Goal: Task Accomplishment & Management: Manage account settings

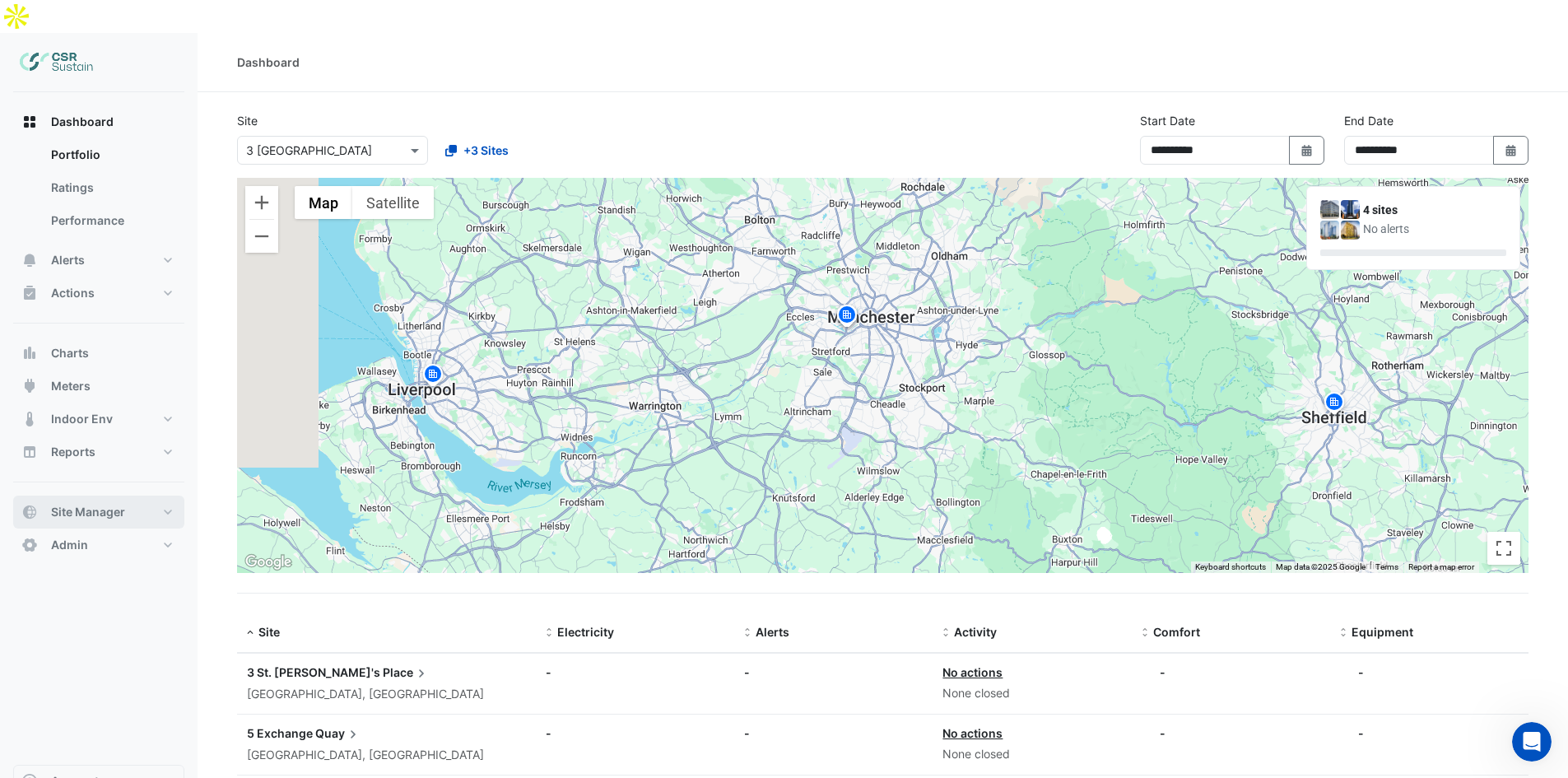
click at [113, 504] on span "Site Manager" at bounding box center [88, 512] width 74 height 16
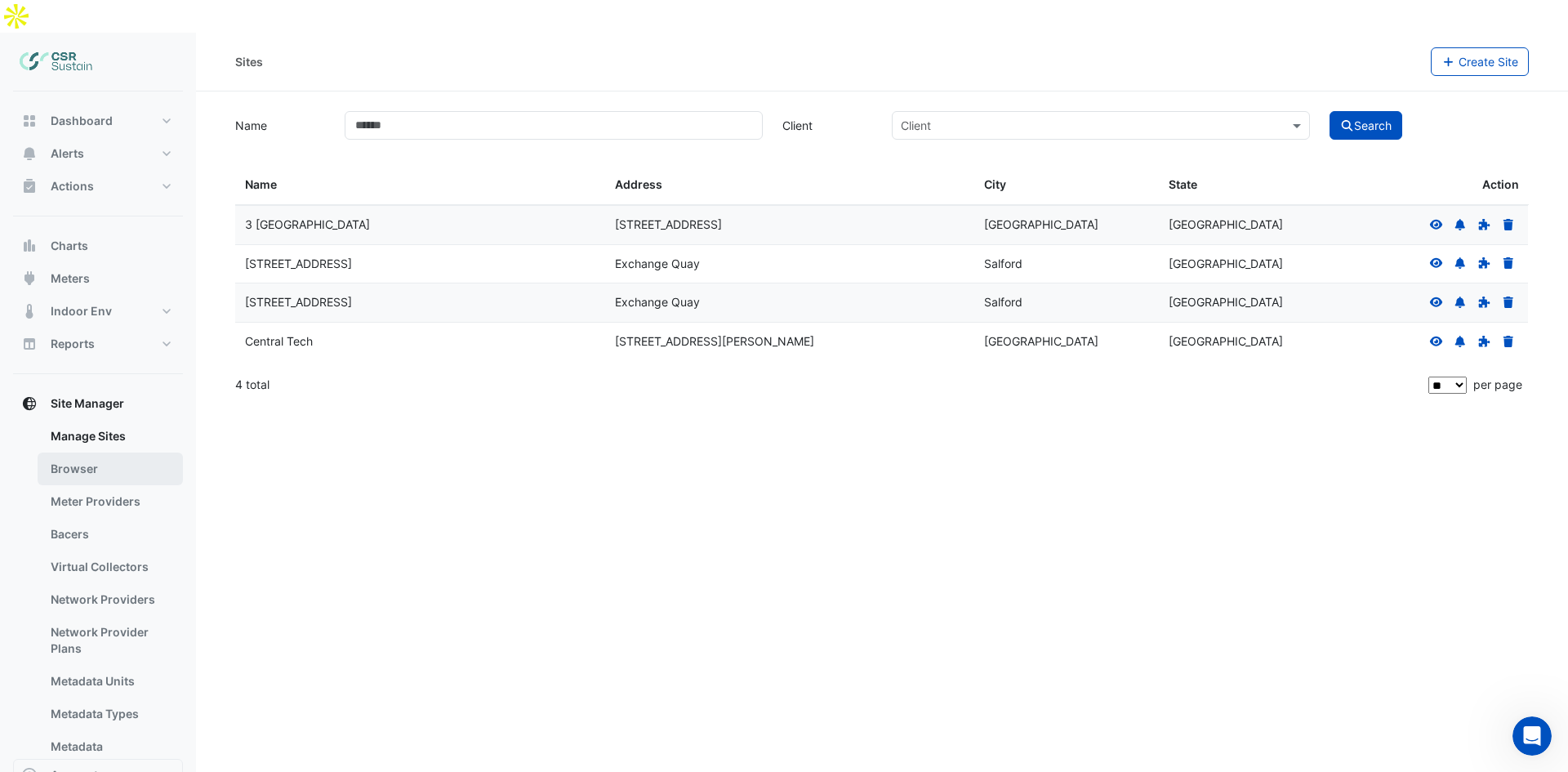
click at [87, 453] on link "Browser" at bounding box center [110, 469] width 145 height 32
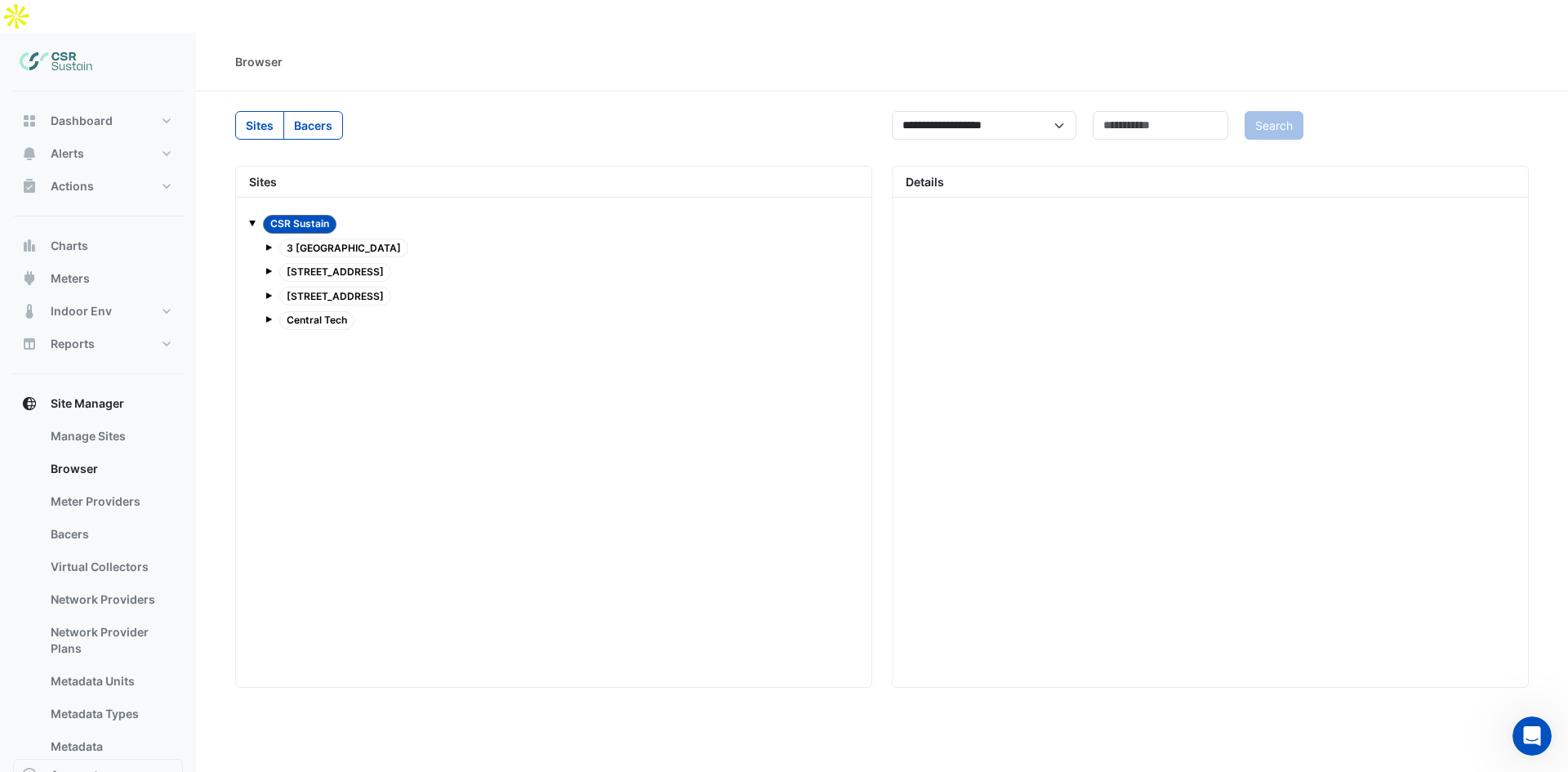
click at [313, 111] on label "Bacers" at bounding box center [313, 125] width 60 height 28
click at [265, 236] on div "bacer-821 - 5 Exchange Quay bacer-822 - 8 Exchange Quay bacer-823 - 3 [GEOGRAPH…" at bounding box center [554, 272] width 609 height 74
click at [267, 244] on span at bounding box center [269, 248] width 7 height 7
click at [284, 268] on span at bounding box center [285, 272] width 7 height 7
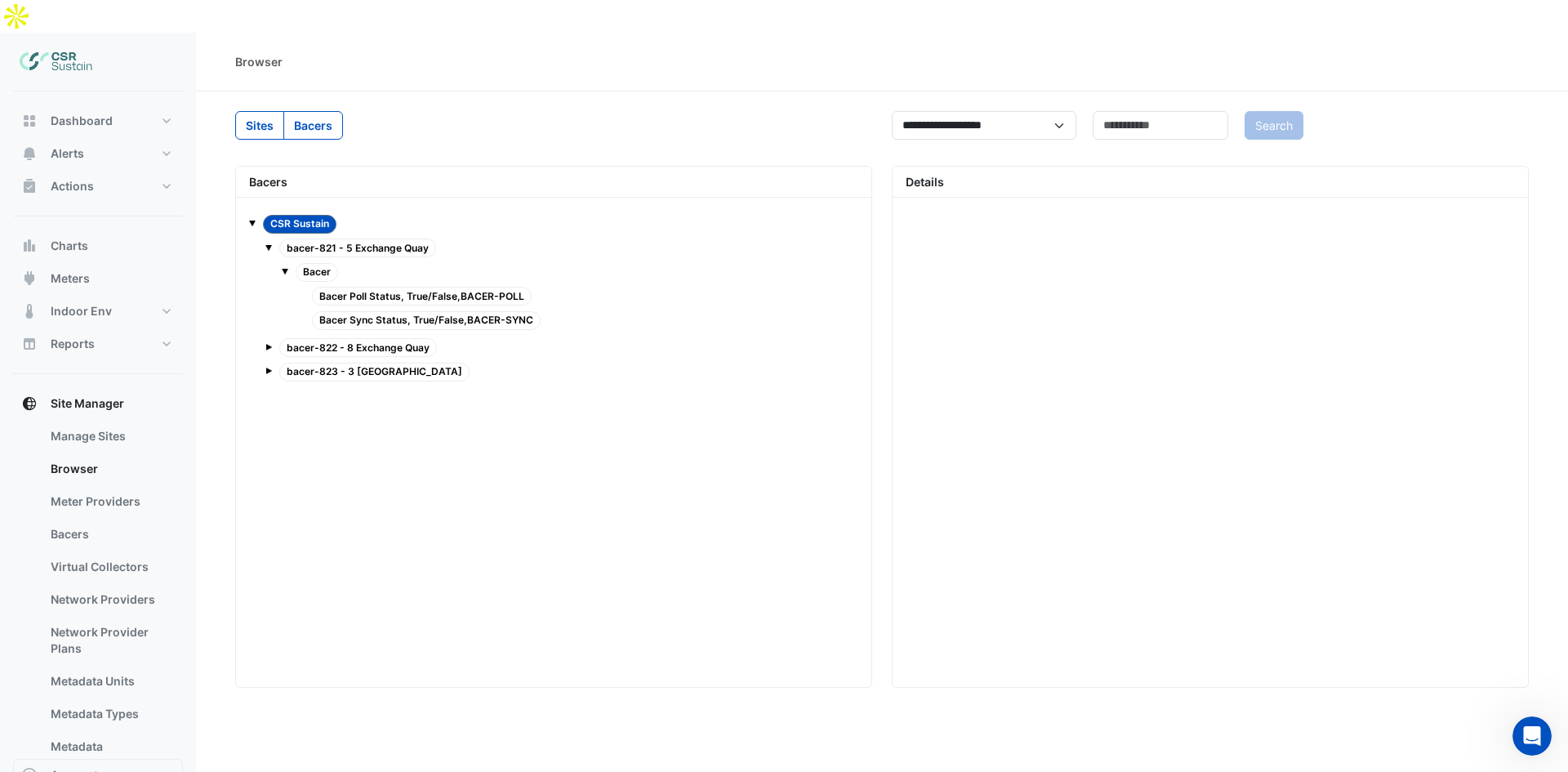
click at [359, 287] on span "Bacer Poll Status, True/False,BACER-POLL" at bounding box center [422, 296] width 219 height 19
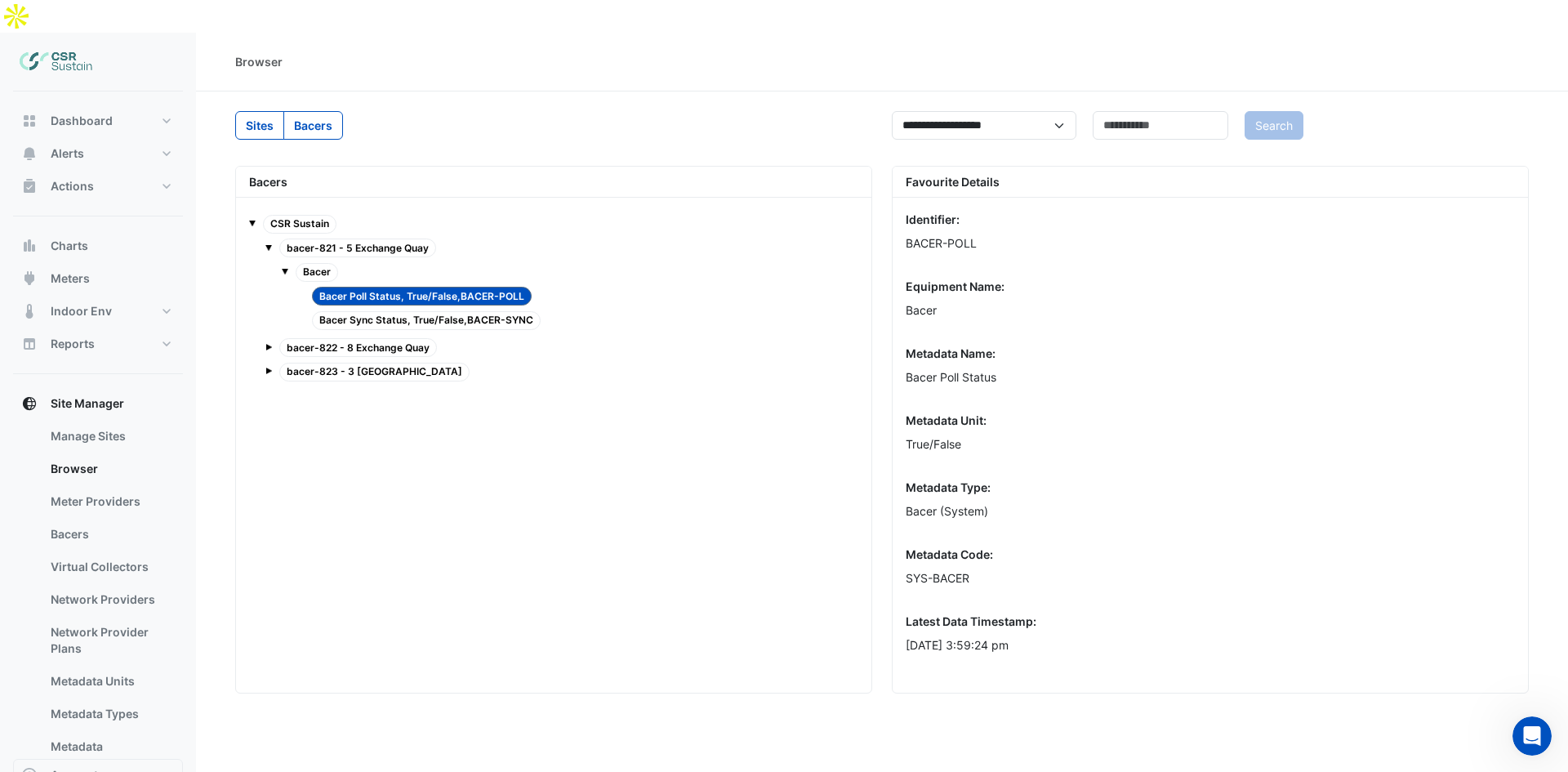
click at [952, 119] on div "**********" at bounding box center [883, 401] width 1294 height 586
click at [963, 111] on select "**********" at bounding box center [984, 125] width 184 height 28
click at [91, 485] on link "Meter Providers" at bounding box center [110, 501] width 145 height 32
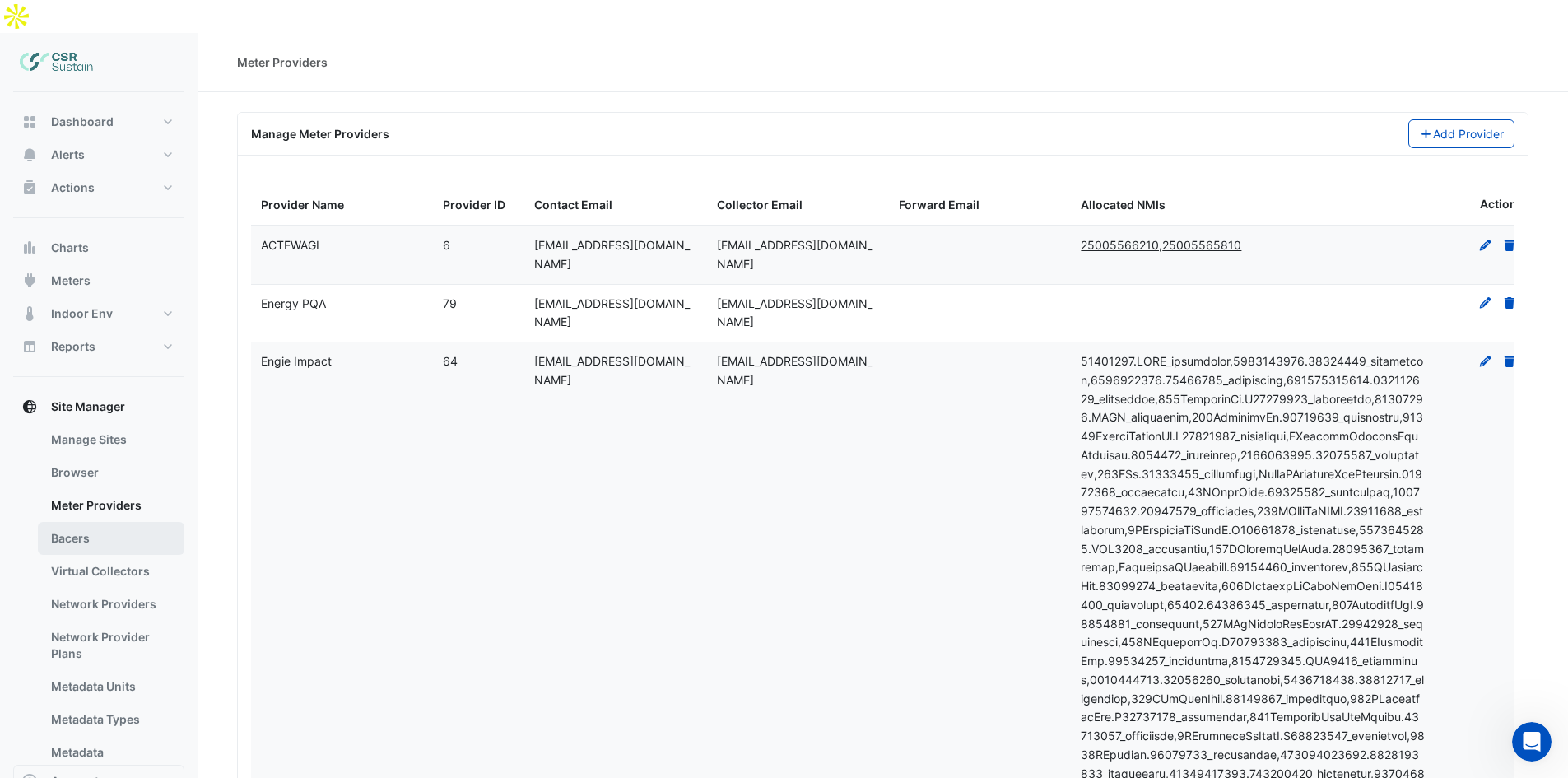
click at [104, 522] on link "Bacers" at bounding box center [111, 539] width 146 height 33
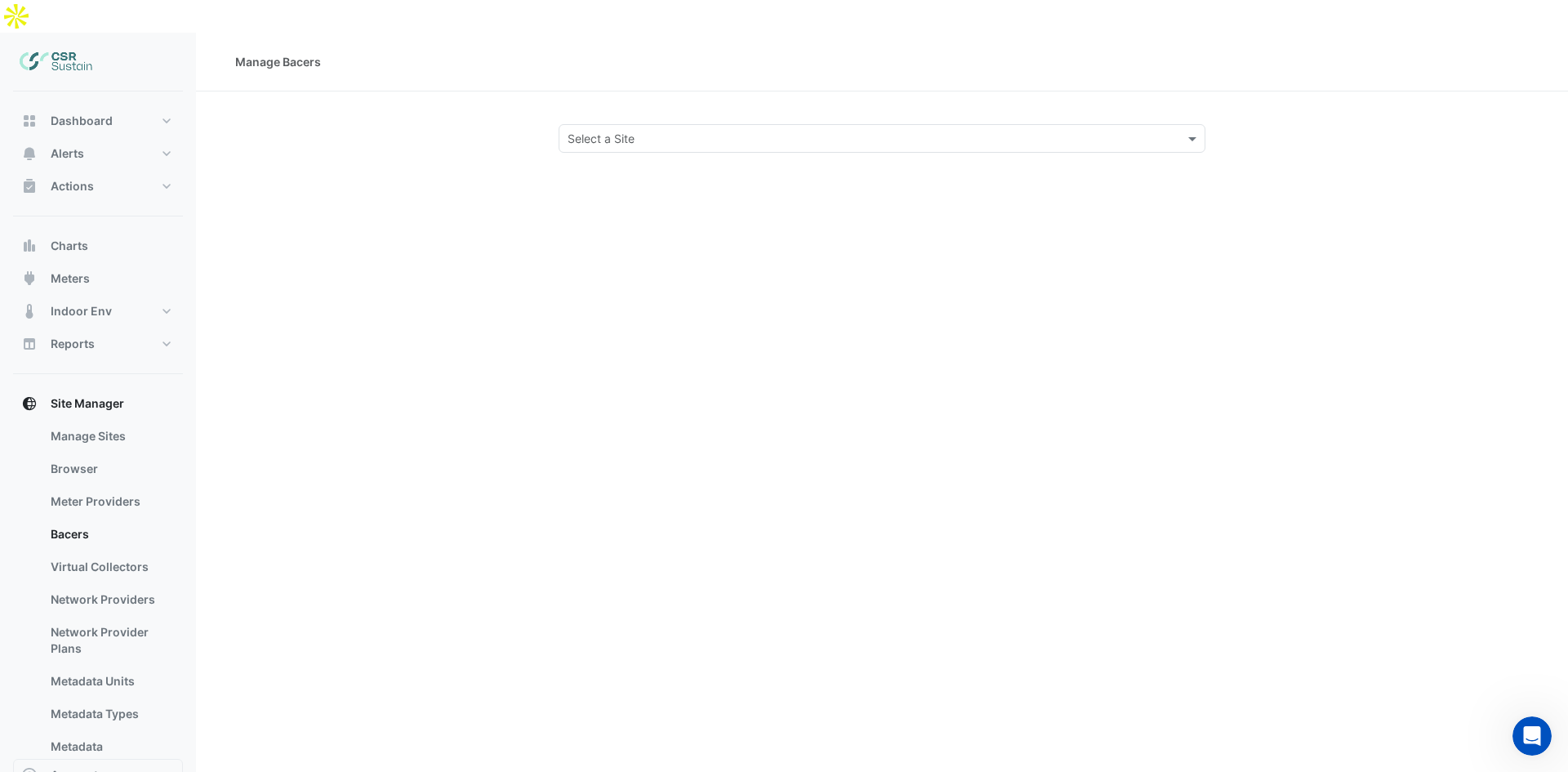
click at [661, 124] on div "Select a Site" at bounding box center [883, 137] width 647 height 28
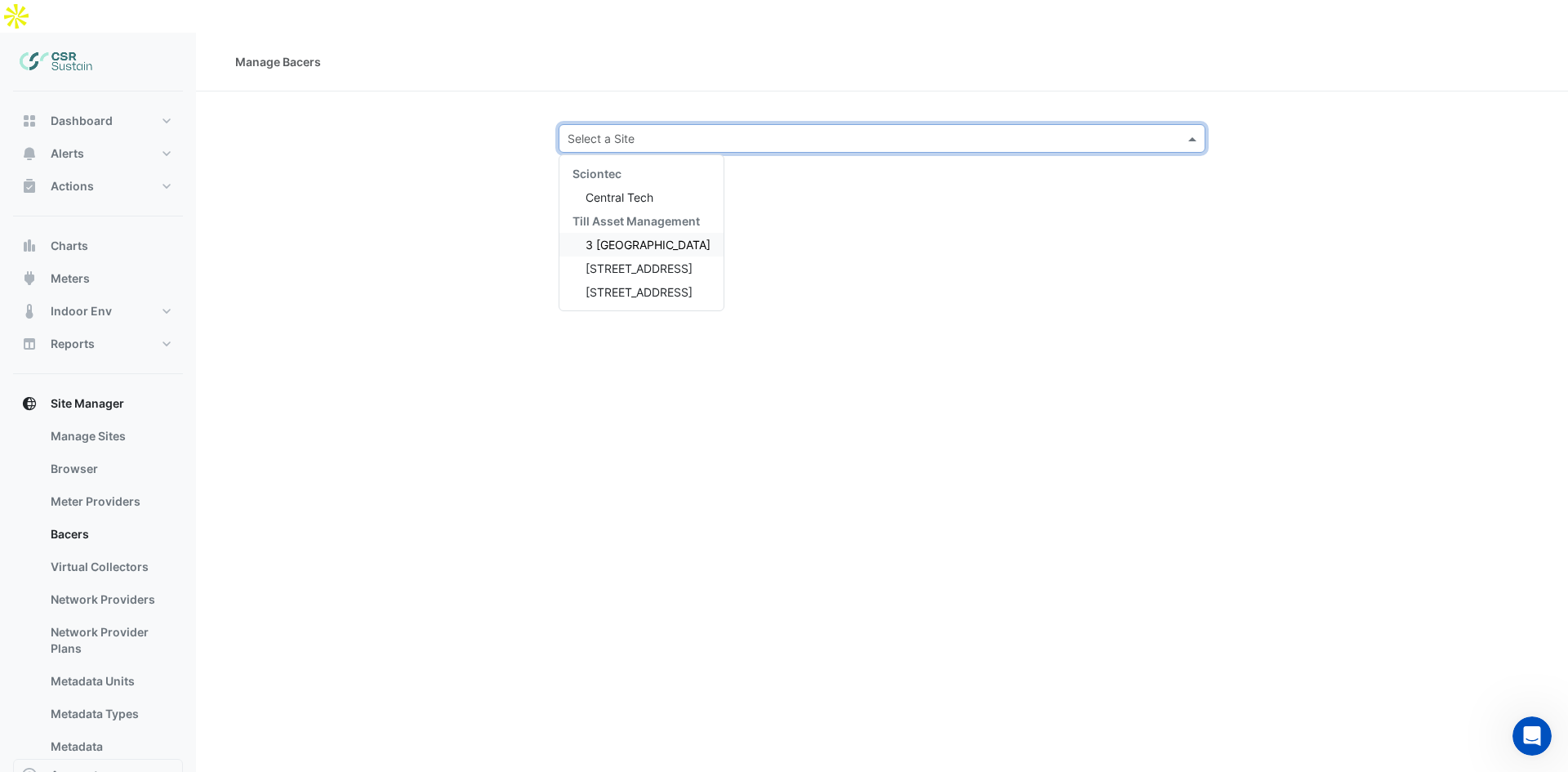
click at [627, 237] on span "3 [GEOGRAPHIC_DATA]" at bounding box center [648, 244] width 125 height 14
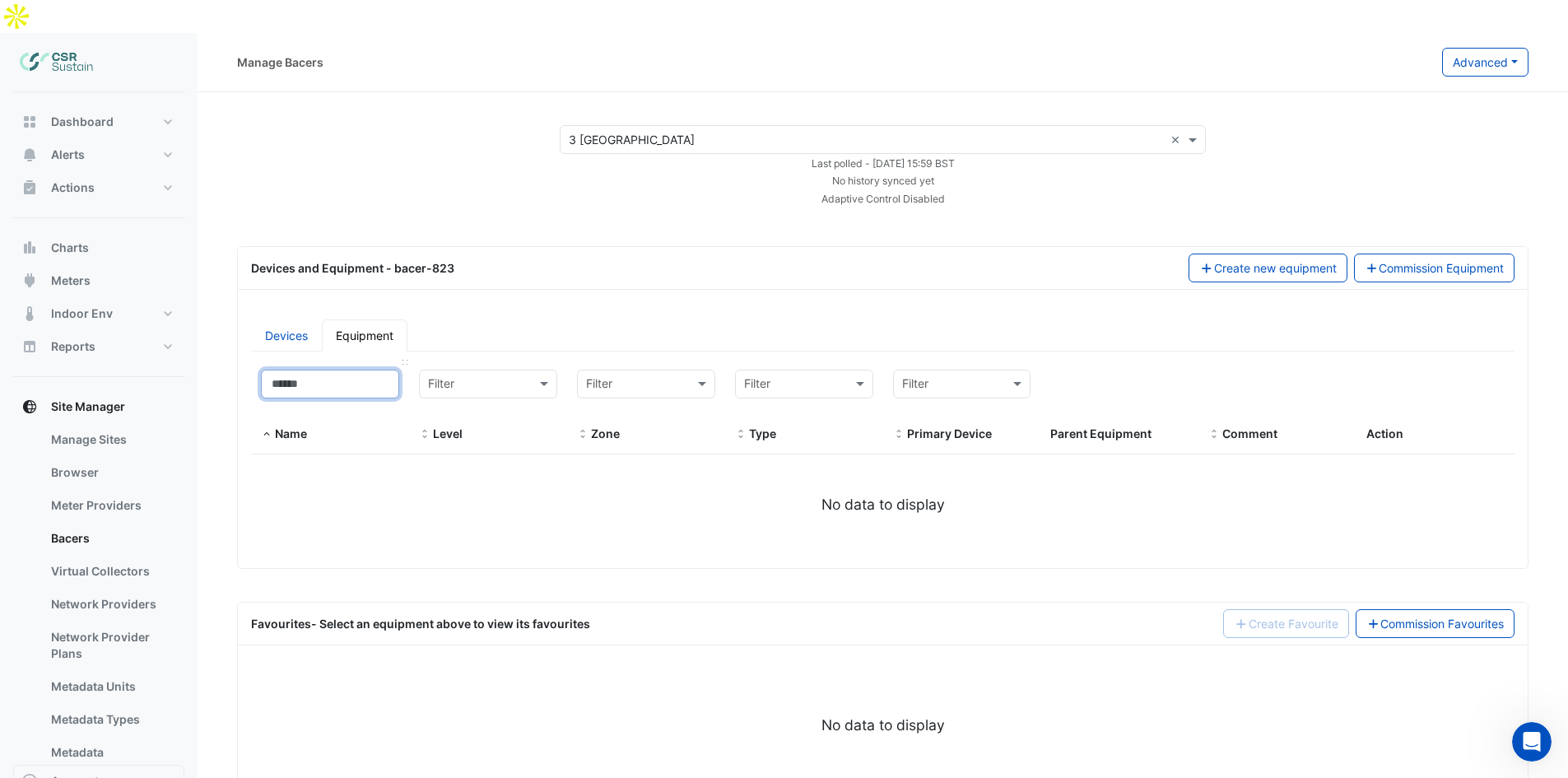
click at [308, 370] on input at bounding box center [329, 384] width 138 height 28
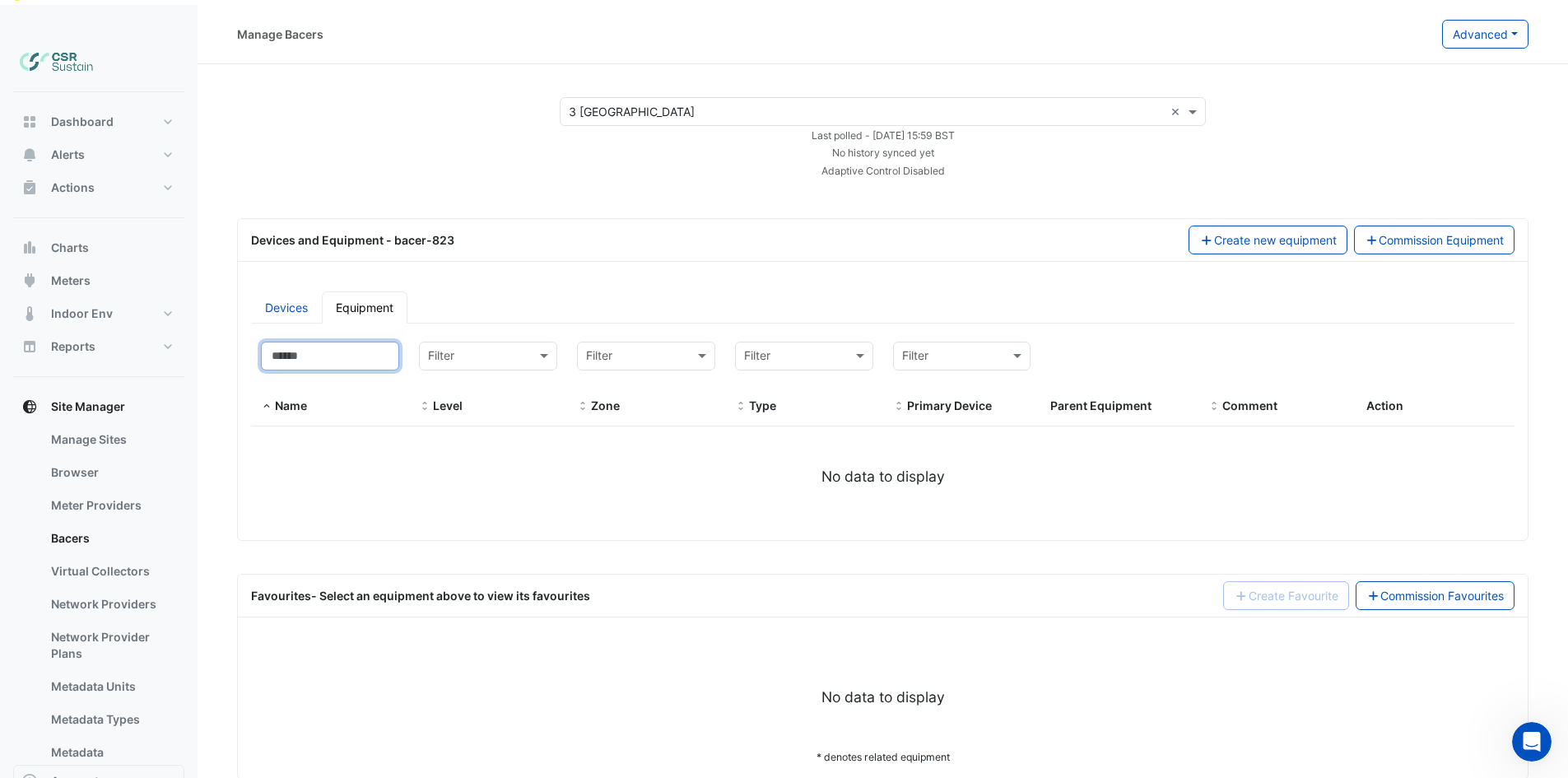
scroll to position [29, 0]
click at [1221, 224] on button "Create new equipment" at bounding box center [1268, 238] width 159 height 28
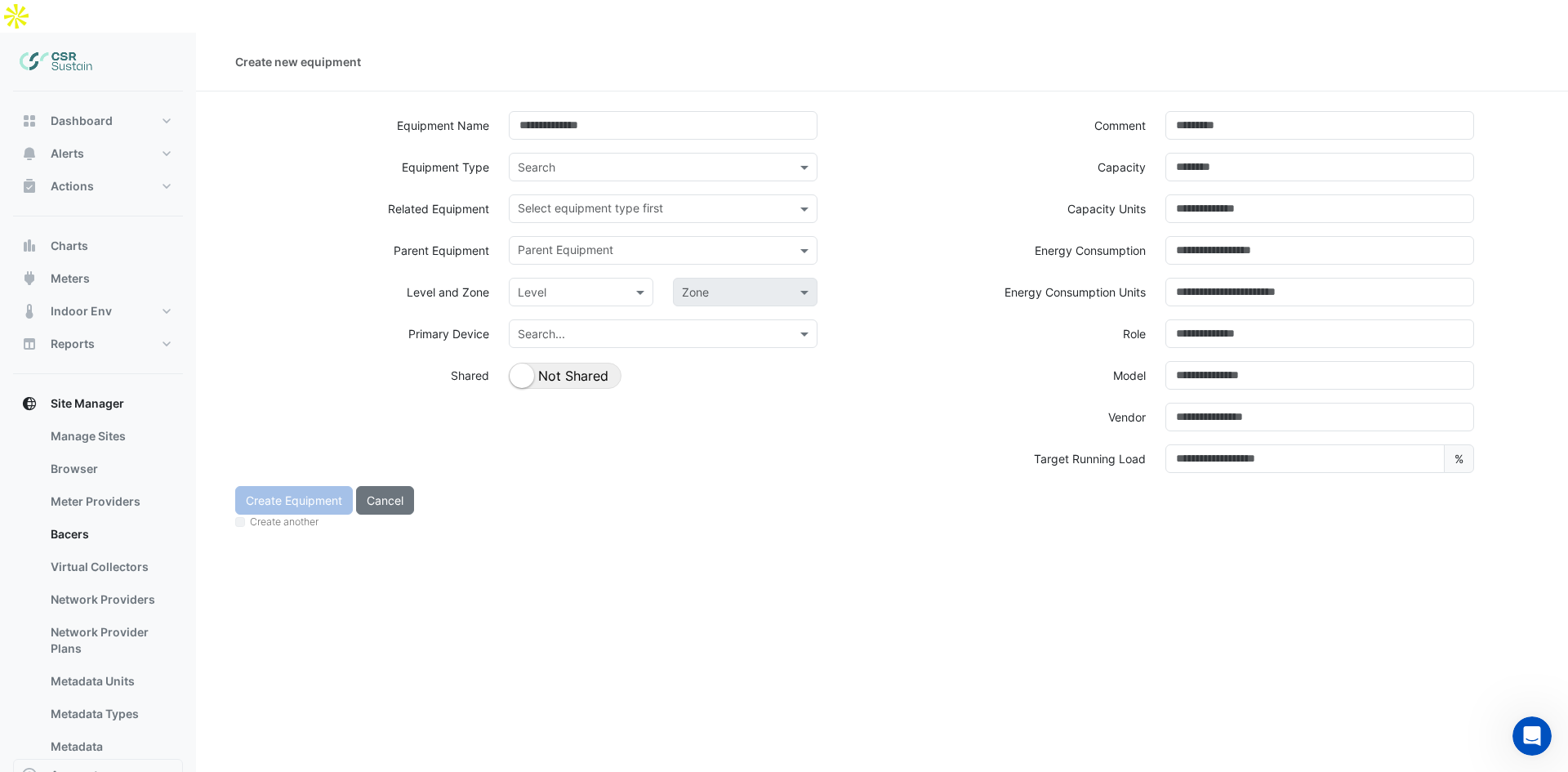
click at [619, 160] on input "text" at bounding box center [647, 168] width 258 height 17
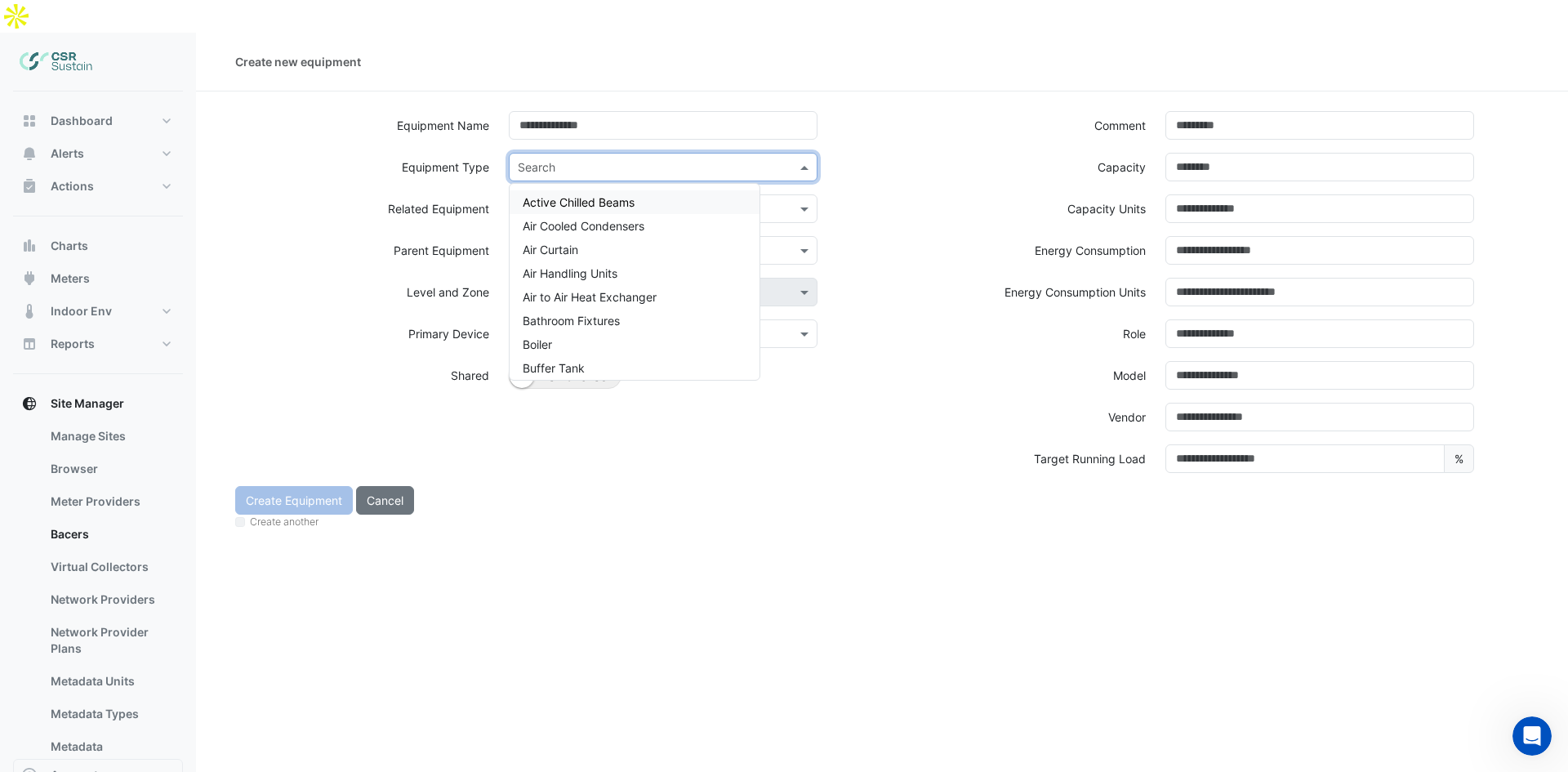
click at [623, 160] on input "text" at bounding box center [647, 168] width 258 height 17
click at [944, 153] on div "Capacity" at bounding box center [1019, 167] width 274 height 28
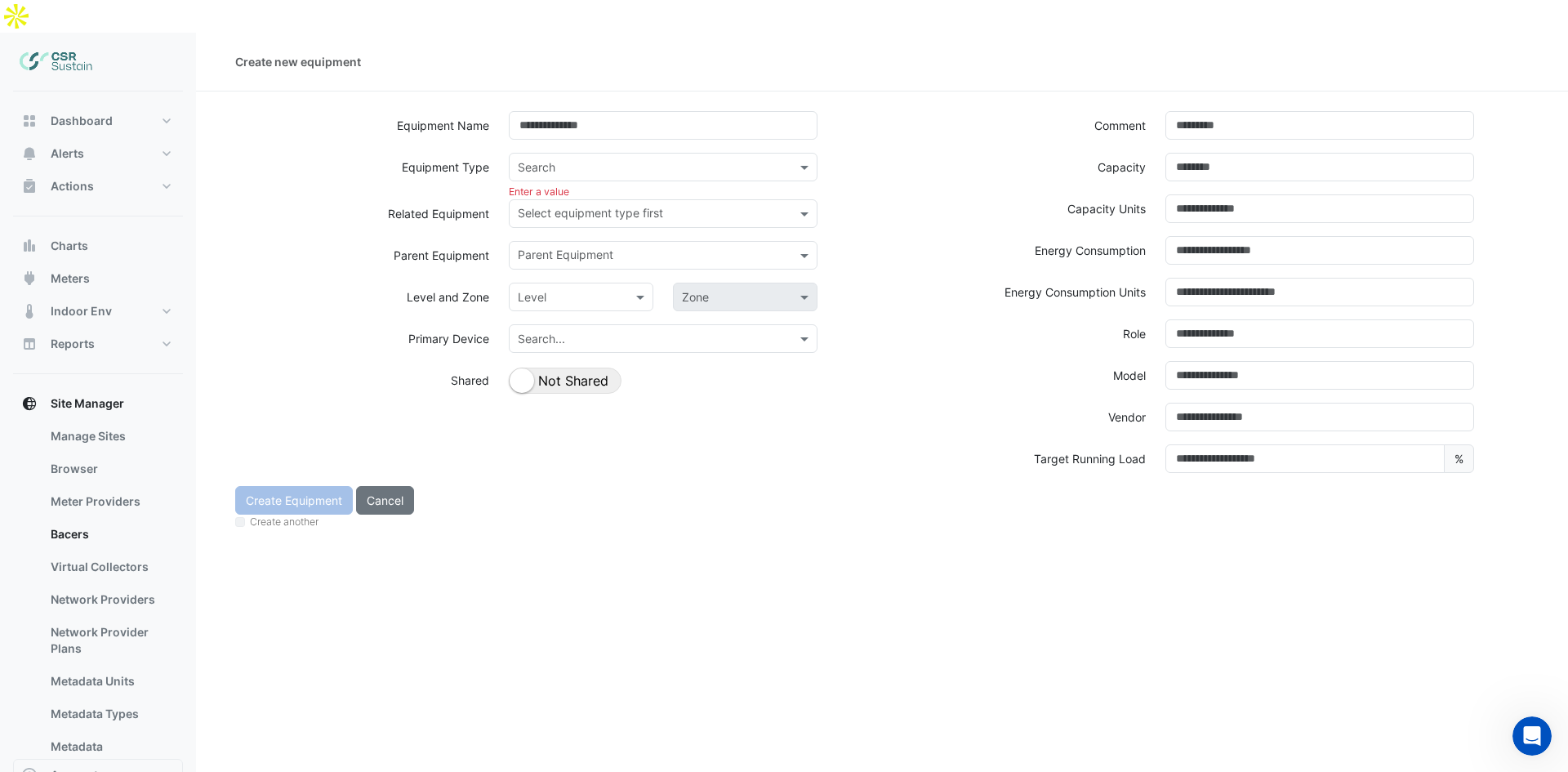
click at [790, 199] on div "Select equipment type first" at bounding box center [663, 213] width 309 height 28
click at [837, 199] on div "Related Equipment Select equipment type first No items found" at bounding box center [553, 219] width 656 height 42
click at [760, 249] on input "text" at bounding box center [654, 257] width 272 height 17
click at [828, 241] on div "Parent Equipment Parent Equipment No items found" at bounding box center [553, 261] width 656 height 42
click at [579, 290] on input "text" at bounding box center [565, 298] width 94 height 17
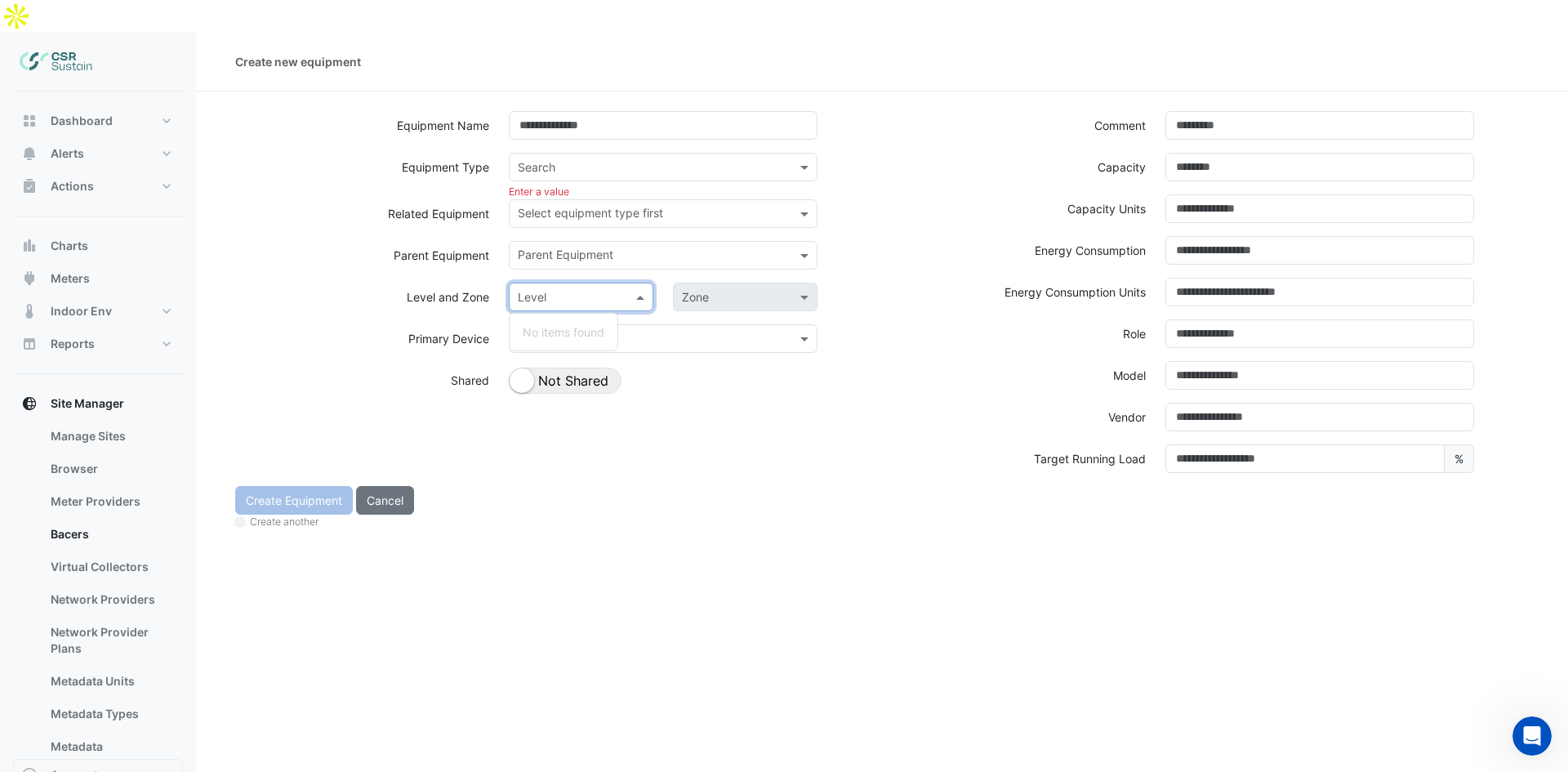
click at [607, 290] on input "text" at bounding box center [565, 298] width 94 height 17
click at [862, 283] on div "Level and Zone Level No items found Zone" at bounding box center [553, 303] width 656 height 42
click at [560, 336] on input "text" at bounding box center [647, 345] width 258 height 17
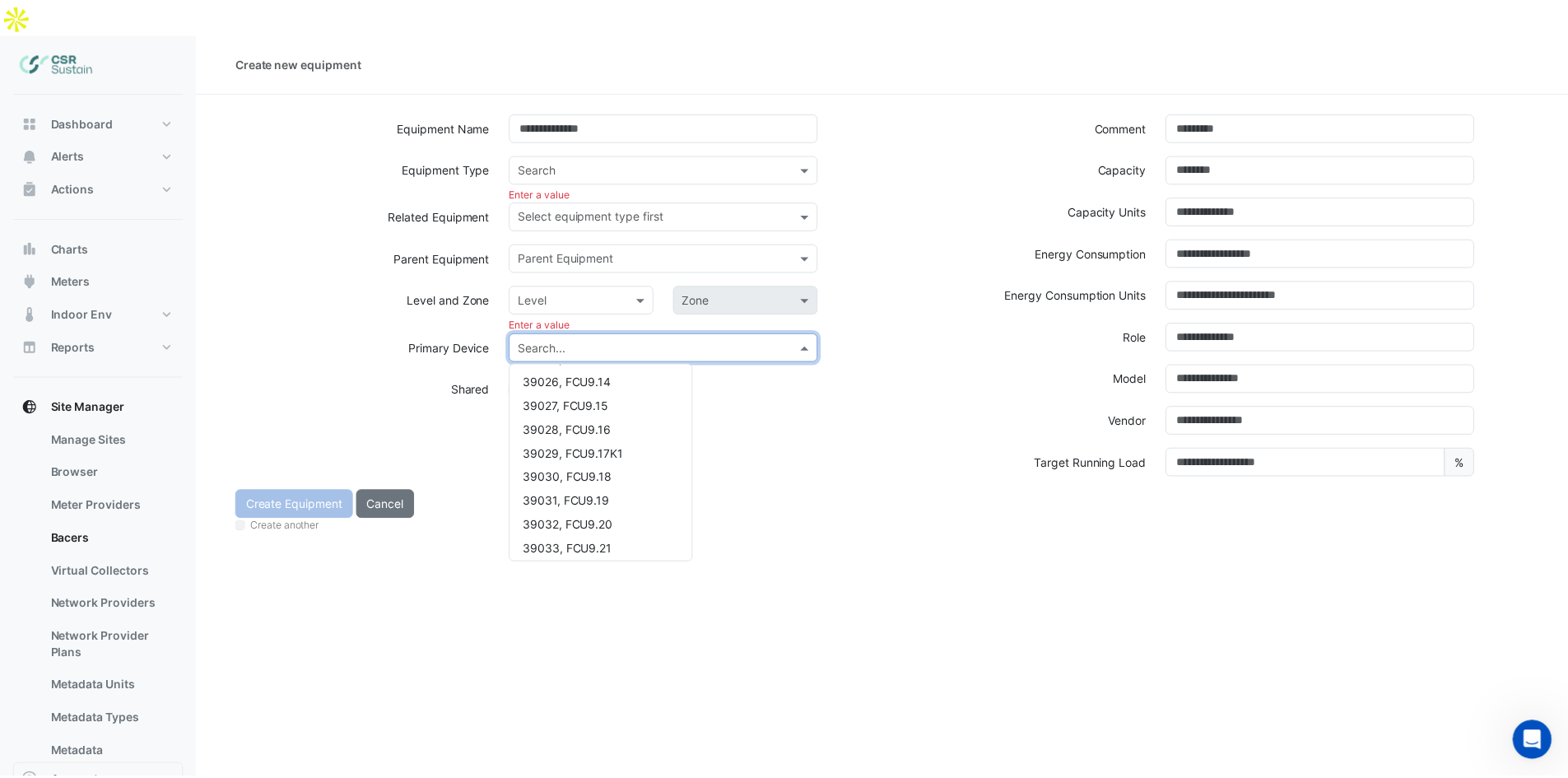
scroll to position [5858, 0]
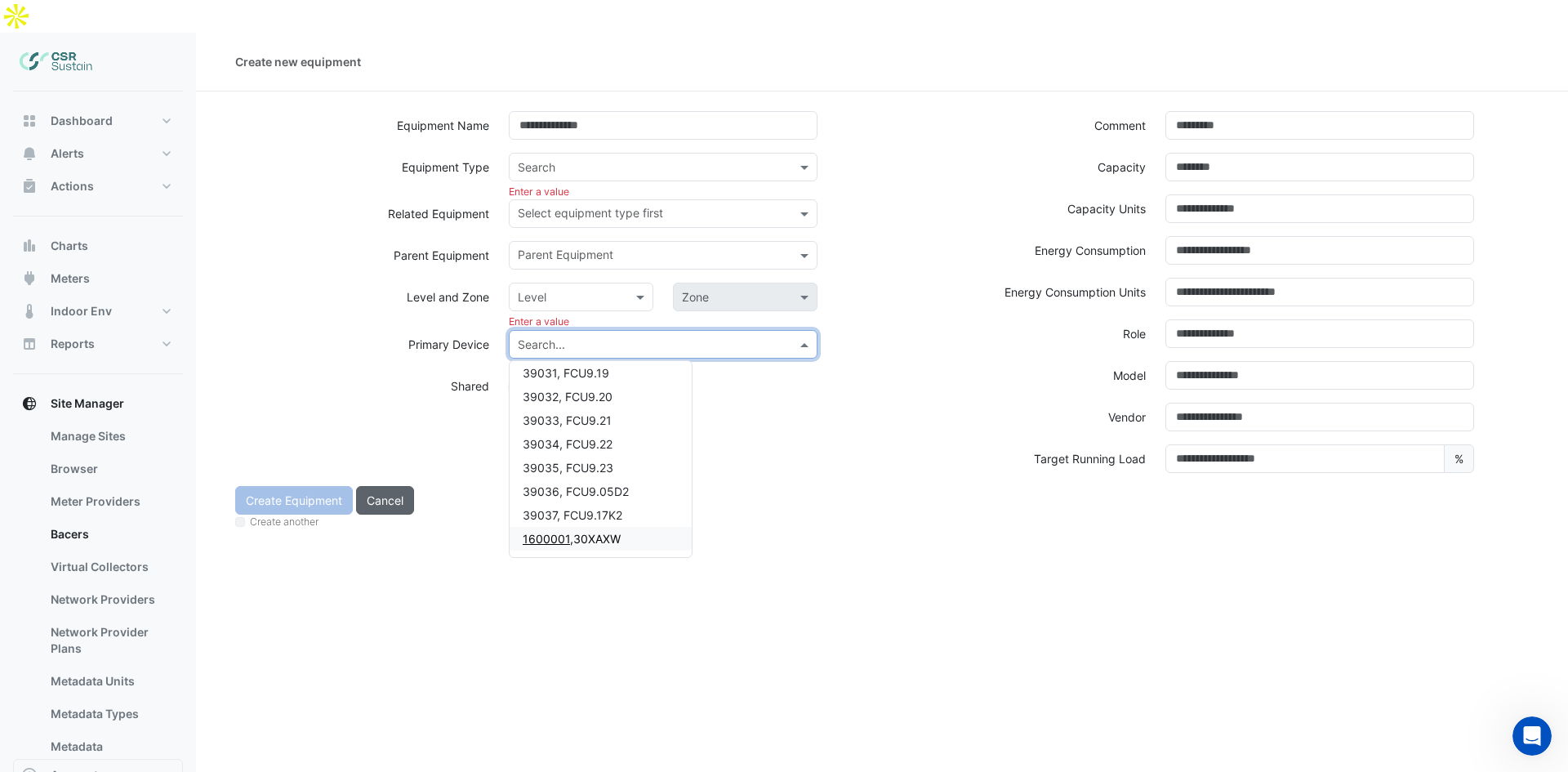
click at [393, 486] on button "Cancel" at bounding box center [385, 500] width 58 height 28
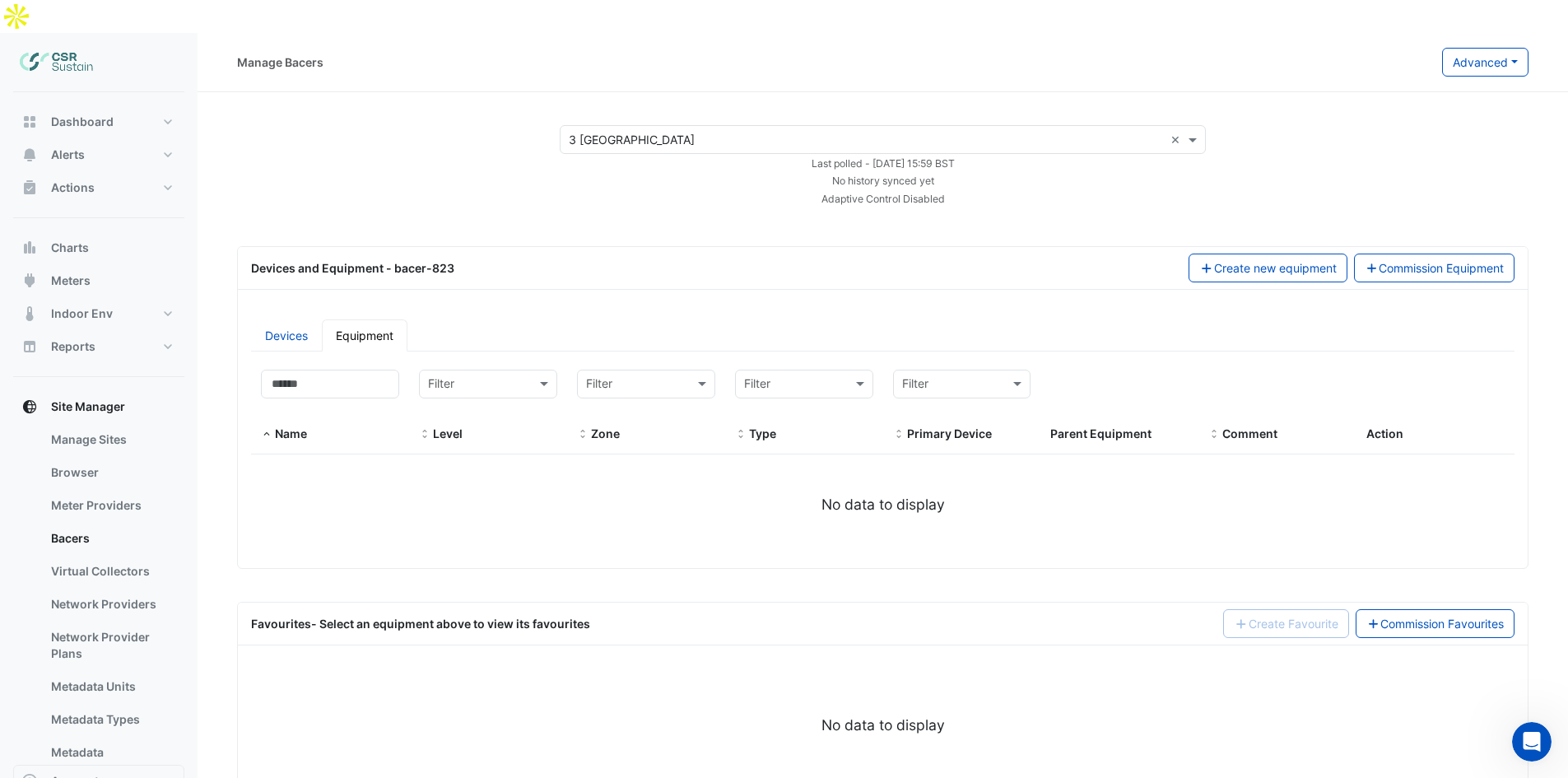
scroll to position [29, 0]
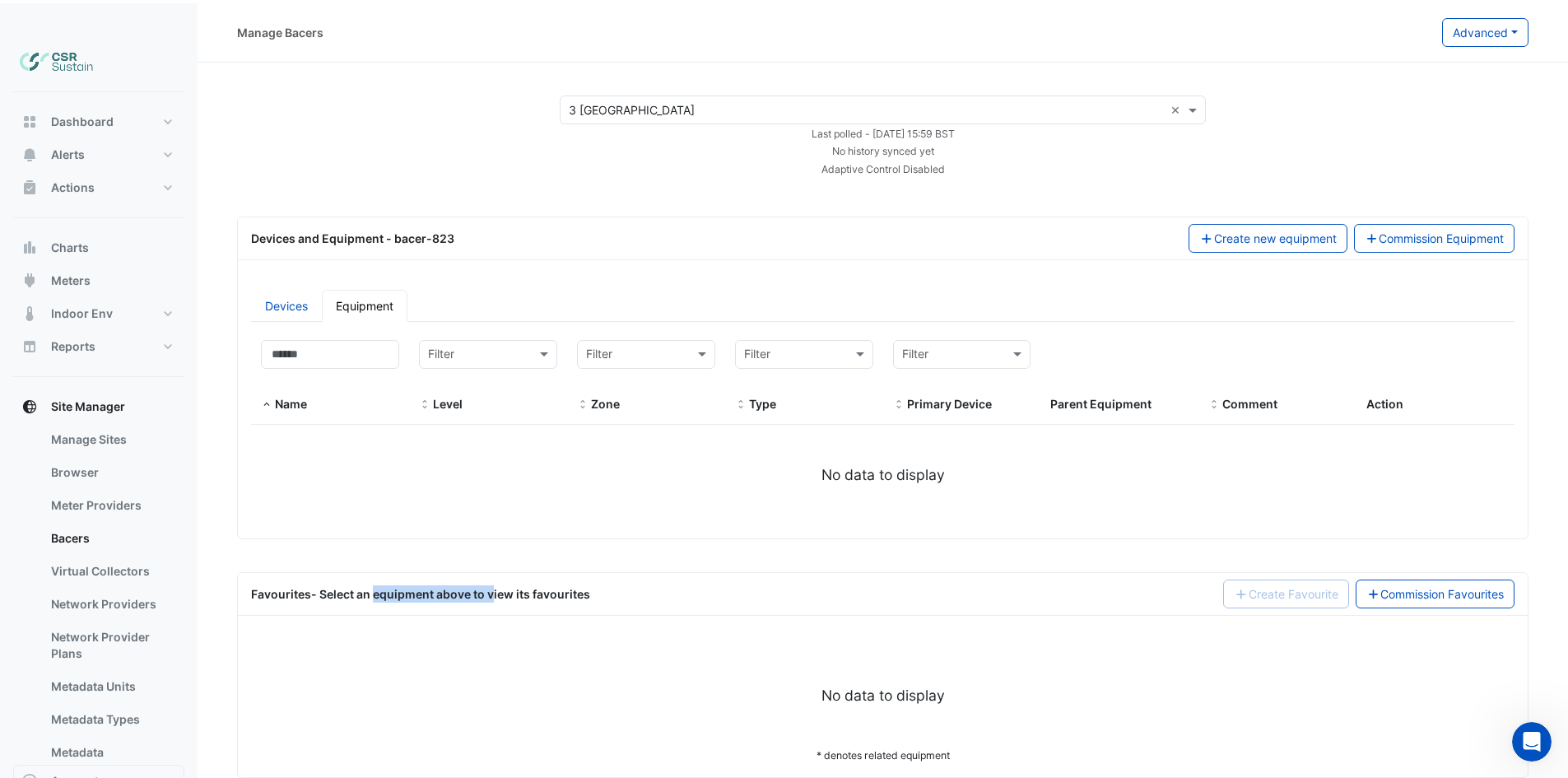
drag, startPoint x: 371, startPoint y: 566, endPoint x: 489, endPoint y: 565, distance: 118.0
click at [489, 587] on span "- Select an equipment above to view its favourites" at bounding box center [451, 594] width 279 height 14
drag, startPoint x: 388, startPoint y: 565, endPoint x: 452, endPoint y: 565, distance: 64.0
click at [452, 587] on span "- Select an equipment above to view its favourites" at bounding box center [451, 594] width 279 height 14
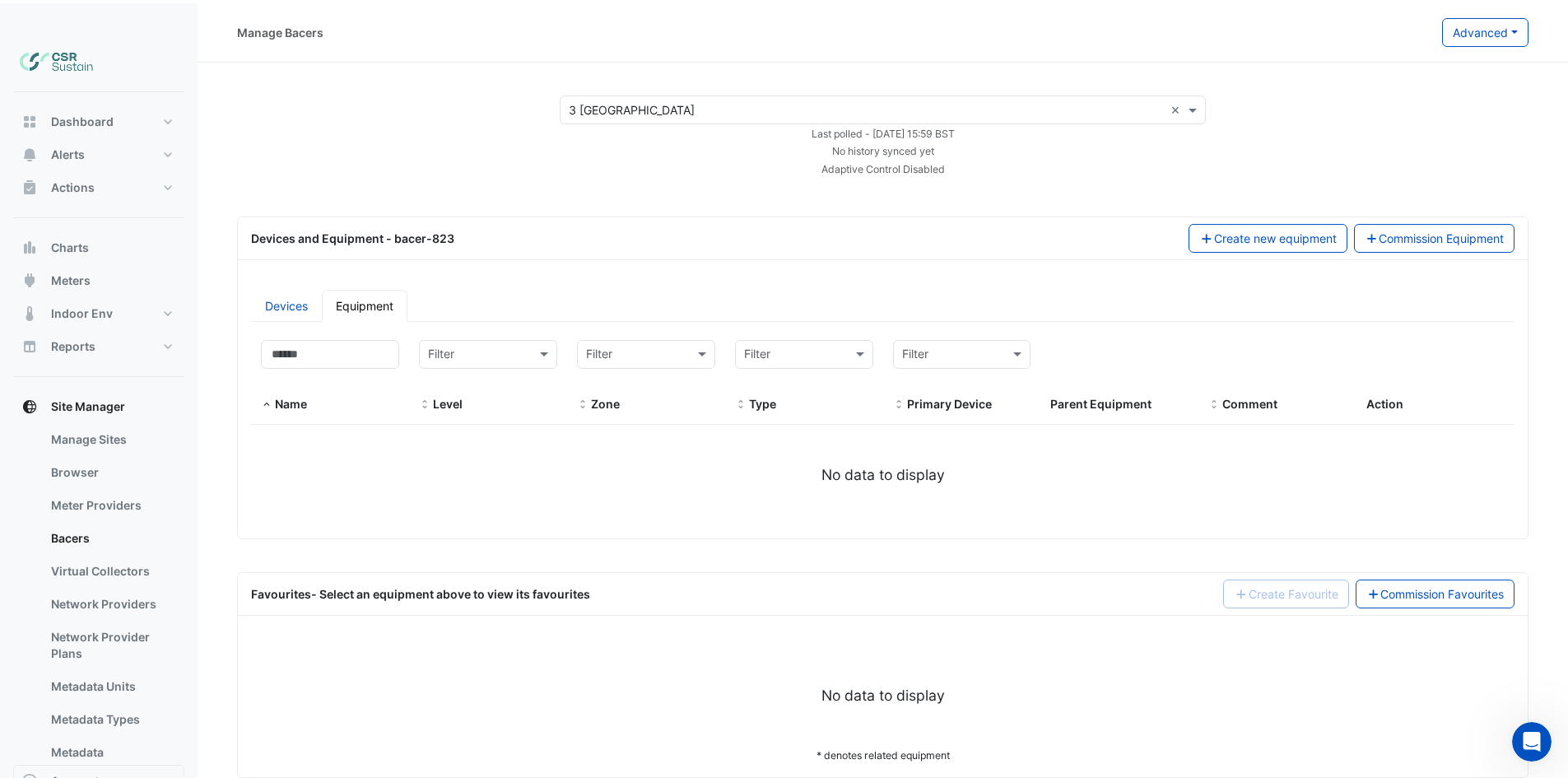
click at [469, 587] on span "- Select an equipment above to view its favourites" at bounding box center [451, 594] width 279 height 14
click at [737, 102] on input "text" at bounding box center [866, 111] width 595 height 17
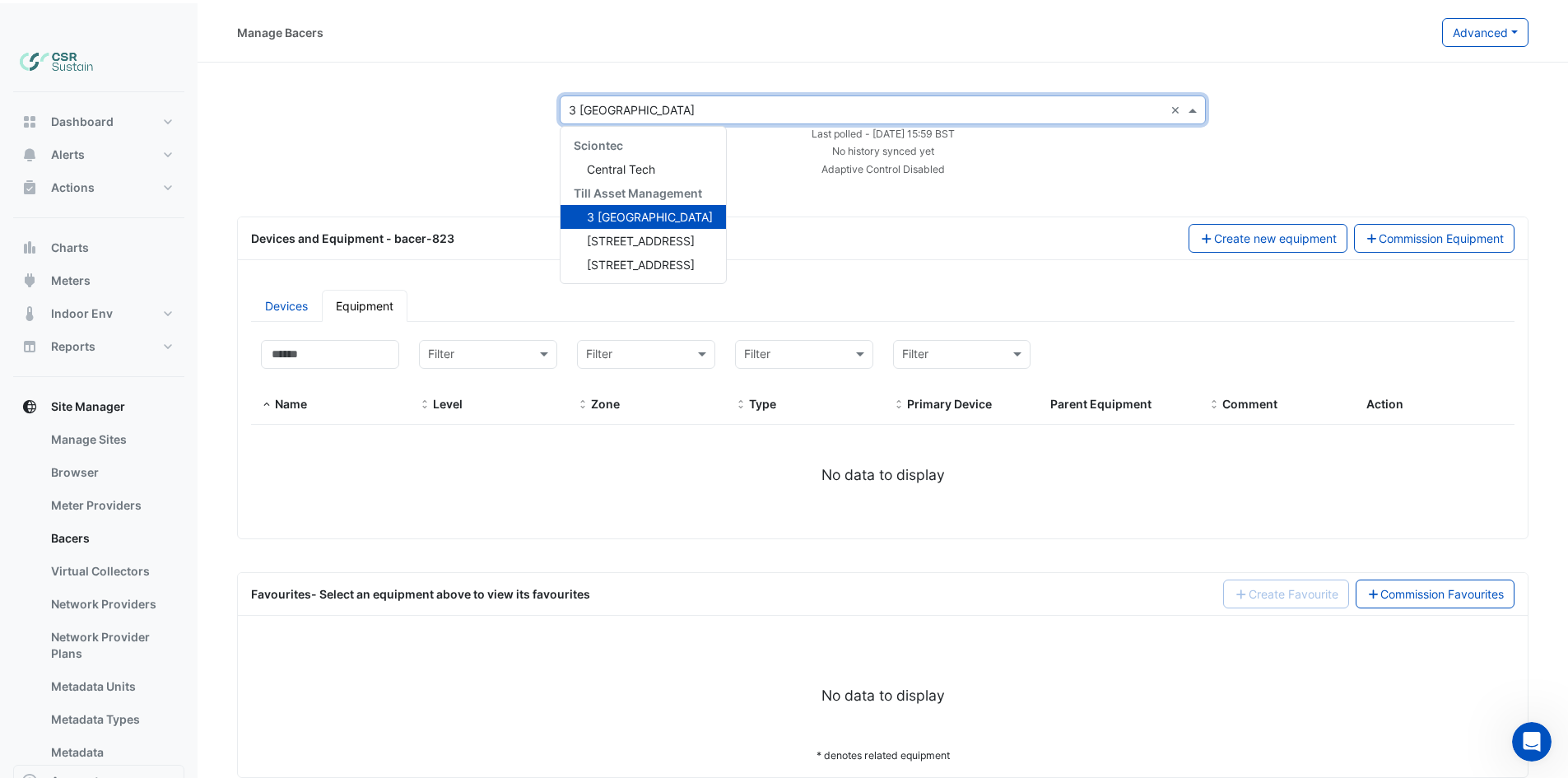
click at [626, 234] on span "[STREET_ADDRESS]" at bounding box center [640, 241] width 108 height 14
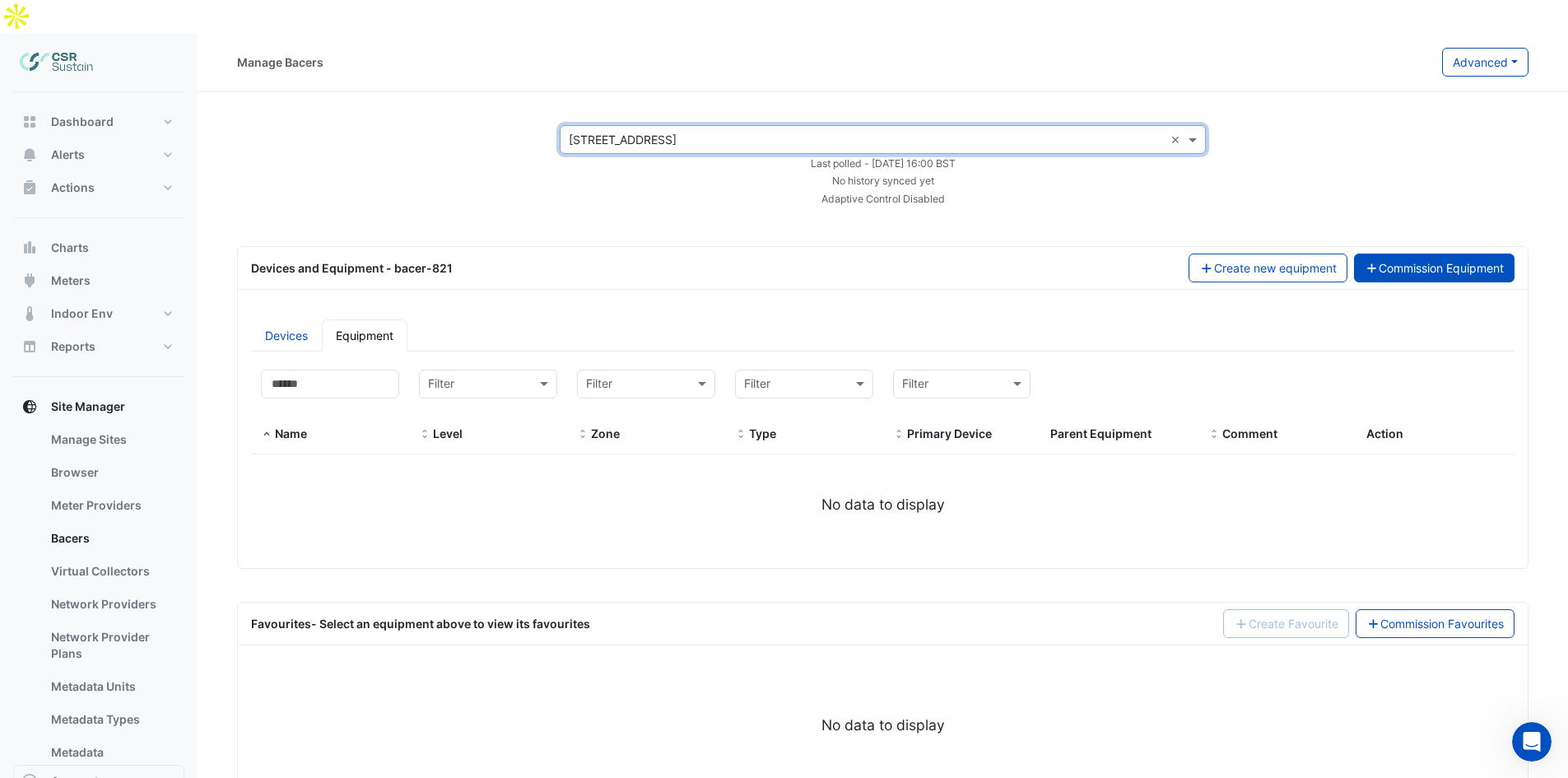
click at [1418, 254] on button "Commission Equipment" at bounding box center [1435, 268] width 162 height 28
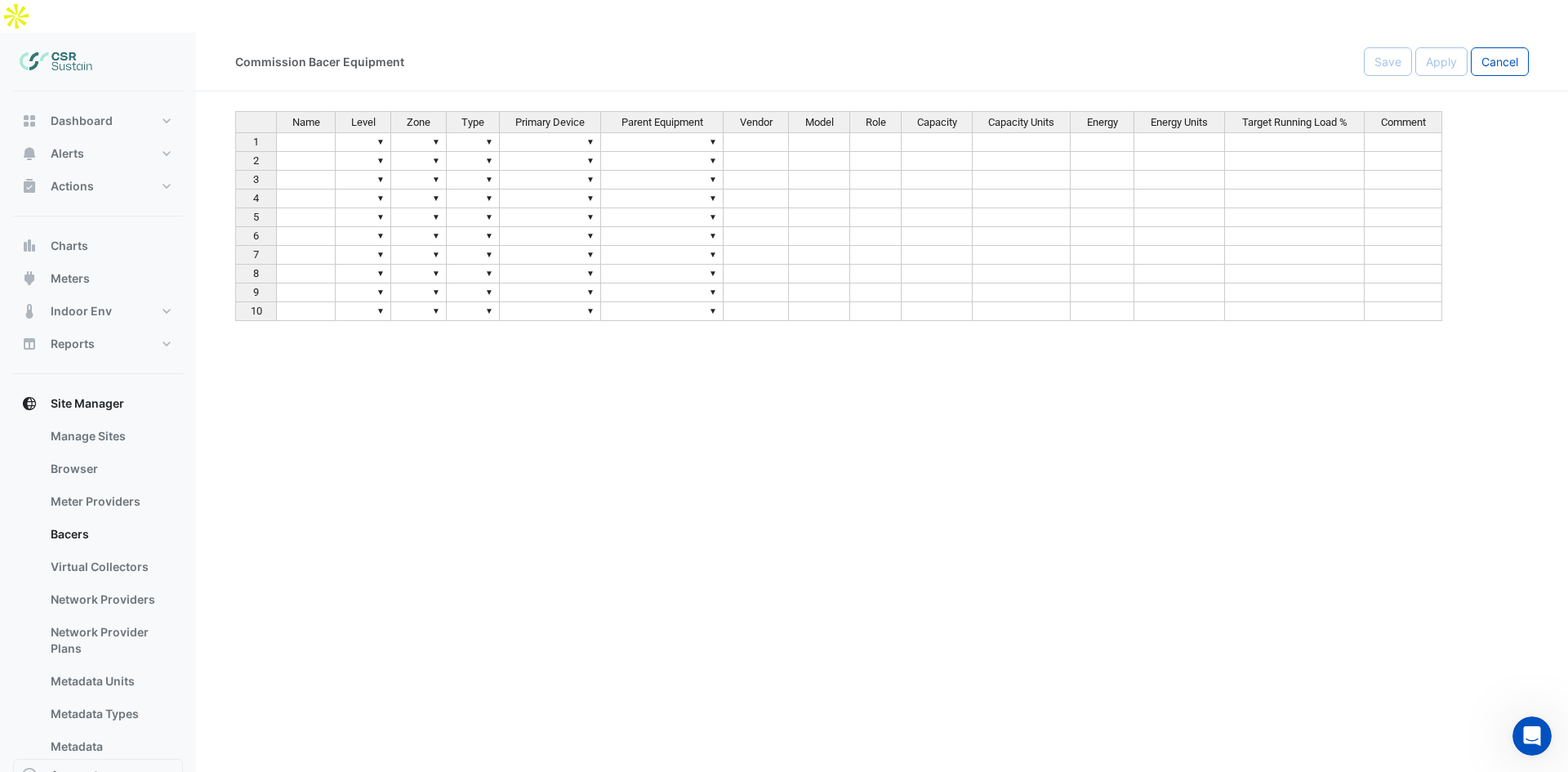
click at [313, 132] on td at bounding box center [306, 142] width 60 height 20
click at [372, 132] on td "▼" at bounding box center [363, 142] width 55 height 20
click at [376, 111] on div "Name Level Zone Type Primary Device Parent Equipment Vendor Model Role Capacity…" at bounding box center [883, 379] width 1294 height 536
click at [397, 132] on td "▼" at bounding box center [418, 142] width 55 height 20
type textarea "*********"
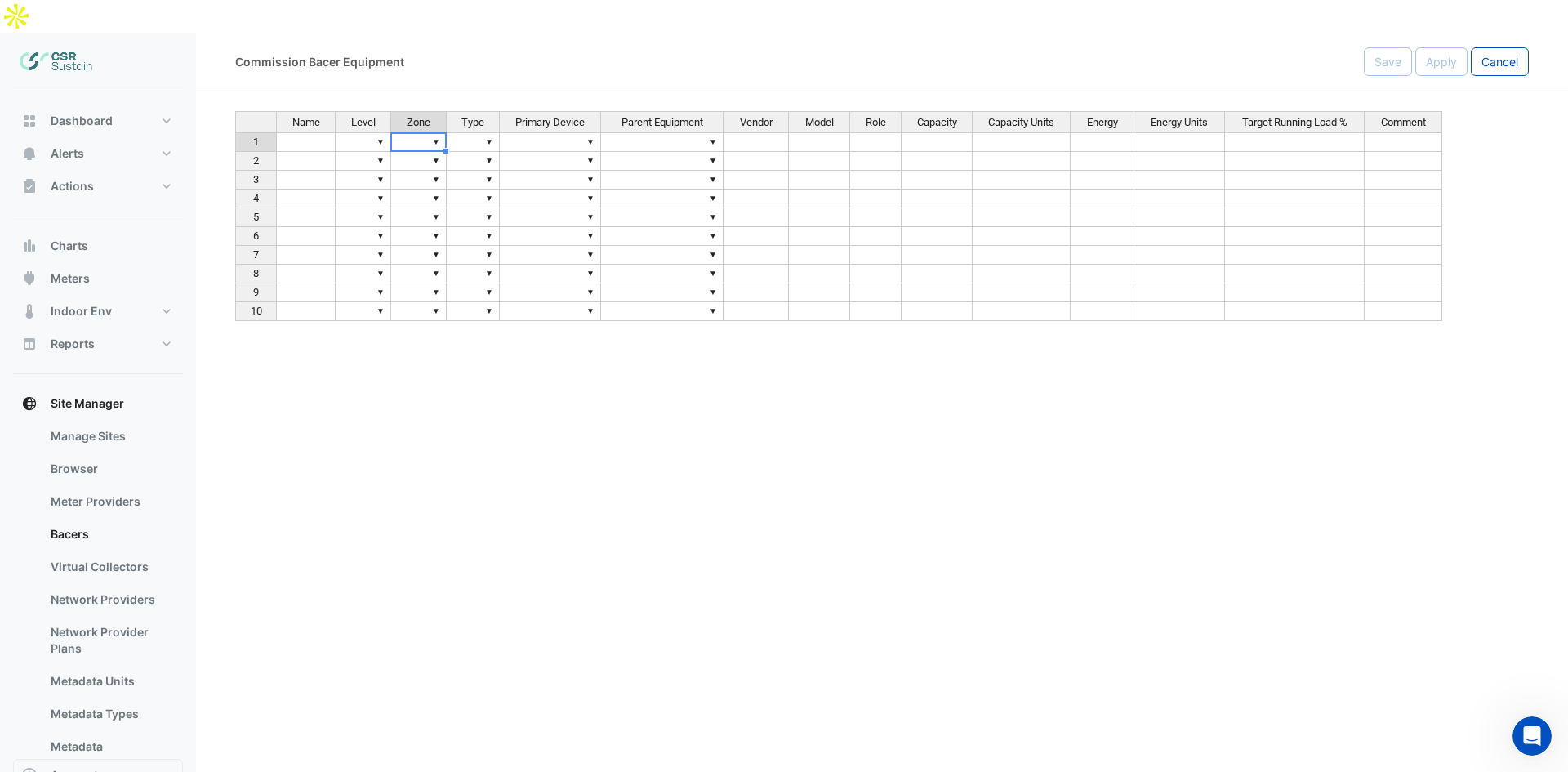
click at [325, 132] on td at bounding box center [306, 142] width 60 height 20
click at [367, 132] on td "▼" at bounding box center [363, 142] width 55 height 20
click at [392, 132] on td "▼" at bounding box center [418, 142] width 55 height 20
click at [382, 111] on div "Name Level Zone Type Primary Device Parent Equipment Vendor Model Role Capacity…" at bounding box center [883, 379] width 1294 height 536
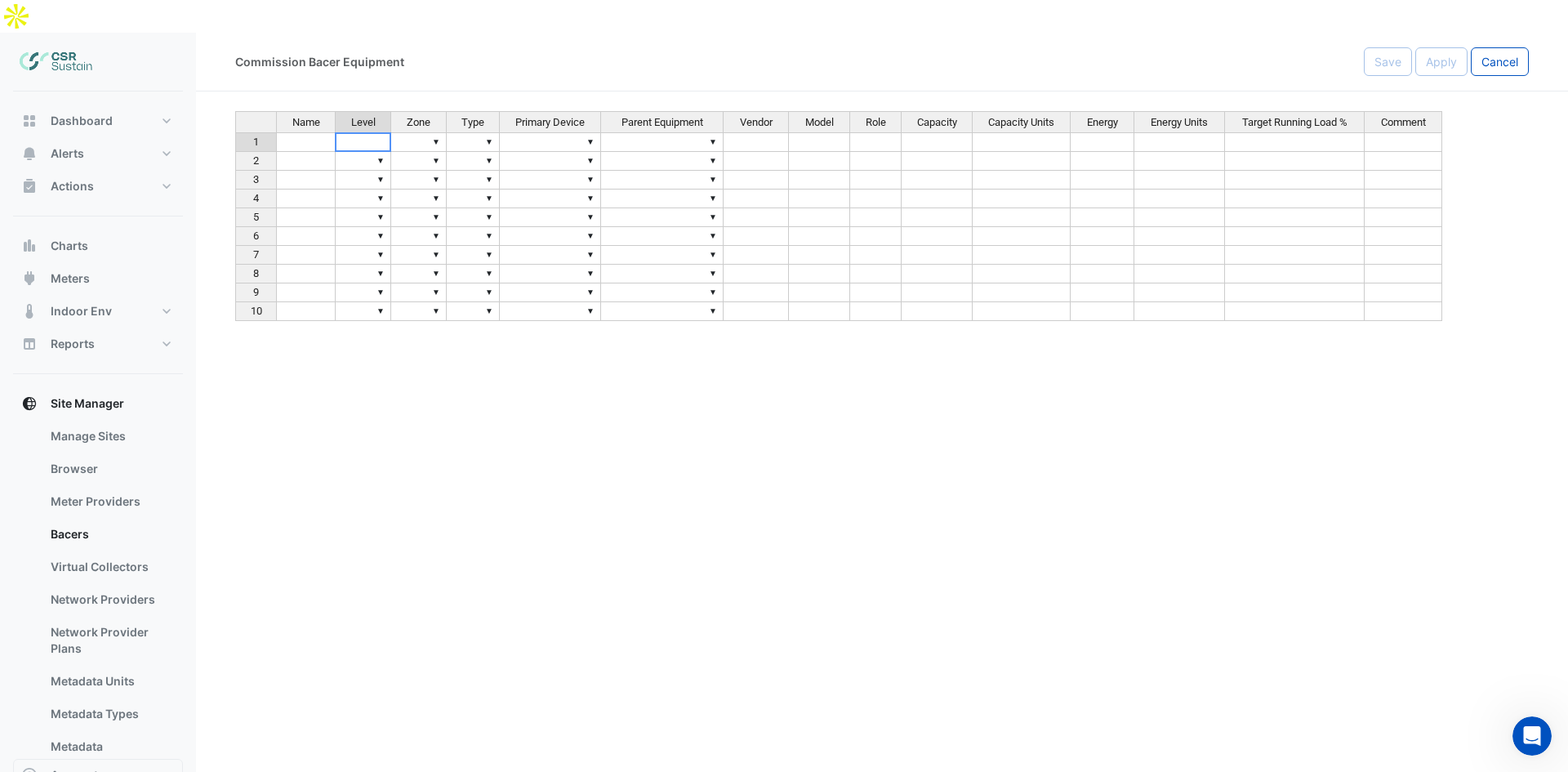
click at [382, 132] on textarea at bounding box center [363, 142] width 56 height 20
type textarea "*********"
click at [421, 132] on td "▼" at bounding box center [418, 142] width 55 height 20
click at [439, 111] on div "Name Level Zone Type Primary Device Parent Equipment Vendor Model Role Capacity…" at bounding box center [883, 379] width 1294 height 536
click at [439, 132] on textarea at bounding box center [418, 142] width 56 height 20
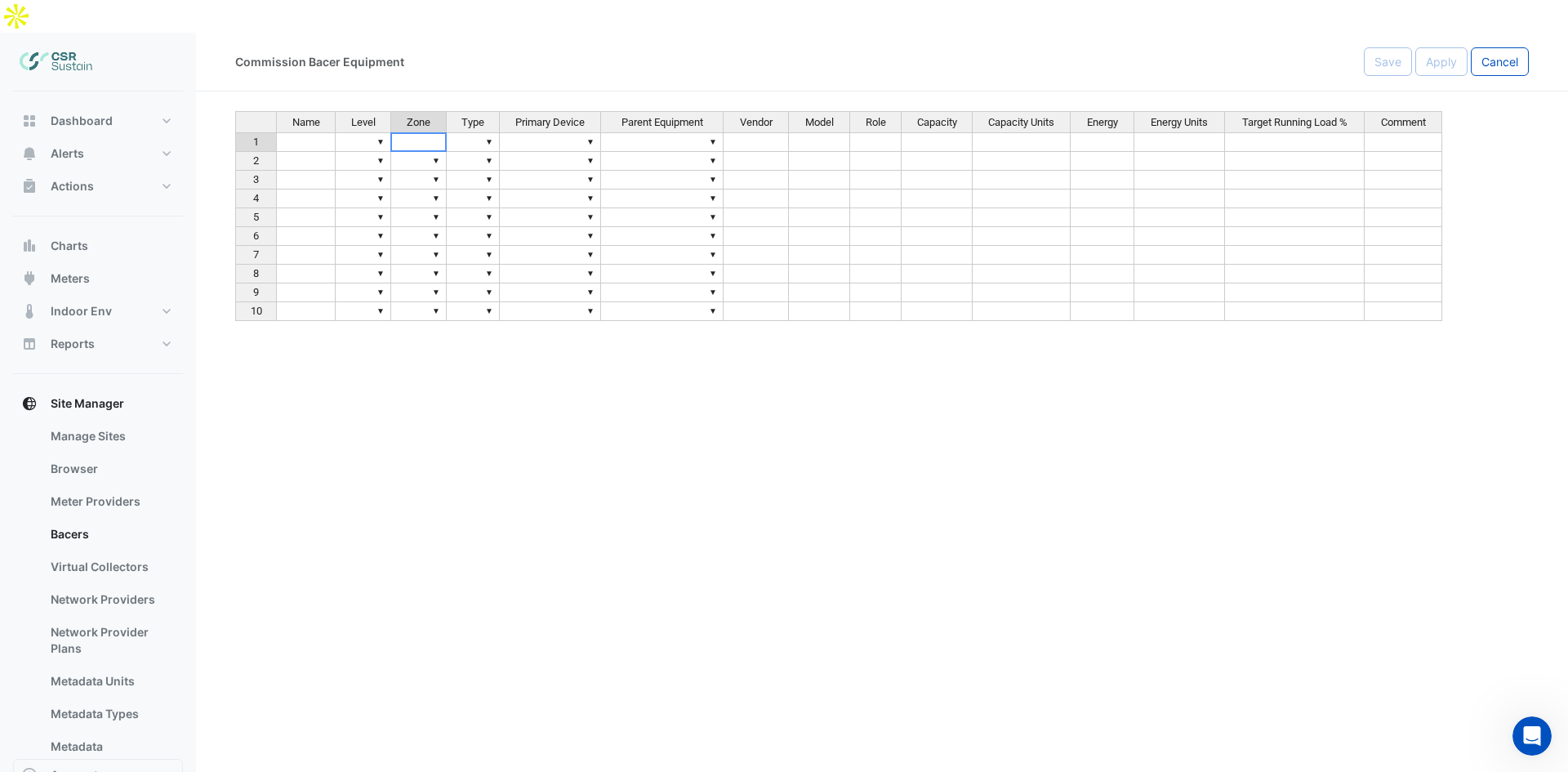
type textarea "*********"
click at [480, 132] on td "▼" at bounding box center [473, 142] width 53 height 20
click at [1500, 55] on span "Cancel" at bounding box center [1500, 61] width 37 height 14
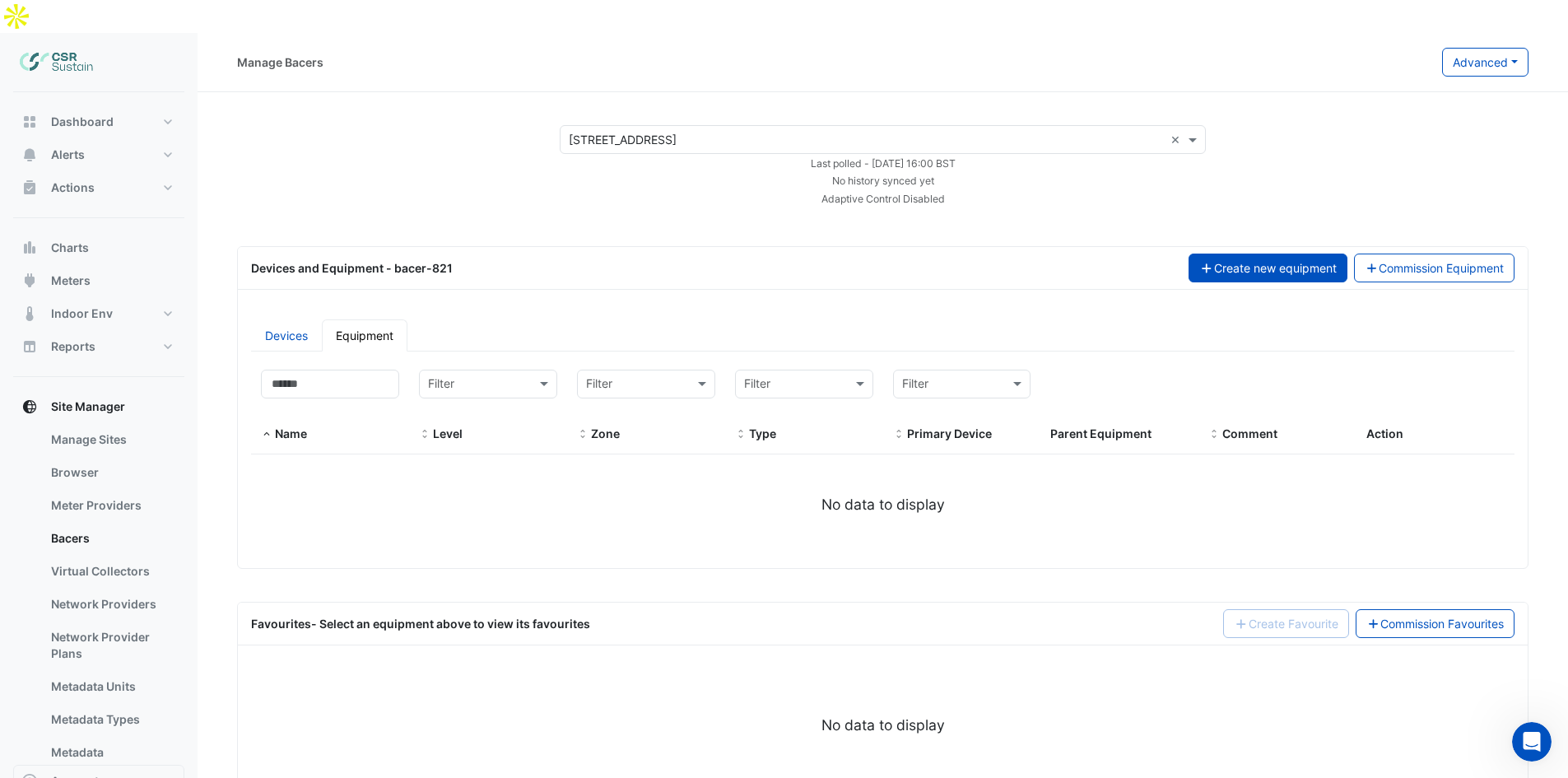
click at [1279, 254] on button "Create new equipment" at bounding box center [1268, 268] width 159 height 28
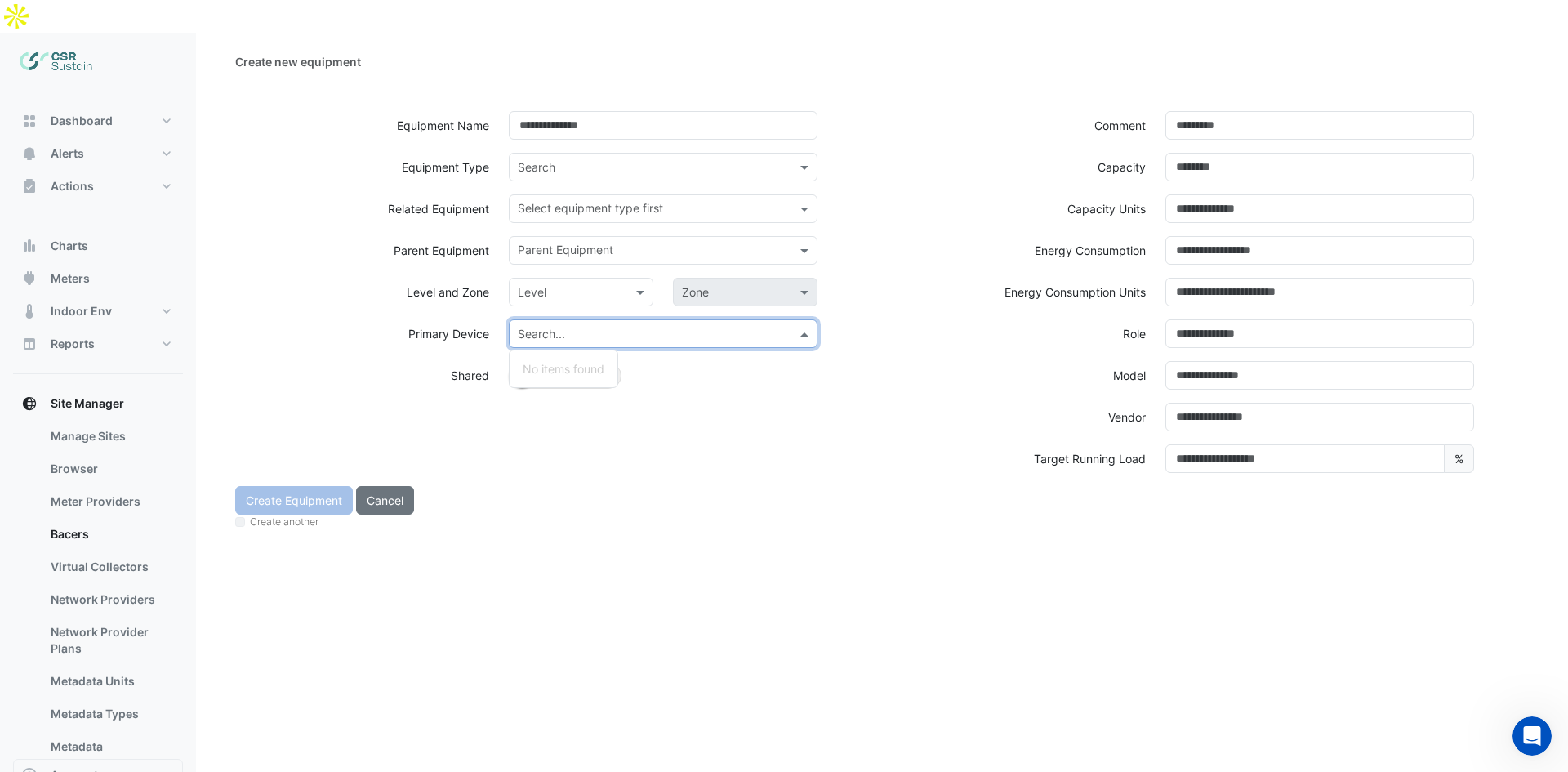
click at [597, 326] on input "text" at bounding box center [647, 335] width 258 height 17
click at [620, 326] on input "text" at bounding box center [647, 335] width 258 height 17
click at [598, 325] on div "Search..." at bounding box center [650, 334] width 280 height 17
click at [459, 515] on div "Create another" at bounding box center [883, 523] width 1294 height 17
click at [596, 202] on input "text" at bounding box center [654, 210] width 272 height 17
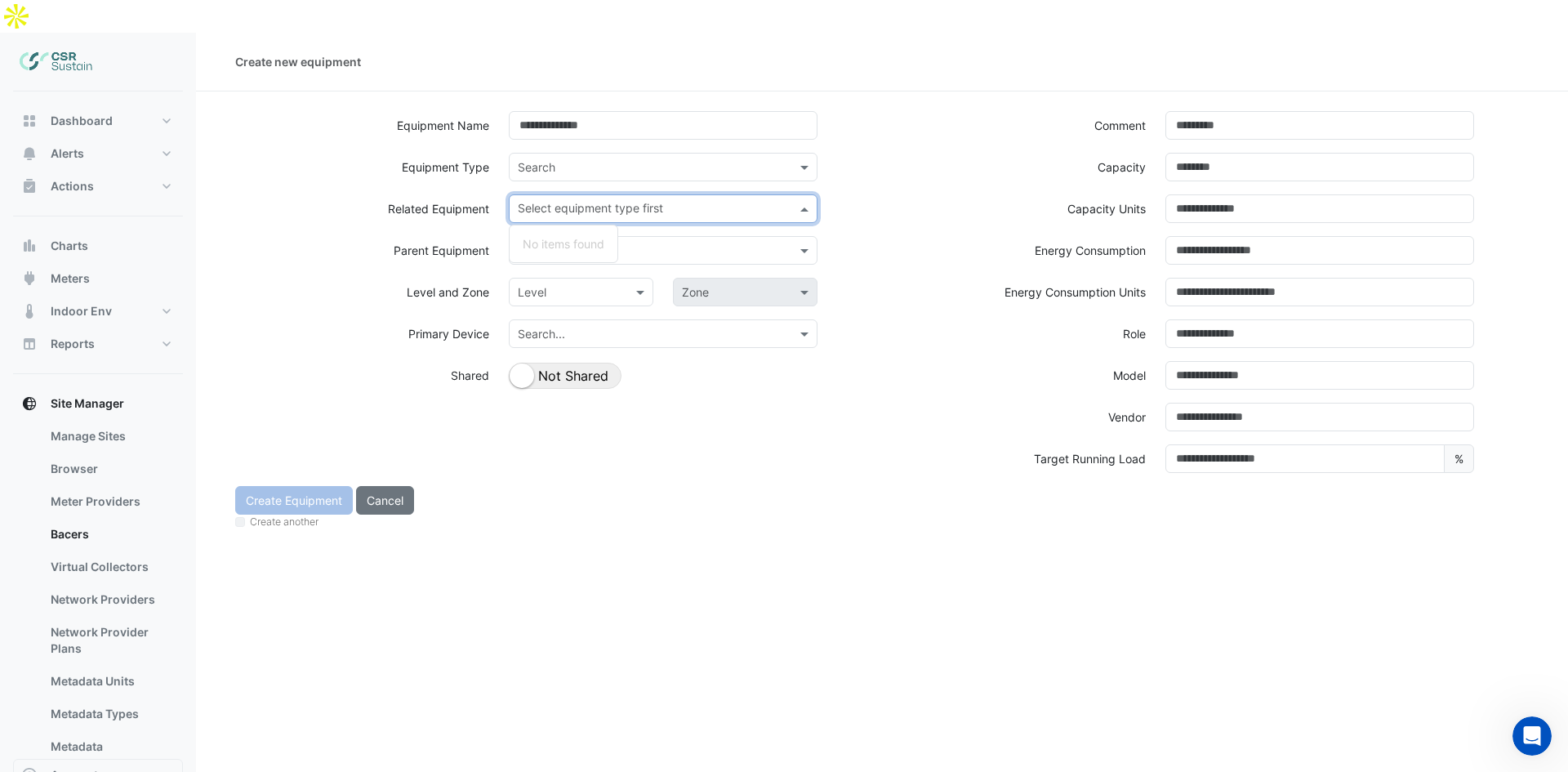
click at [596, 202] on input "text" at bounding box center [654, 210] width 272 height 17
drag, startPoint x: 448, startPoint y: 429, endPoint x: 449, endPoint y: 437, distance: 8.1
click at [451, 433] on div "Equipment Name Equipment Type Search Related Equipment Select equipment type fi…" at bounding box center [553, 298] width 656 height 375
click at [392, 486] on button "Cancel" at bounding box center [385, 500] width 58 height 28
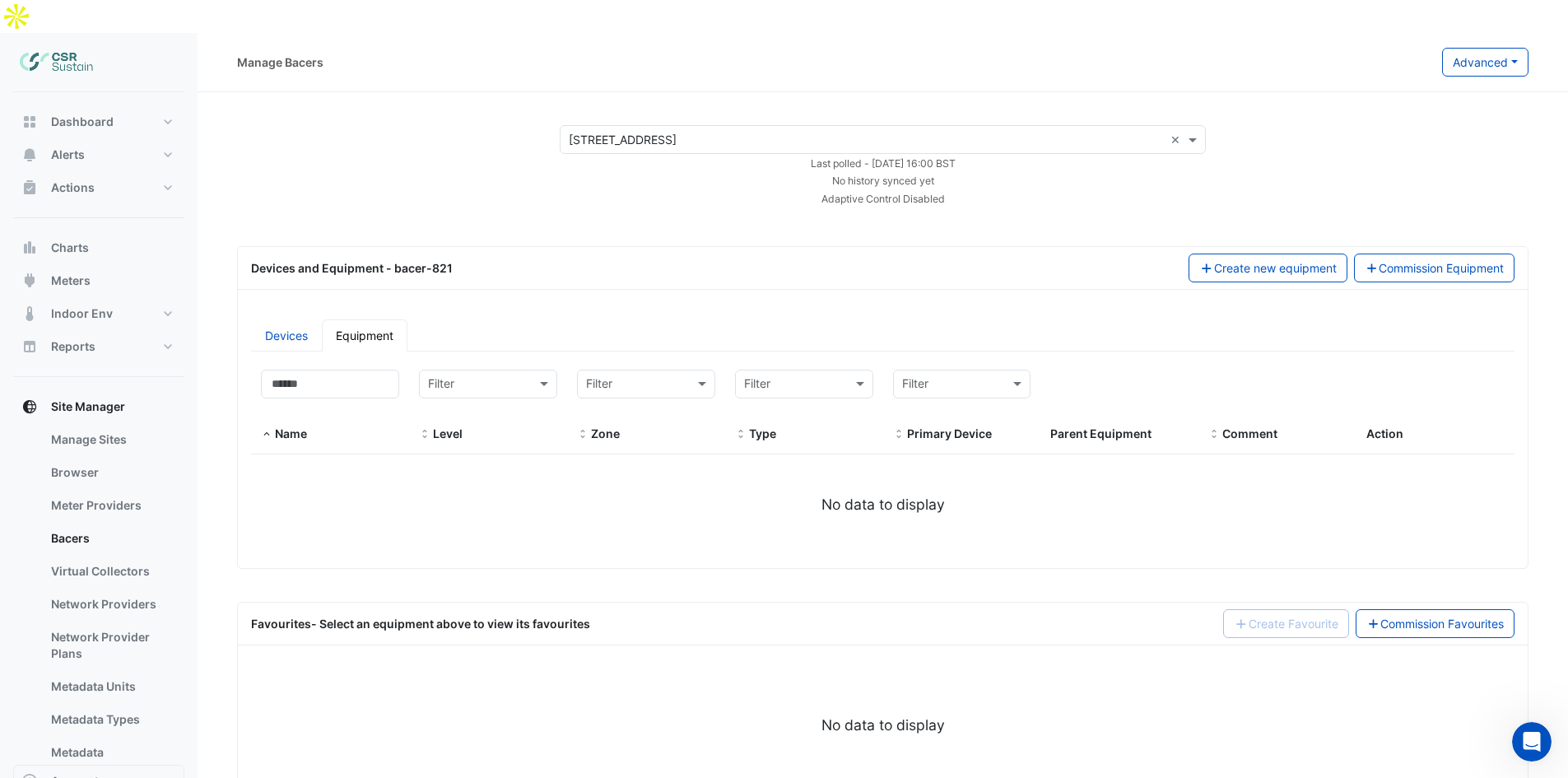
click at [1260, 212] on app-bacers "Select a Site × 5 Exchange Quay × Last polled - [DATE] 16:00 BST No history syn…" at bounding box center [882, 466] width 1291 height 682
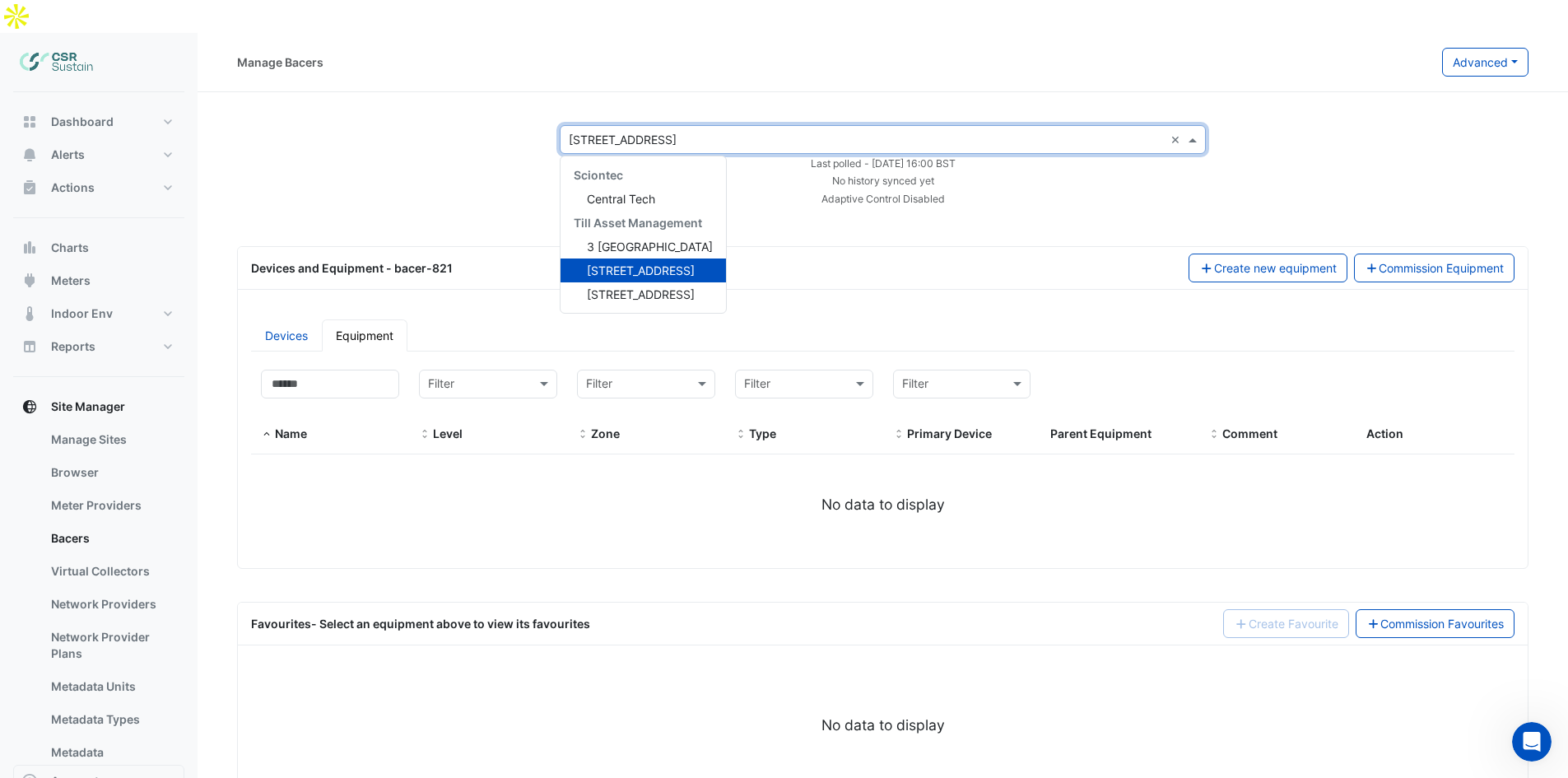
click at [688, 132] on input "text" at bounding box center [866, 140] width 595 height 17
click at [627, 239] on span "3 [GEOGRAPHIC_DATA]" at bounding box center [649, 246] width 126 height 14
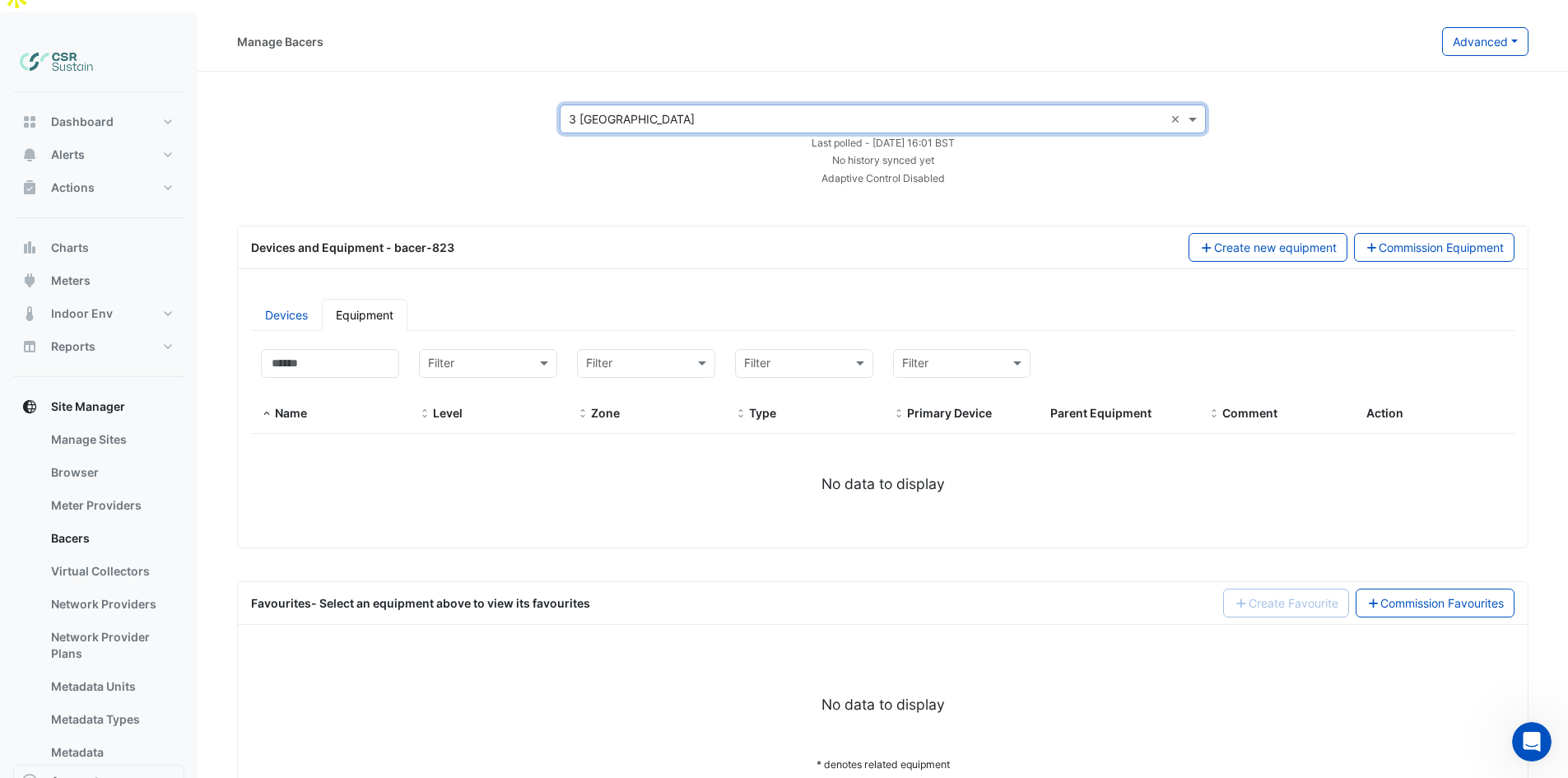
scroll to position [29, 0]
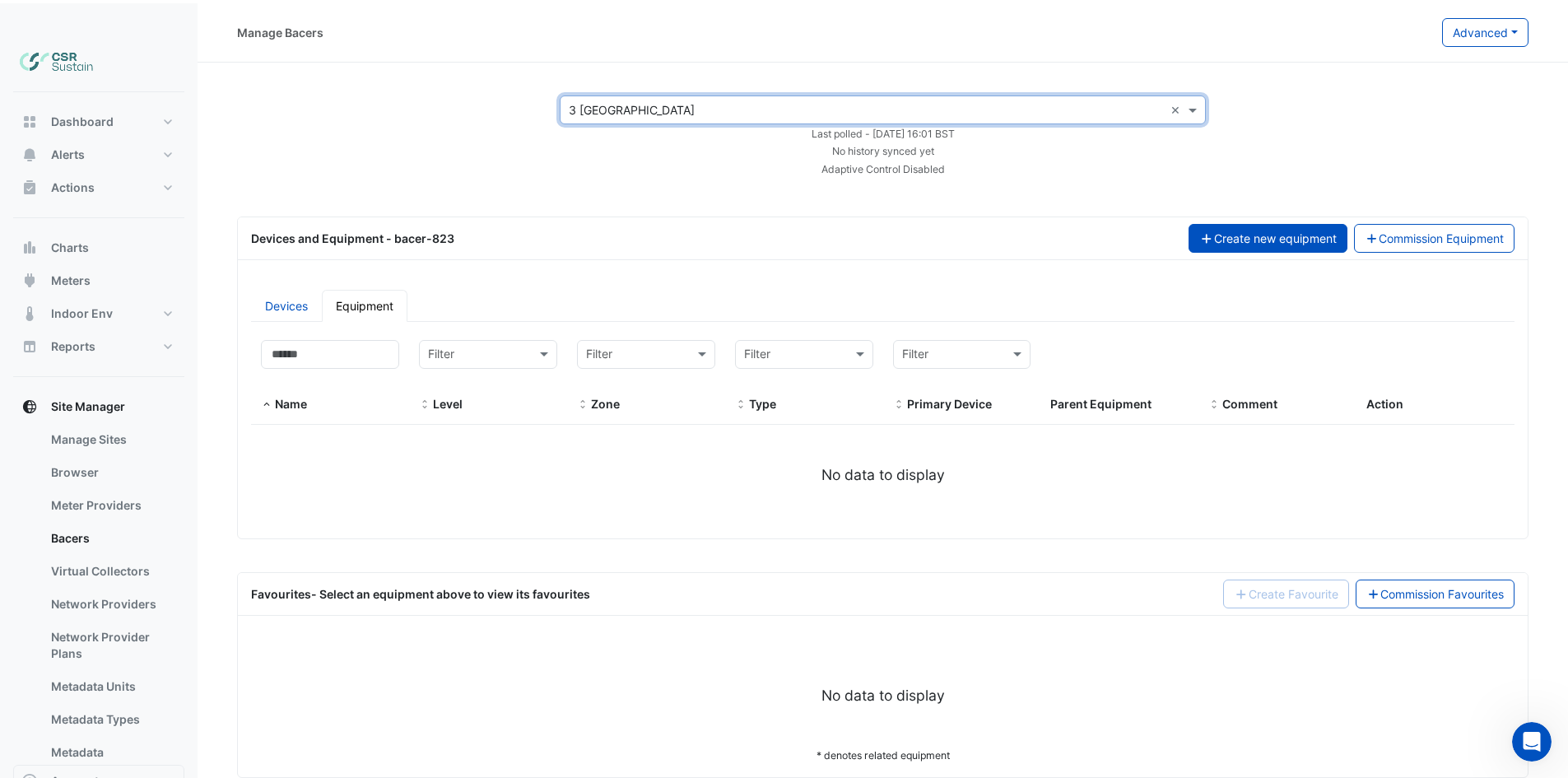
click at [1235, 224] on button "Create new equipment" at bounding box center [1268, 238] width 159 height 28
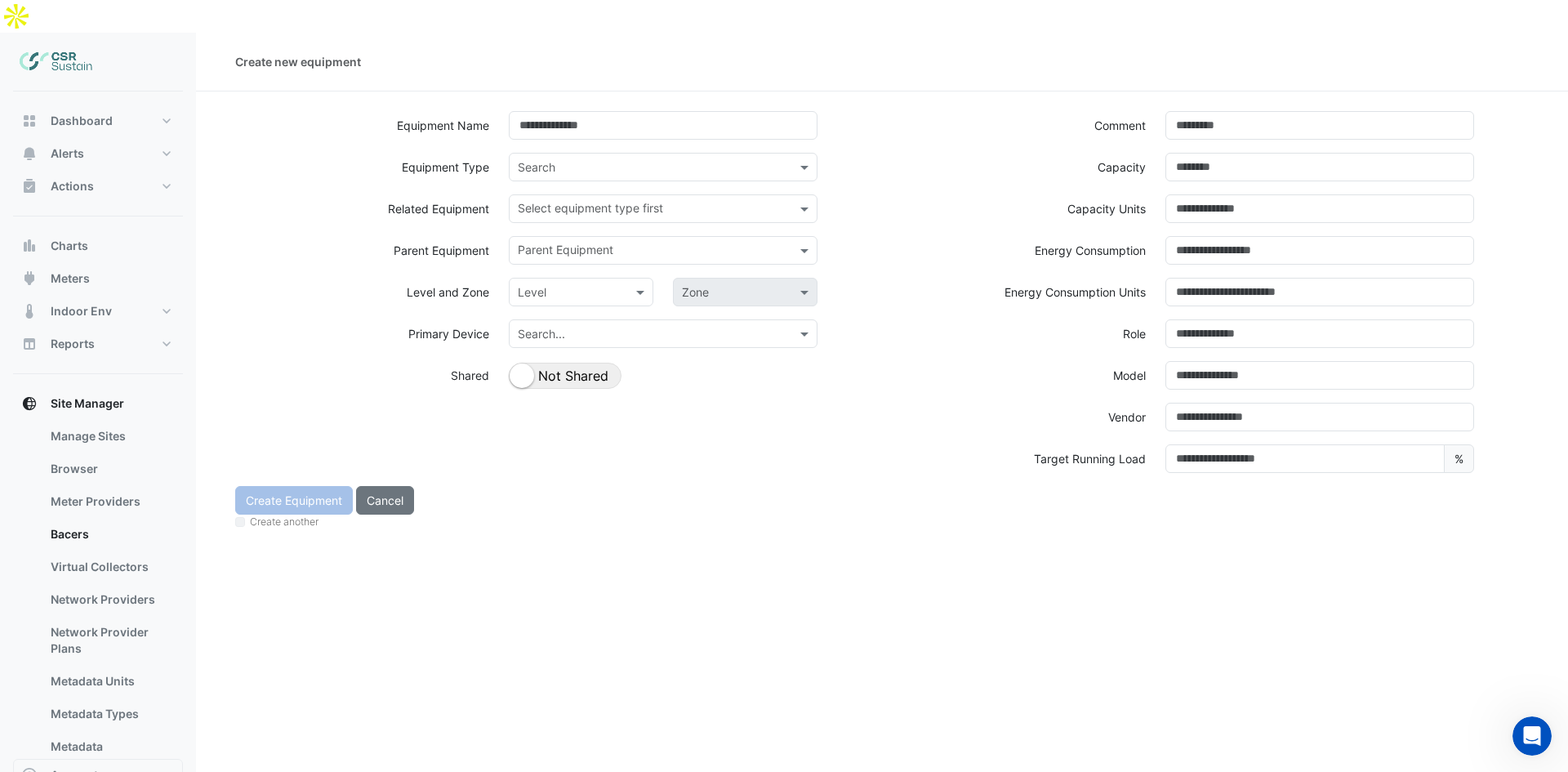
click at [540, 319] on div "Search..." at bounding box center [663, 333] width 309 height 28
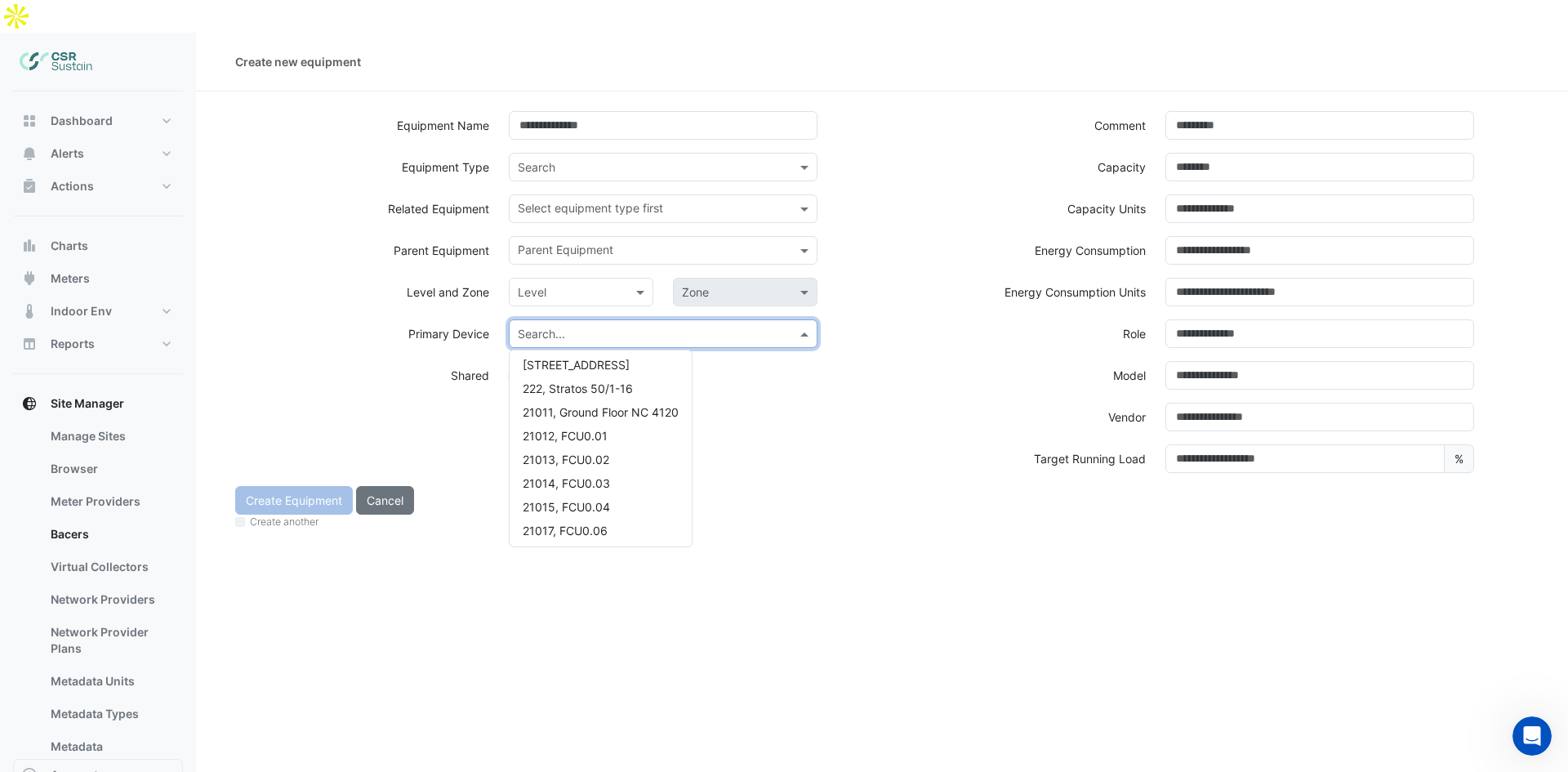
scroll to position [372, 0]
click at [607, 392] on span "21018, FCU0.07" at bounding box center [565, 399] width 86 height 14
click at [662, 385] on div "Equipment Name Equipment Type Search Related Equipment Select equipment type fi…" at bounding box center [553, 298] width 656 height 375
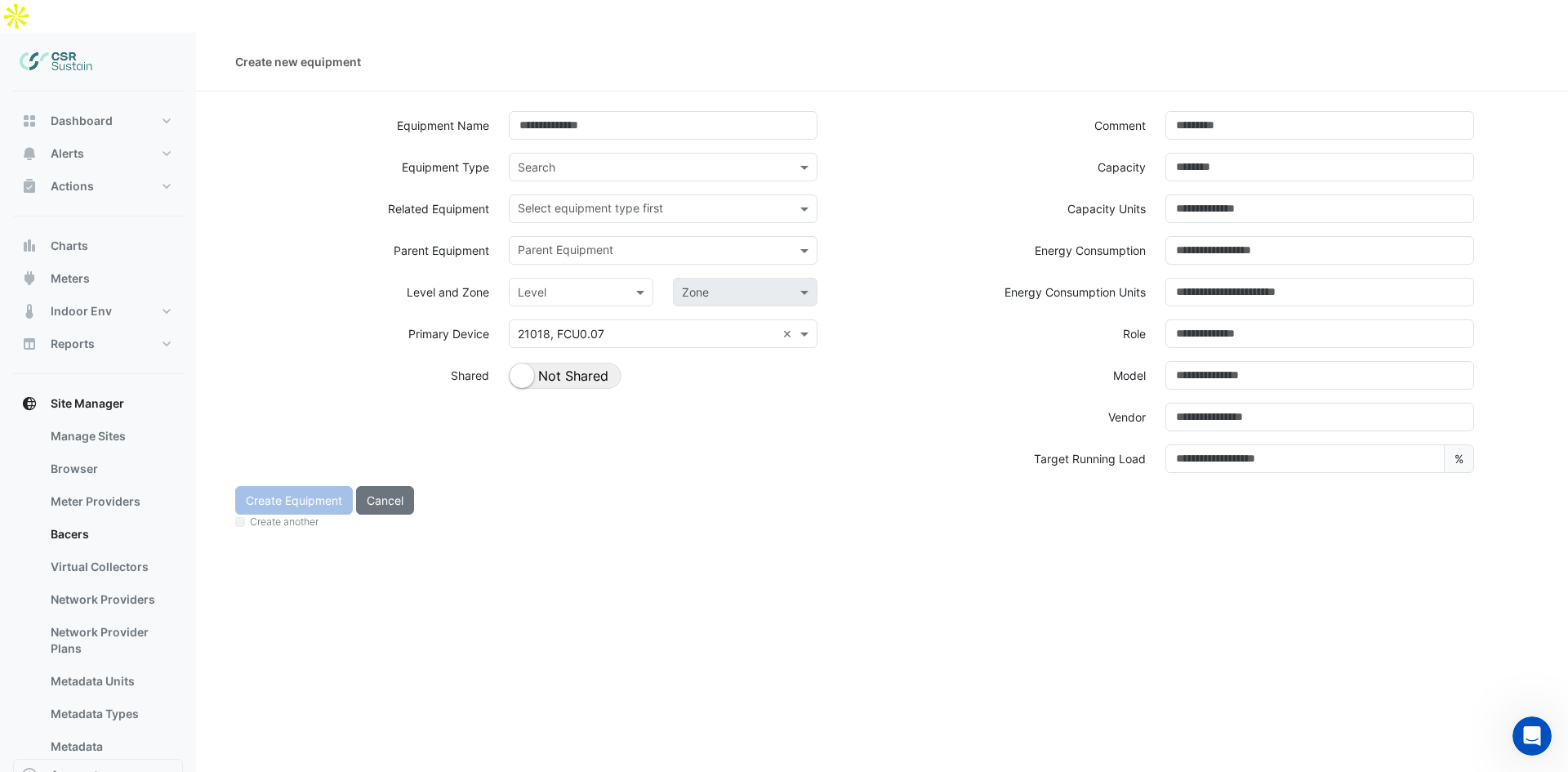
click at [564, 284] on input "text" at bounding box center [565, 293] width 94 height 17
click at [576, 284] on input "text" at bounding box center [565, 293] width 94 height 17
click at [603, 284] on input "text" at bounding box center [565, 293] width 94 height 17
click at [404, 486] on button "Cancel" at bounding box center [385, 500] width 58 height 28
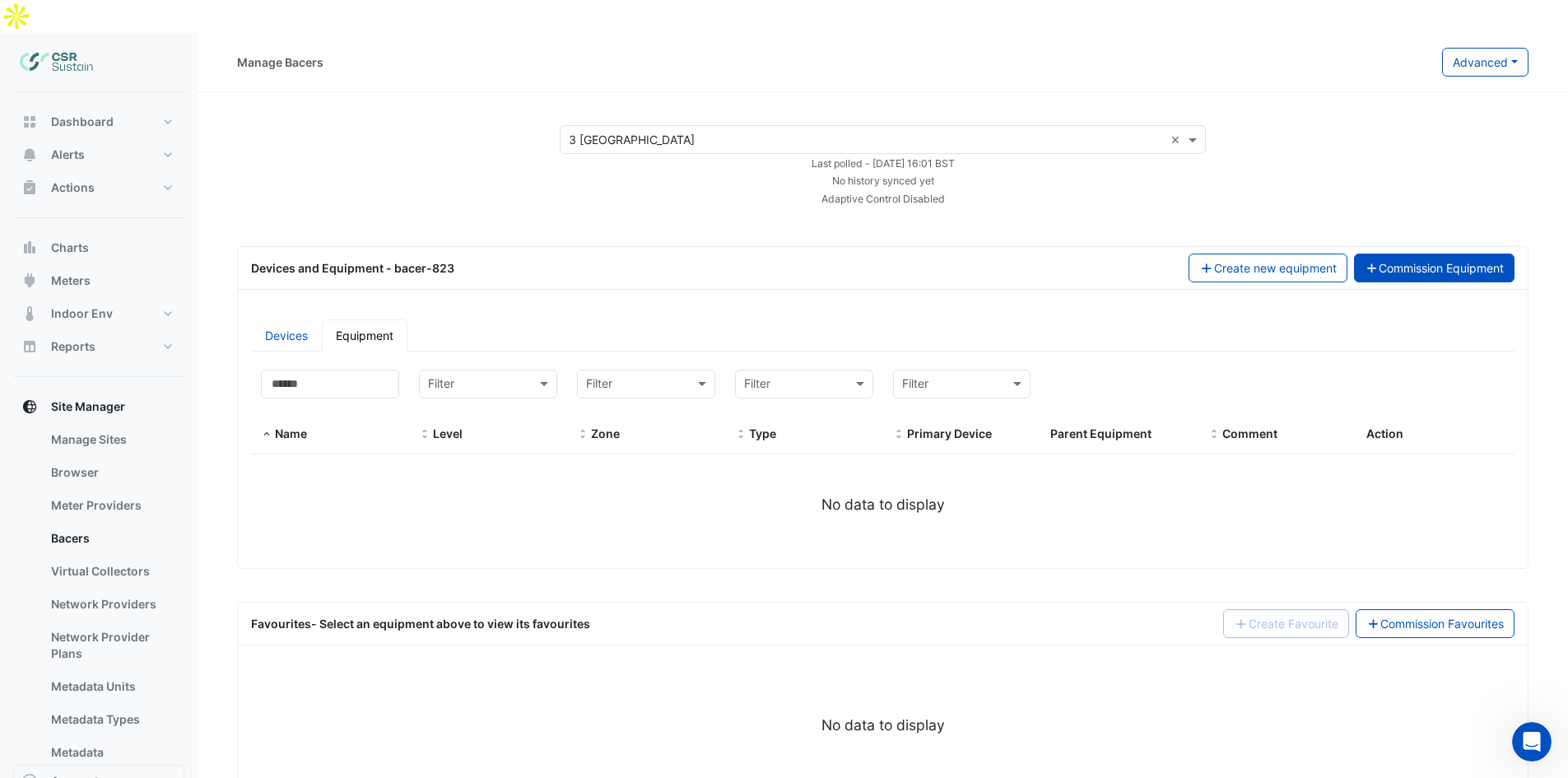
click at [1391, 254] on button "Commission Equipment" at bounding box center [1435, 268] width 162 height 28
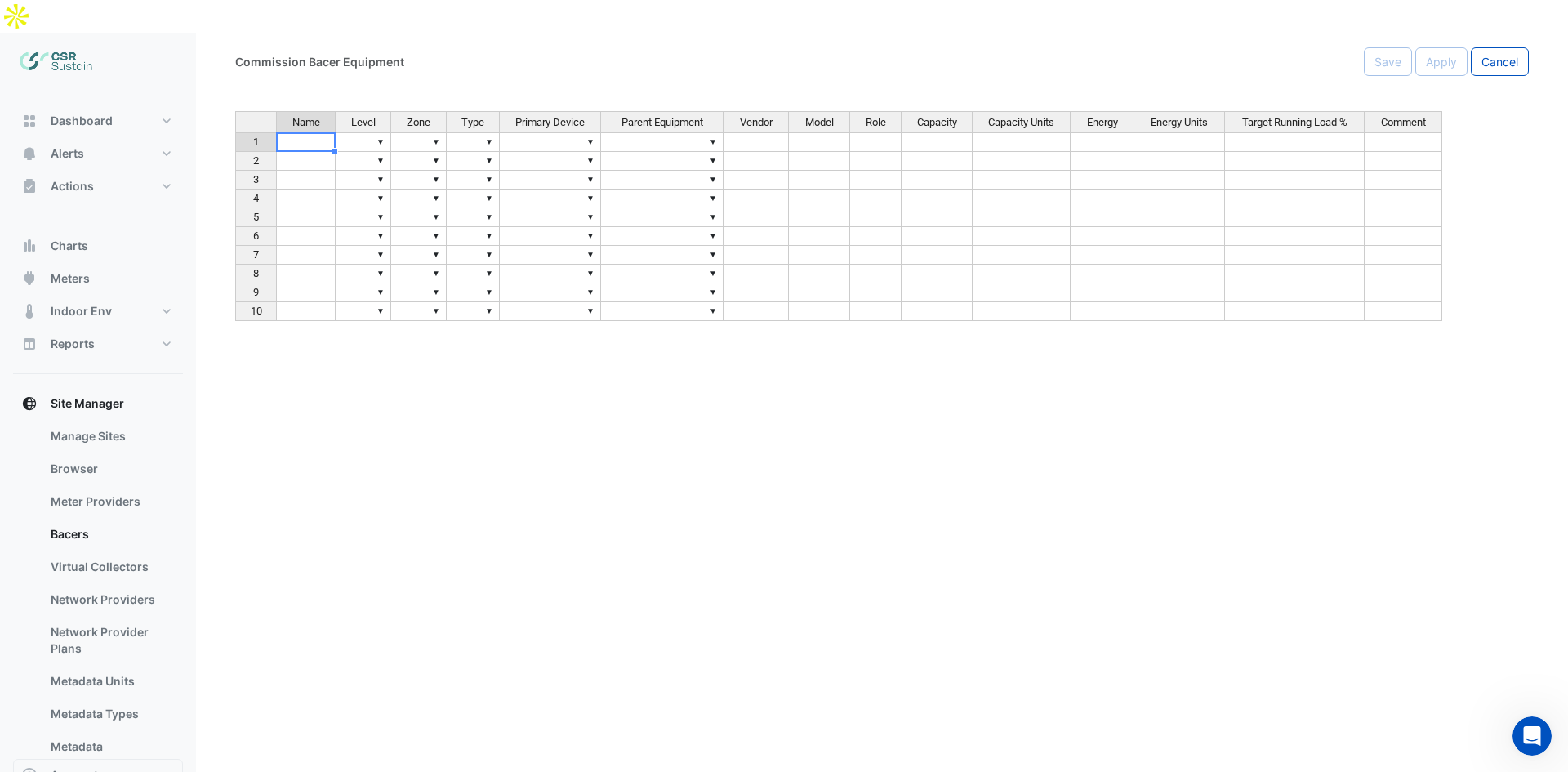
click at [328, 132] on td at bounding box center [306, 142] width 60 height 20
click at [375, 53] on div "Commission Bacer Equipment" at bounding box center [320, 61] width 169 height 17
click at [413, 48] on div "Commission Bacer Equipment" at bounding box center [800, 61] width 1129 height 28
click at [387, 114] on div "Name Level Zone Type Primary Device Parent Equipment Vendor Model Role Capacity…" at bounding box center [883, 379] width 1294 height 536
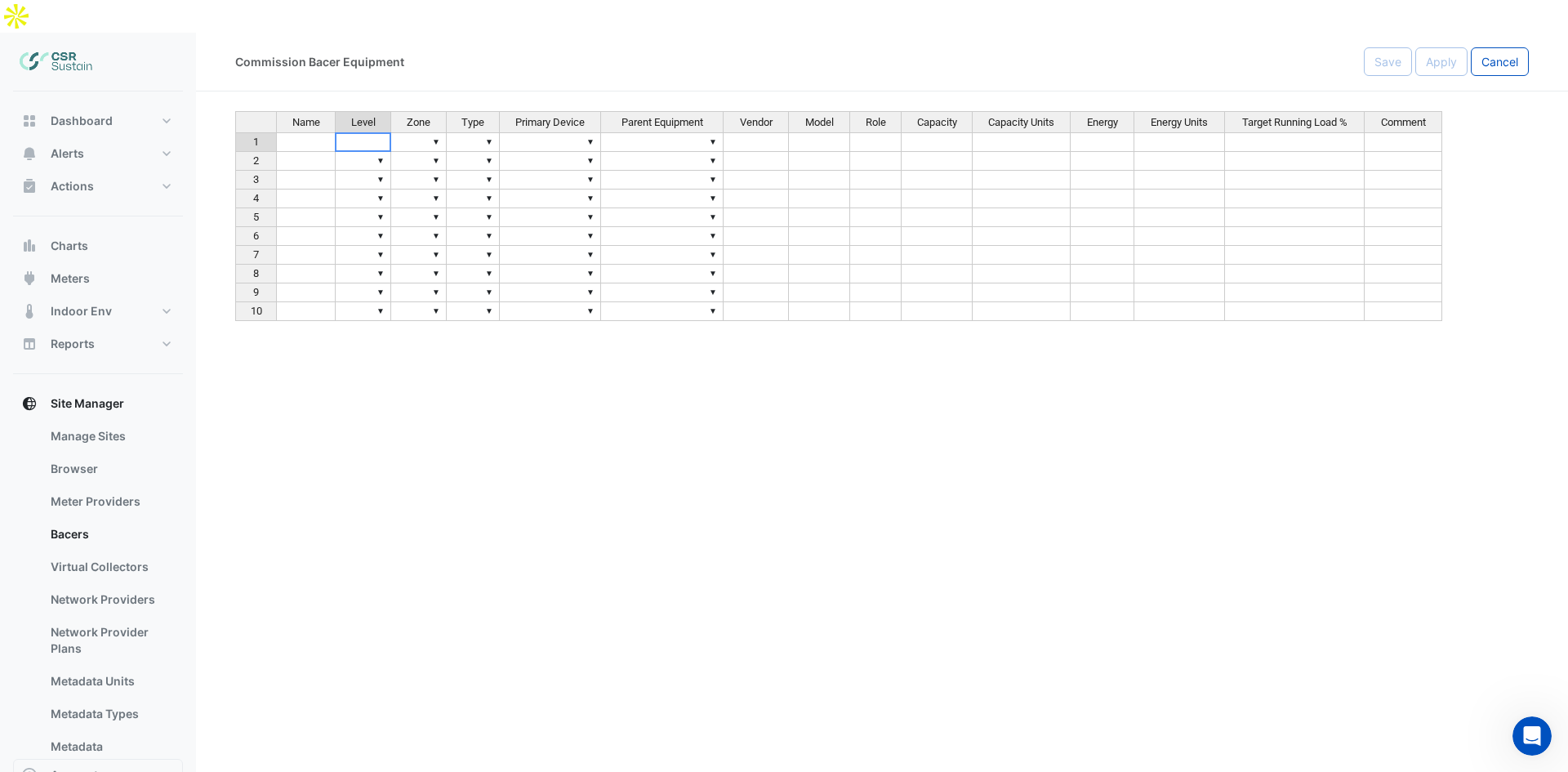
type textarea "*********"
drag, startPoint x: 398, startPoint y: 109, endPoint x: 428, endPoint y: 109, distance: 30.0
click at [399, 132] on td "▼" at bounding box center [418, 142] width 55 height 20
click at [457, 132] on td "▼" at bounding box center [473, 142] width 53 height 20
drag, startPoint x: 515, startPoint y: 108, endPoint x: 581, endPoint y: 103, distance: 66.2
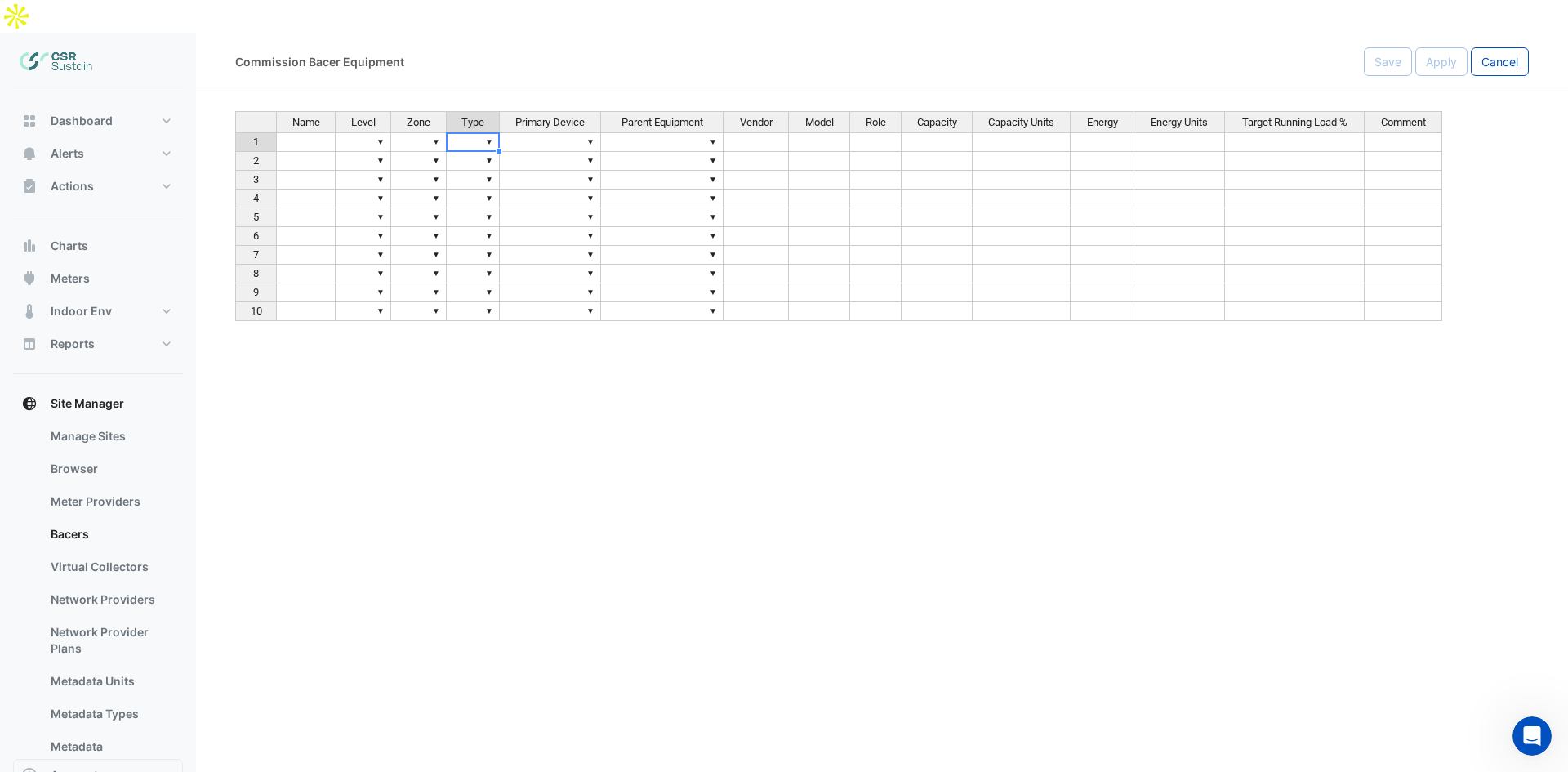
click at [516, 132] on td "▼" at bounding box center [551, 142] width 102 height 20
drag, startPoint x: 642, startPoint y: 106, endPoint x: 716, endPoint y: 111, distance: 74.2
click at [642, 132] on td "▼" at bounding box center [662, 142] width 123 height 20
click at [719, 111] on div "Name Level Zone Type Primary Device Parent Equipment Vendor Model Role Capacity…" at bounding box center [883, 379] width 1294 height 536
click at [711, 132] on input at bounding box center [656, 143] width 111 height 21
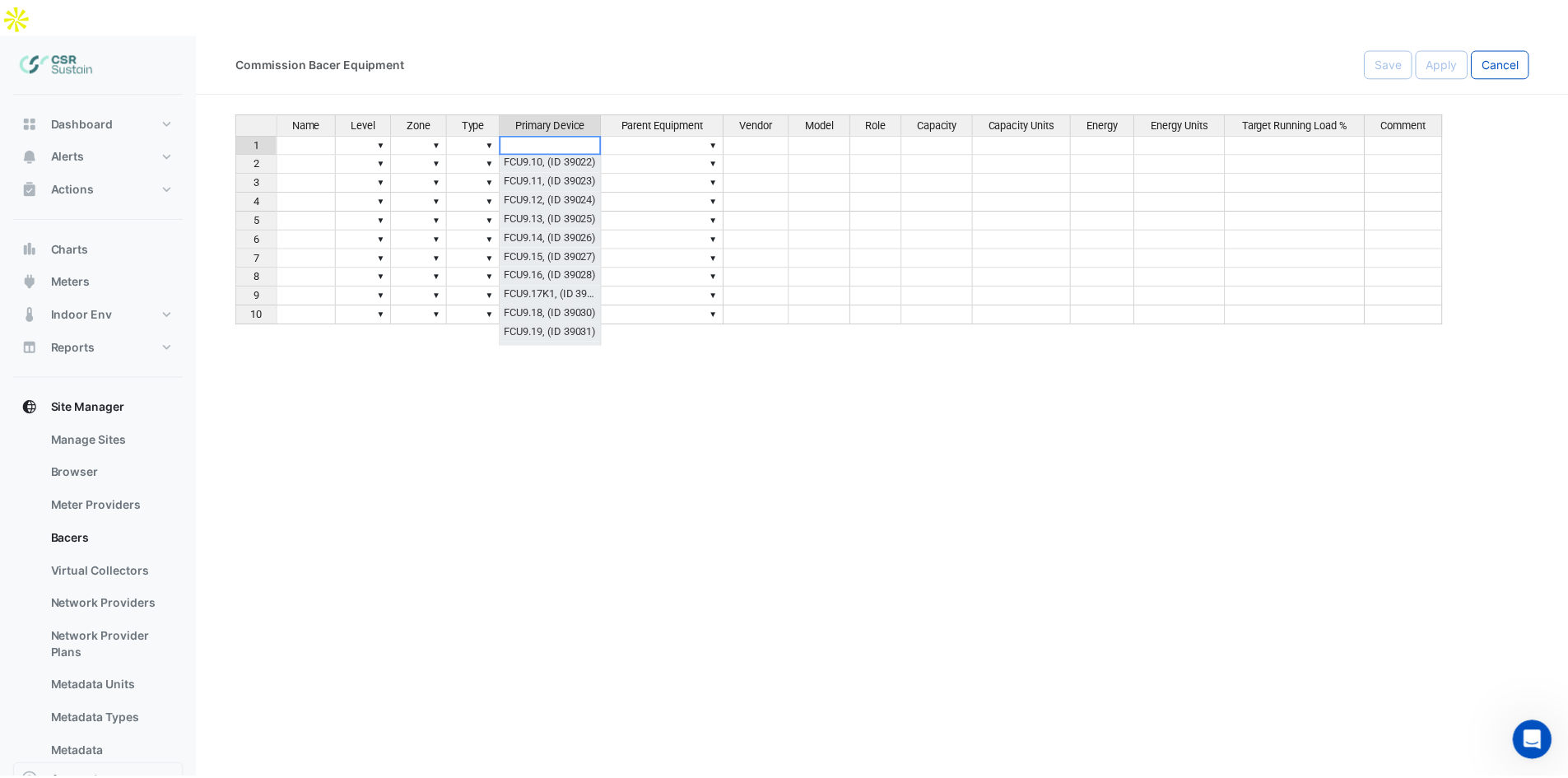
scroll to position [4603, 0]
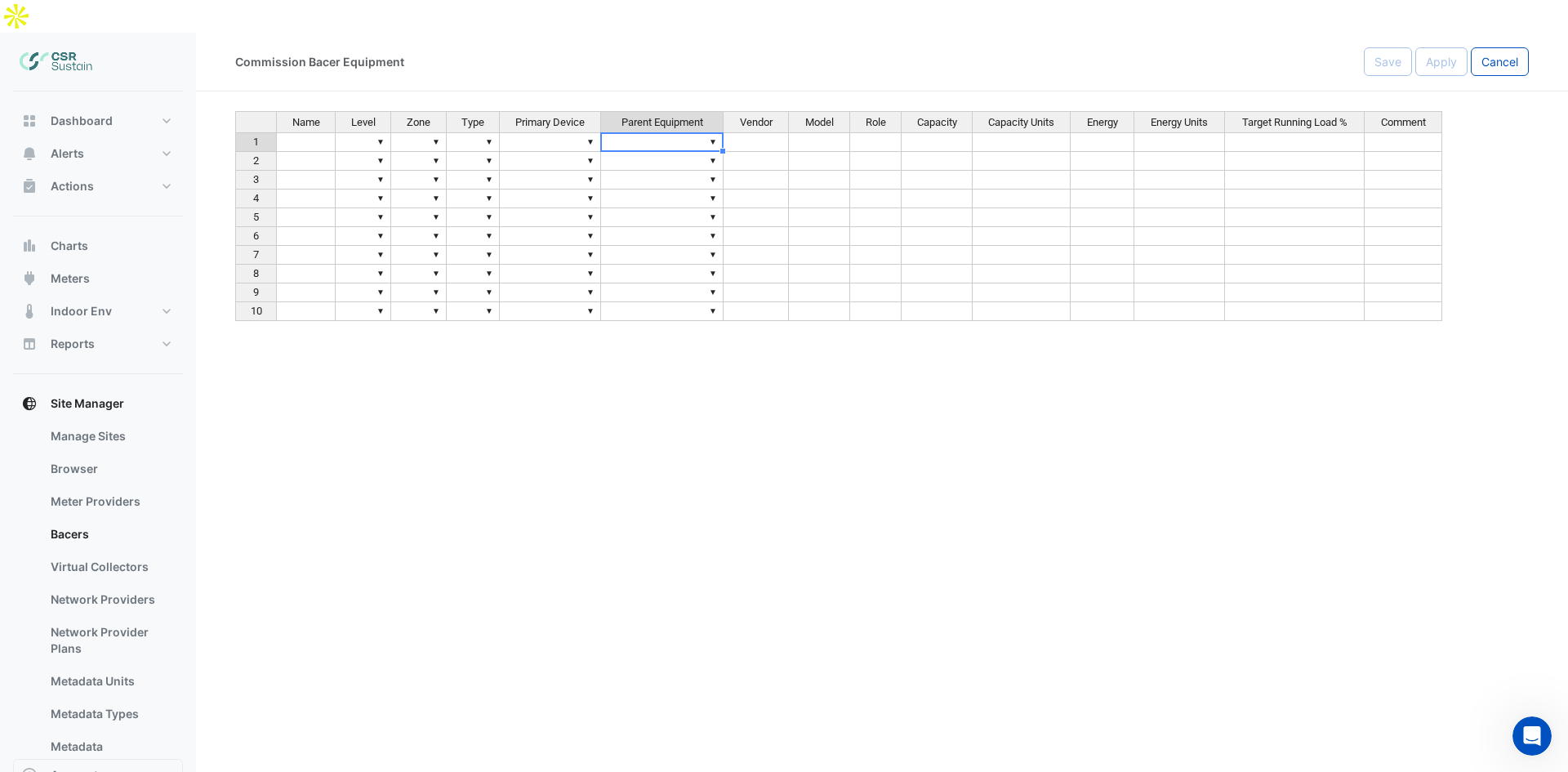
click at [714, 111] on div "Name Level Zone Type Primary Device Parent Equipment Vendor Model Role Capacity…" at bounding box center [883, 379] width 1294 height 536
click at [720, 155] on select at bounding box center [662, 162] width 123 height 15
click at [712, 132] on input at bounding box center [656, 143] width 111 height 21
click at [730, 132] on td at bounding box center [756, 142] width 66 height 20
click at [818, 132] on td at bounding box center [819, 142] width 61 height 20
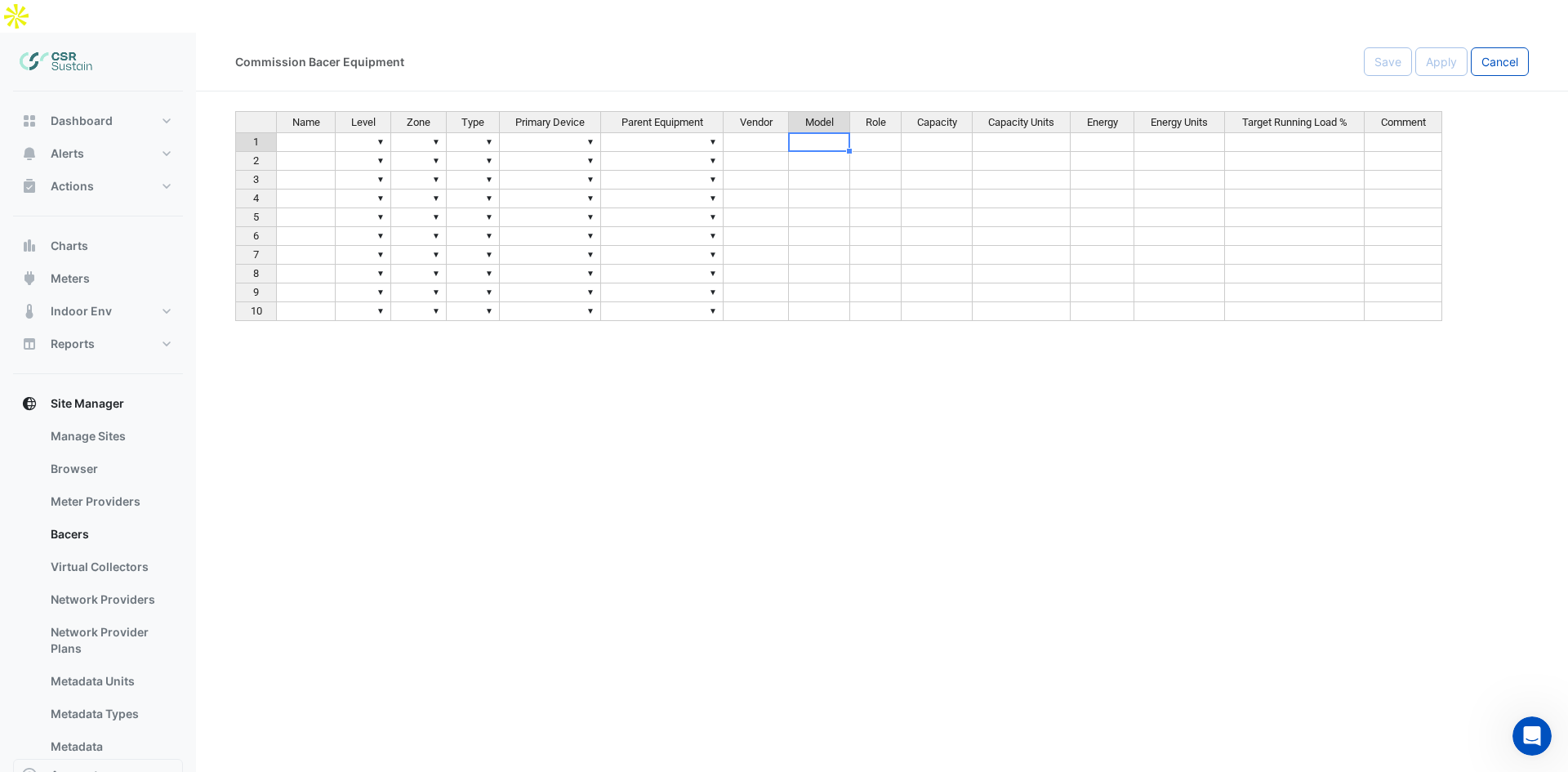
click at [813, 132] on td at bounding box center [819, 142] width 61 height 20
click at [741, 132] on td at bounding box center [756, 142] width 66 height 20
click at [757, 132] on td at bounding box center [756, 142] width 66 height 20
click at [800, 132] on td at bounding box center [819, 142] width 61 height 20
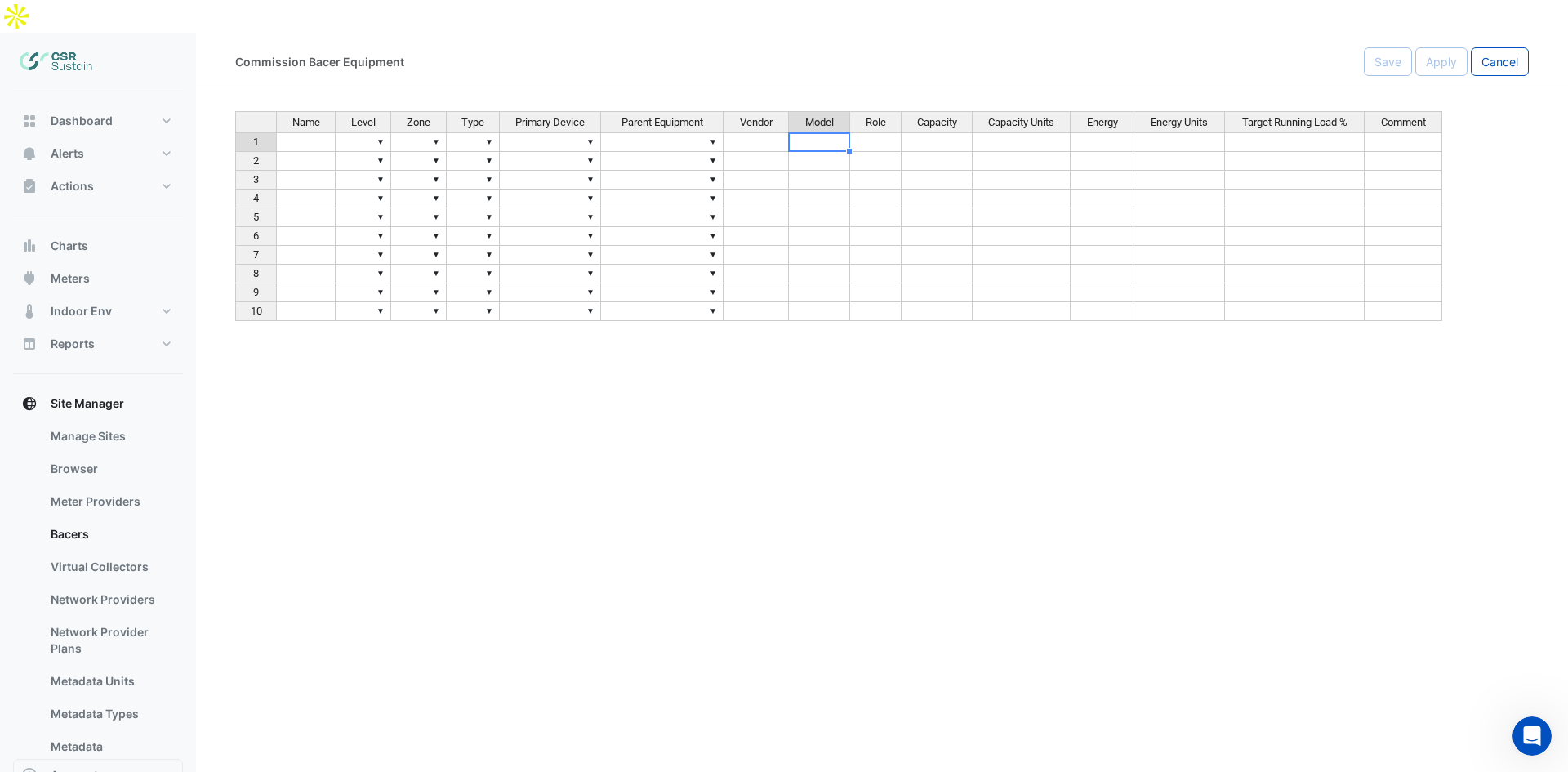
click at [800, 132] on td at bounding box center [819, 142] width 61 height 20
drag, startPoint x: 812, startPoint y: 112, endPoint x: 820, endPoint y: 114, distance: 8.2
click at [814, 132] on textarea at bounding box center [819, 142] width 62 height 20
click at [867, 132] on td at bounding box center [876, 142] width 51 height 20
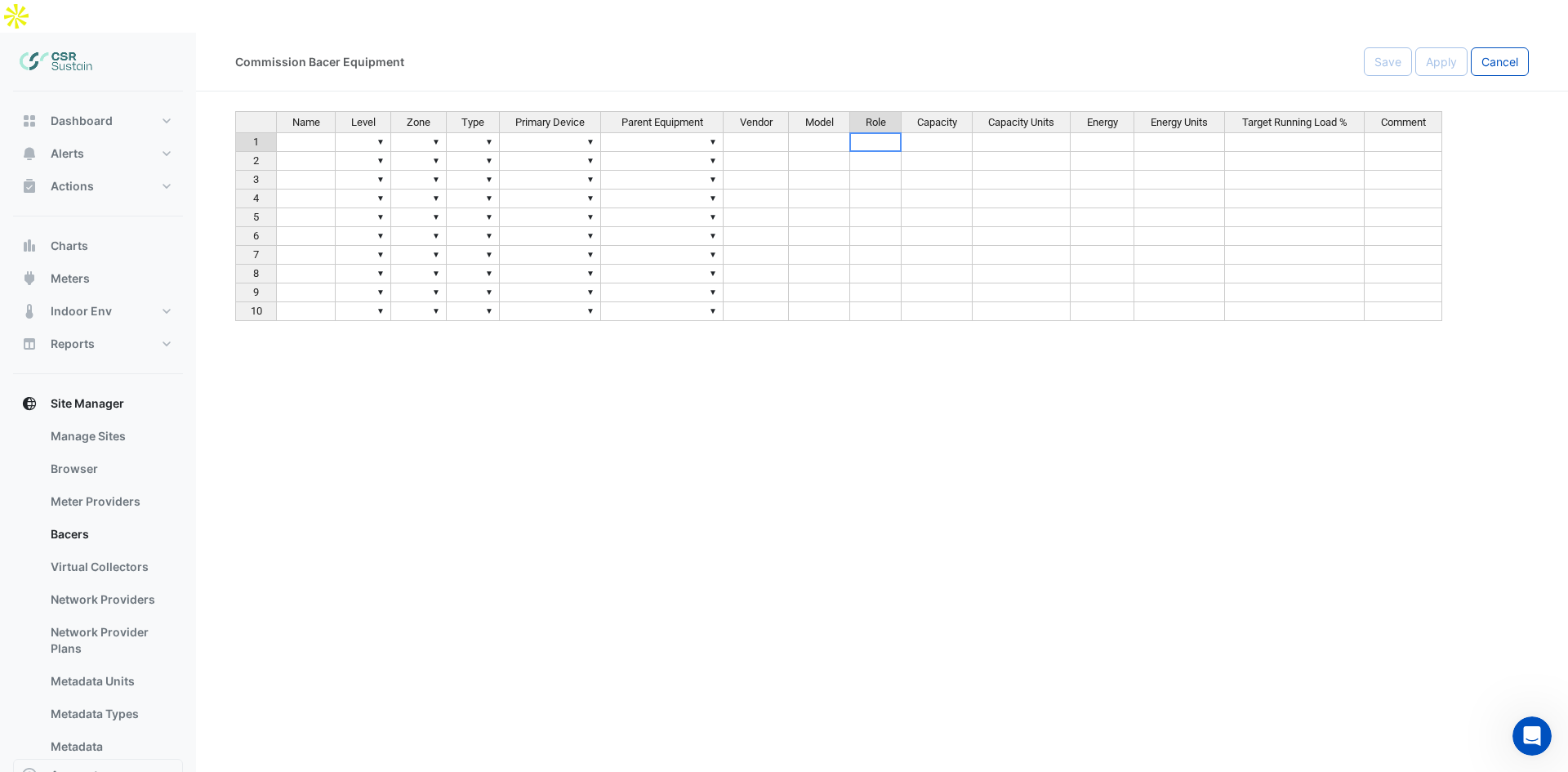
click at [938, 132] on td at bounding box center [936, 142] width 71 height 20
type textarea "*********"
click at [994, 132] on td at bounding box center [1022, 142] width 98 height 20
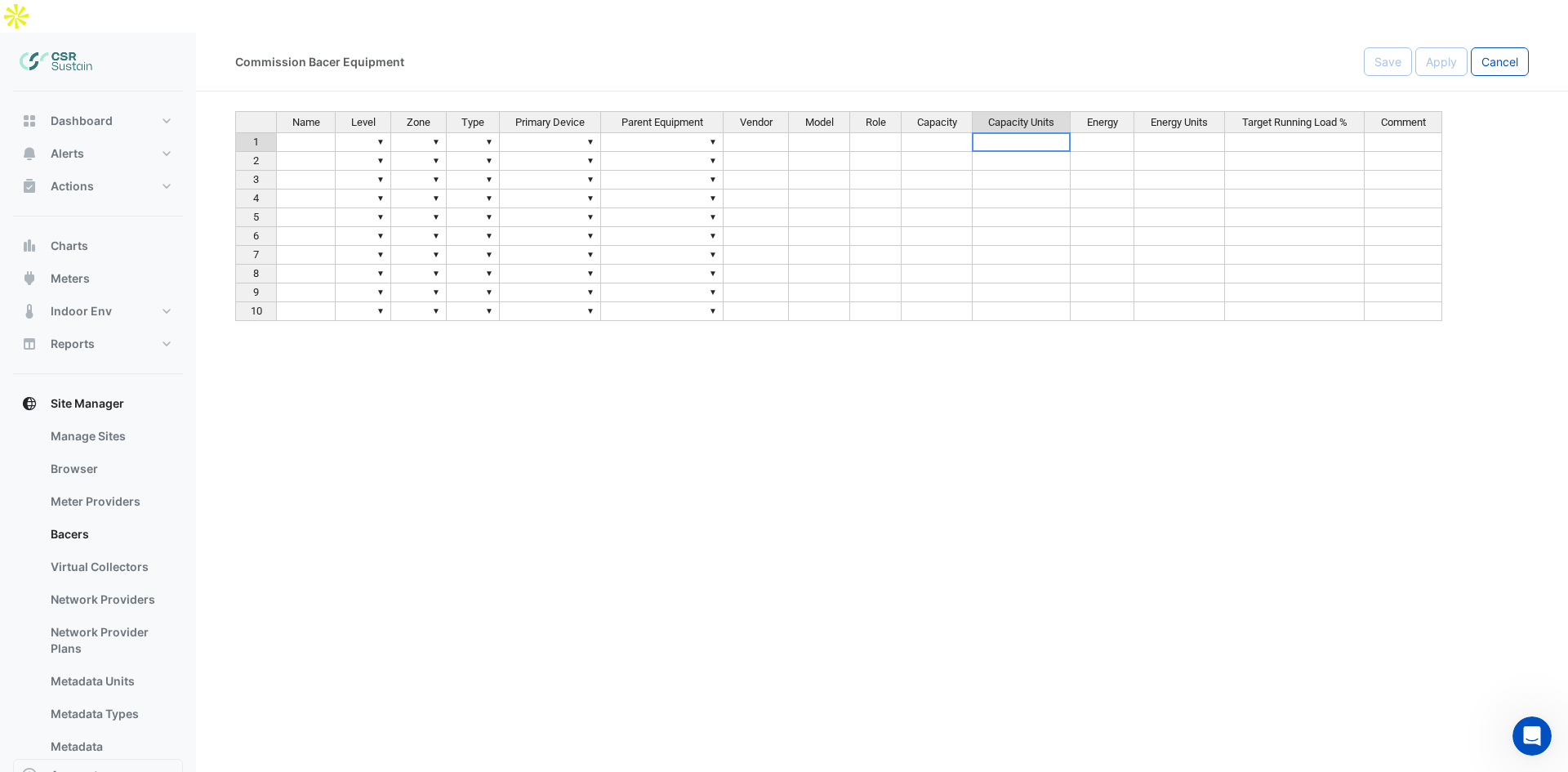
click at [1110, 132] on td at bounding box center [1103, 142] width 64 height 20
type textarea "*********"
click at [1162, 132] on td at bounding box center [1180, 142] width 90 height 20
click at [1354, 132] on td at bounding box center [1295, 142] width 140 height 20
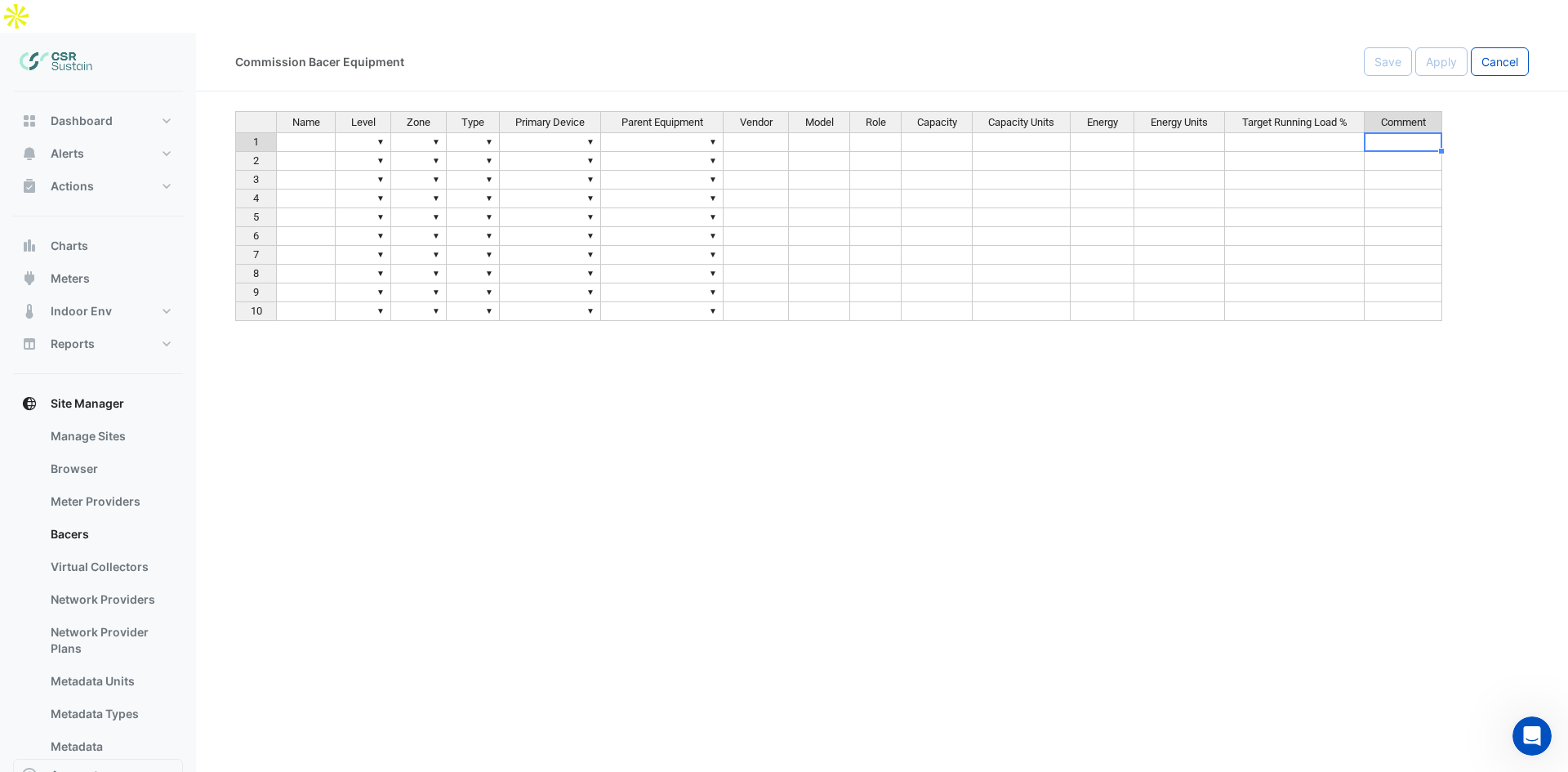
click at [1390, 132] on td at bounding box center [1403, 142] width 78 height 20
click at [713, 284] on tr "9 ▼ ▼ ▼ ▼ ▼" at bounding box center [839, 293] width 1207 height 19
click at [468, 328] on div "Name Level Zone Type Primary Device Parent Equipment Vendor Model Role Capacity…" at bounding box center [883, 379] width 1294 height 536
click at [523, 117] on span "Primary Device" at bounding box center [550, 122] width 69 height 11
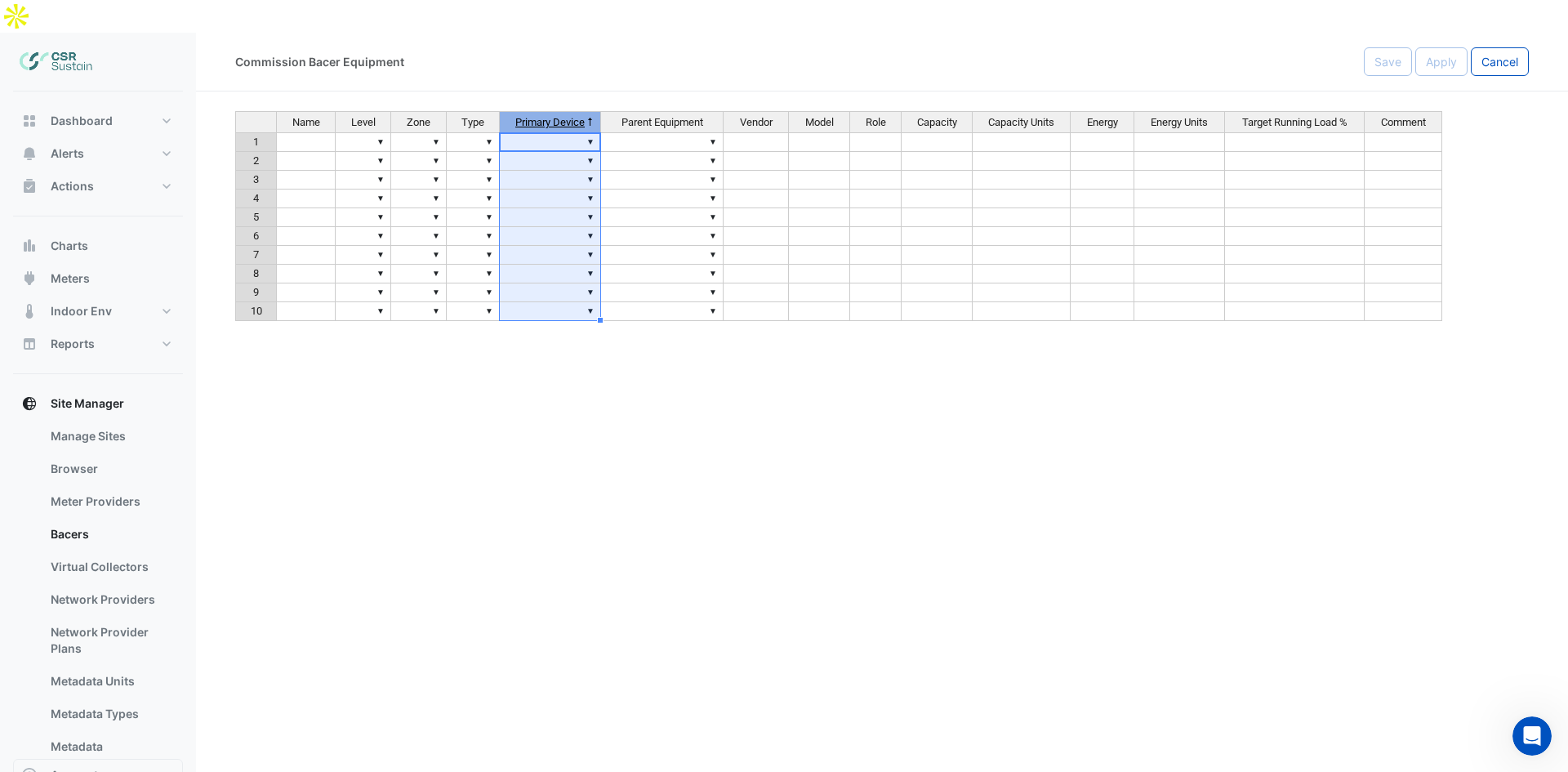
click at [526, 117] on span "Primary Device" at bounding box center [550, 122] width 69 height 11
click at [646, 111] on div "Name Level Zone Type Primary Device Parent Equipment Vendor Model Role Capacity…" at bounding box center [883, 123] width 1294 height 24
drag, startPoint x: 303, startPoint y: 108, endPoint x: 315, endPoint y: 112, distance: 12.6
click at [304, 132] on td at bounding box center [306, 142] width 60 height 20
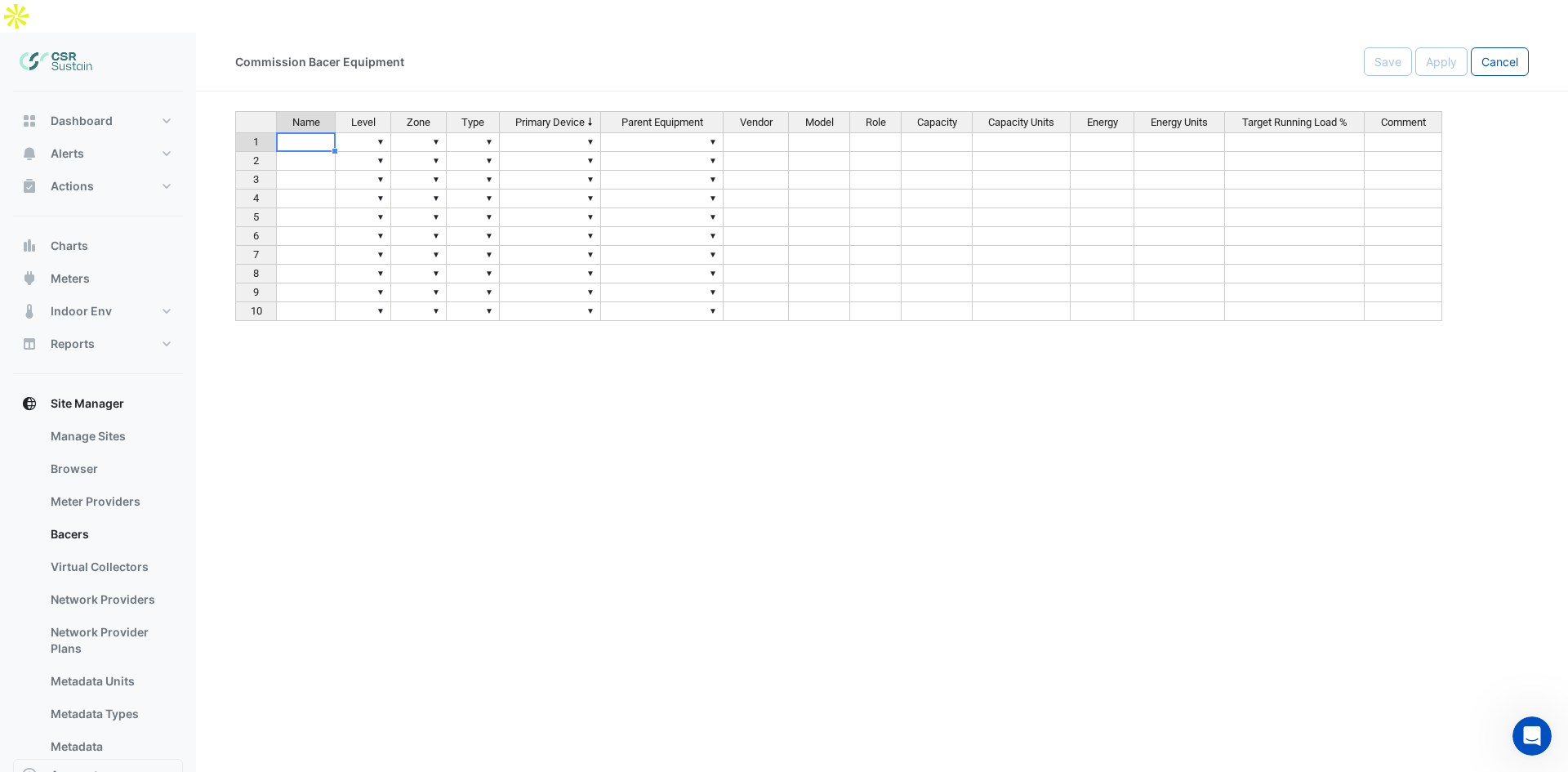
click at [318, 132] on td at bounding box center [306, 142] width 60 height 20
click at [366, 132] on td "▼" at bounding box center [363, 142] width 55 height 20
click at [389, 132] on div at bounding box center [390, 142] width 2 height 20
click at [387, 132] on textarea at bounding box center [363, 142] width 56 height 20
type textarea "*********"
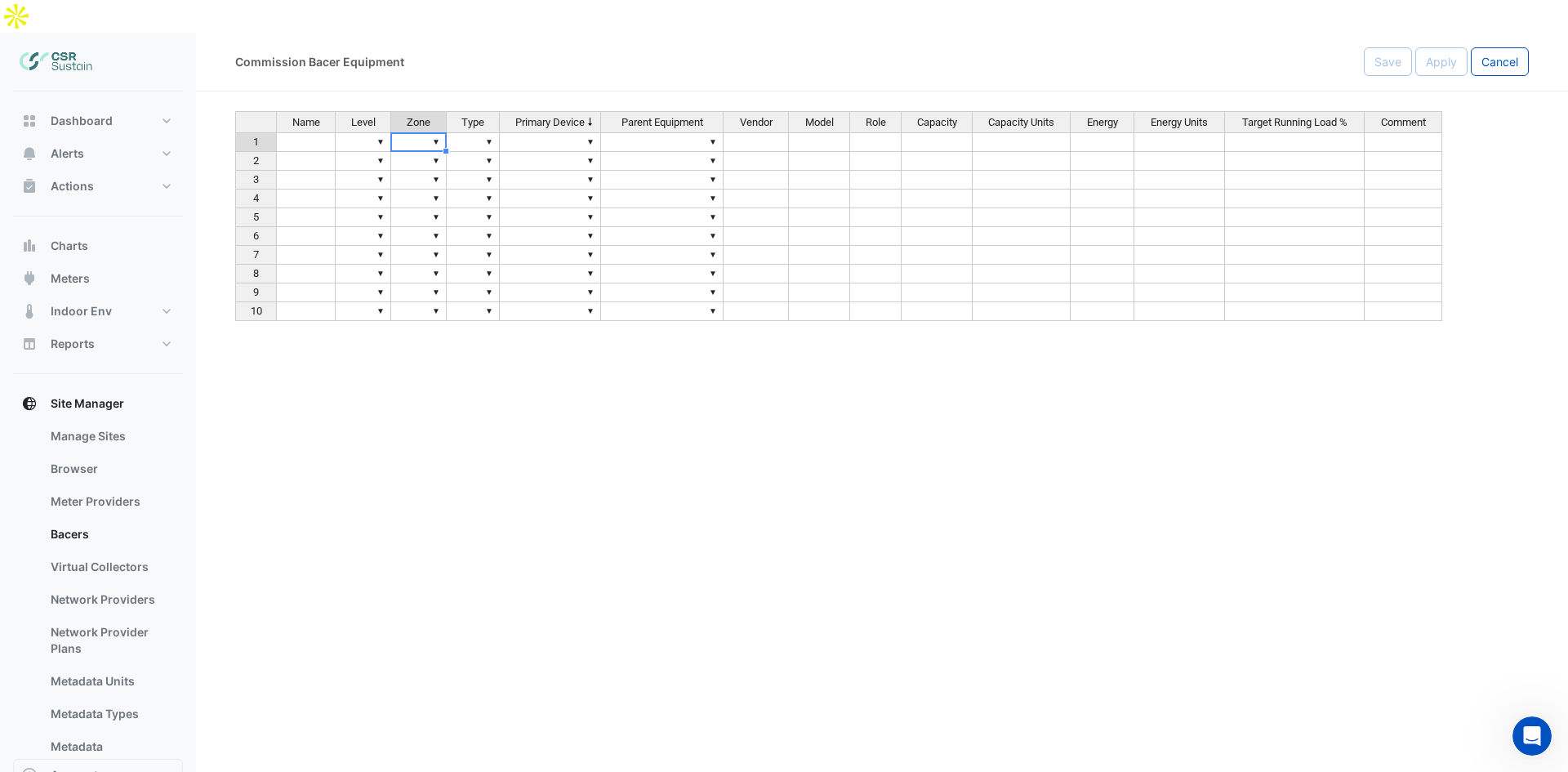
click at [422, 132] on td "▼" at bounding box center [418, 142] width 55 height 20
click at [440, 113] on div "Name Level Zone Type Primary Device Parent Equipment Vendor Model Role Capacity…" at bounding box center [883, 379] width 1294 height 536
click at [466, 91] on section "Name Level Zone Type Primary Device Parent Equipment Vendor Model Role Capacity…" at bounding box center [883, 369] width 1373 height 556
click at [1495, 55] on span "Cancel" at bounding box center [1500, 61] width 37 height 14
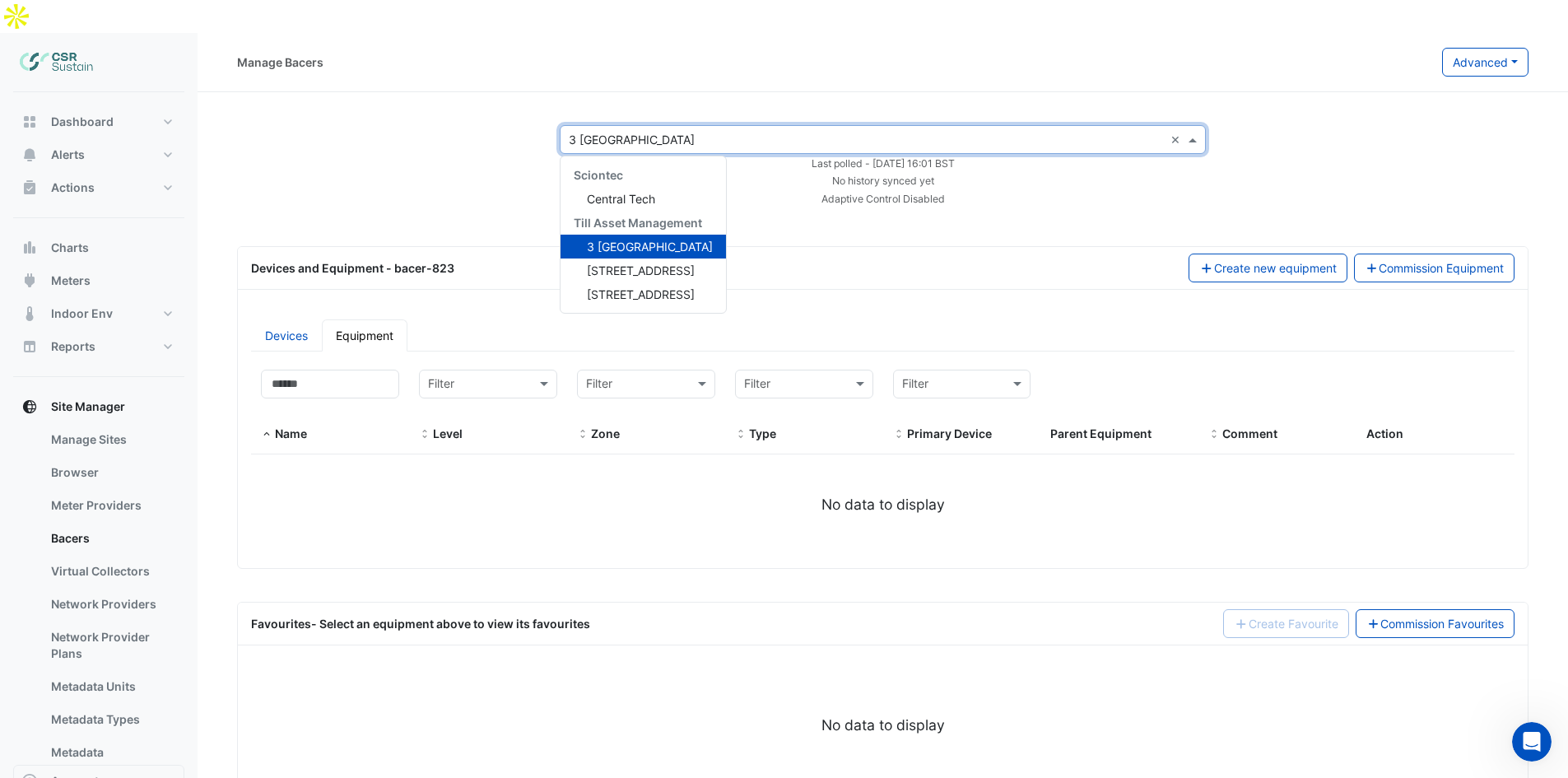
click at [679, 132] on input "text" at bounding box center [866, 140] width 595 height 17
click at [641, 263] on span "[STREET_ADDRESS]" at bounding box center [640, 270] width 108 height 14
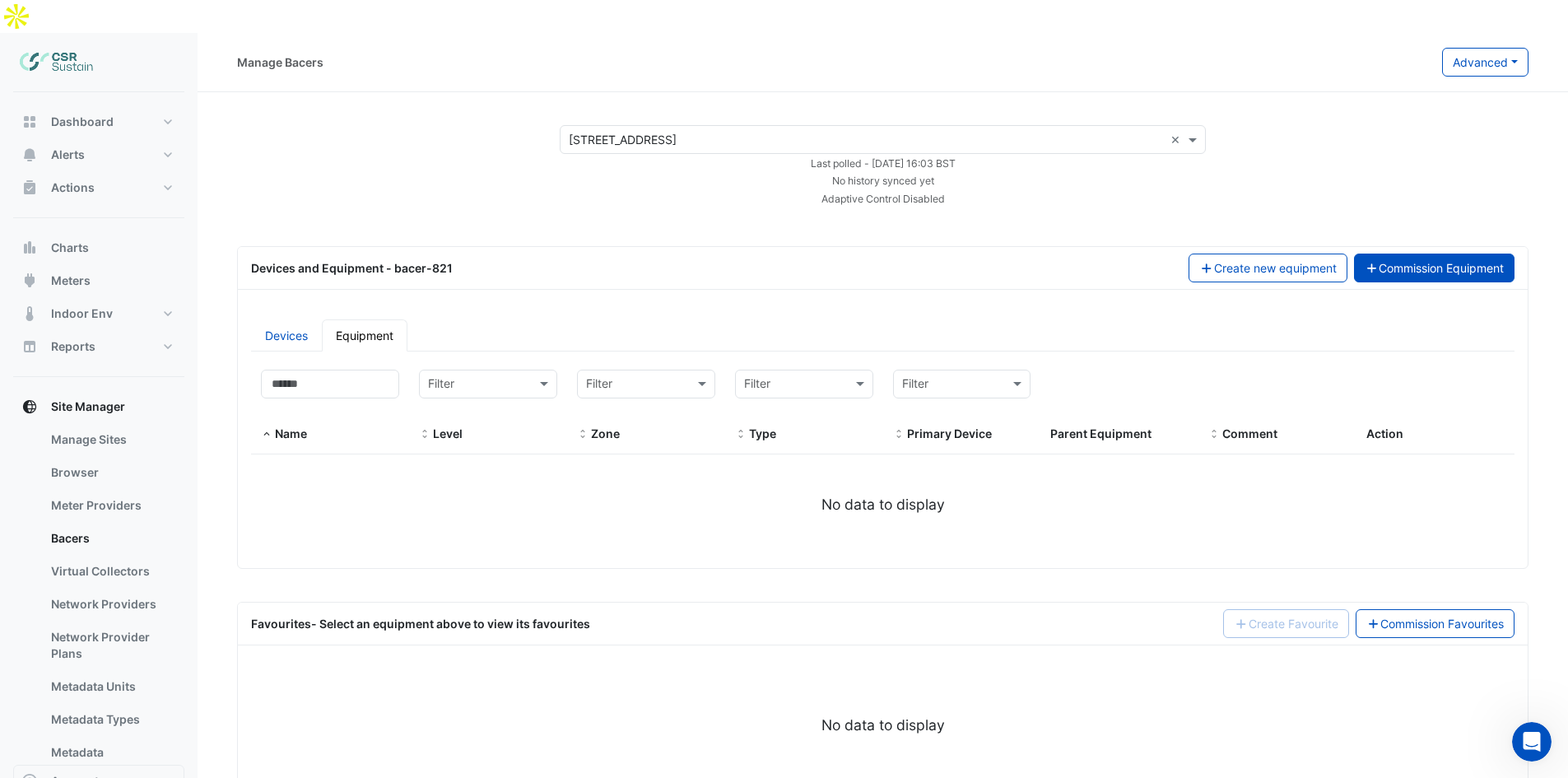
click at [1417, 254] on button "Commission Equipment" at bounding box center [1435, 268] width 162 height 28
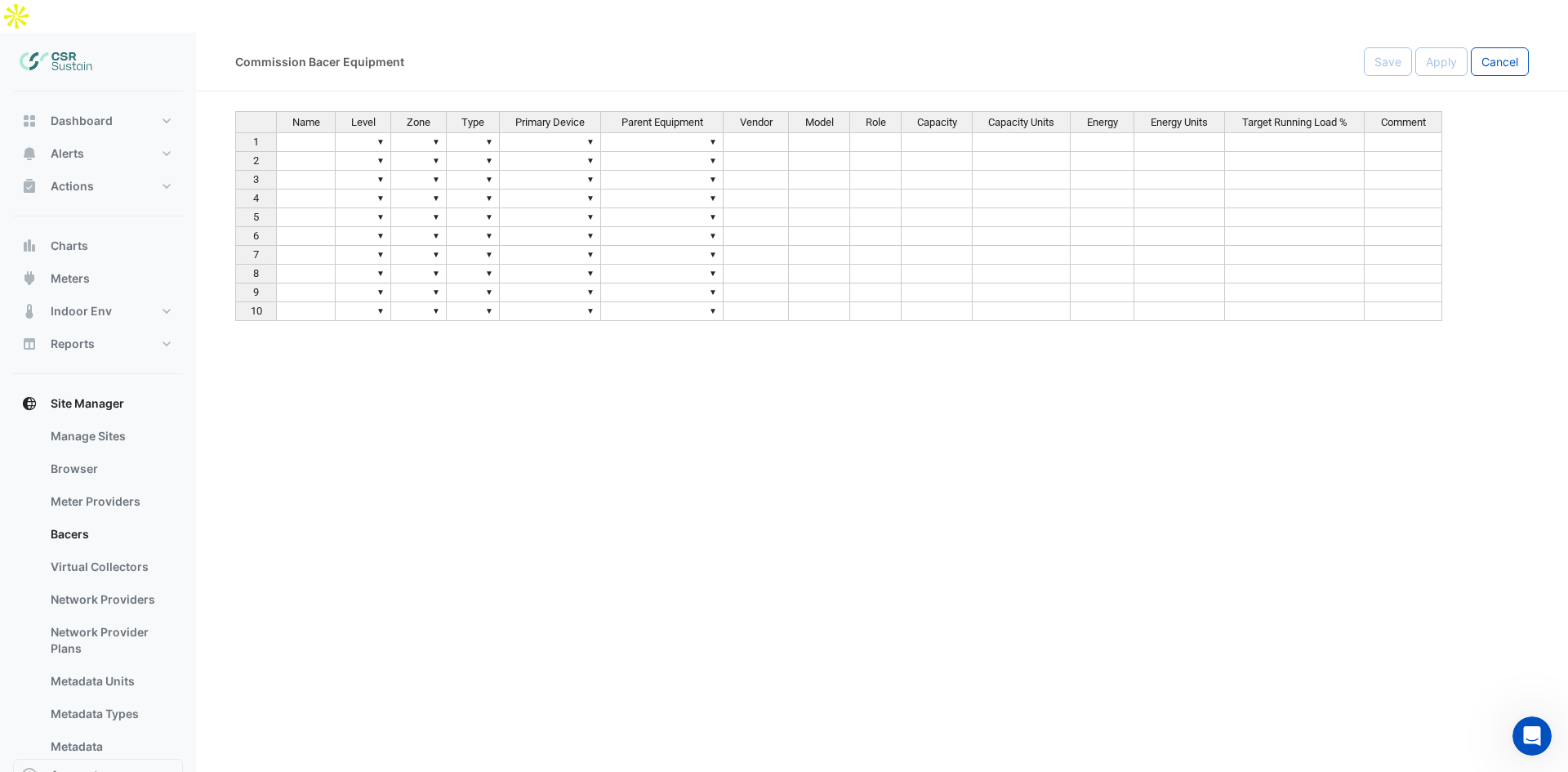
click at [354, 132] on td "▼" at bounding box center [363, 142] width 55 height 20
click at [583, 132] on td "▼" at bounding box center [551, 142] width 102 height 20
click at [586, 111] on div "Name Level Zone Type Primary Device Parent Equipment Vendor Model Role Capacity…" at bounding box center [883, 379] width 1294 height 536
click at [586, 132] on textarea at bounding box center [551, 142] width 102 height 20
click at [591, 132] on textarea at bounding box center [551, 142] width 102 height 20
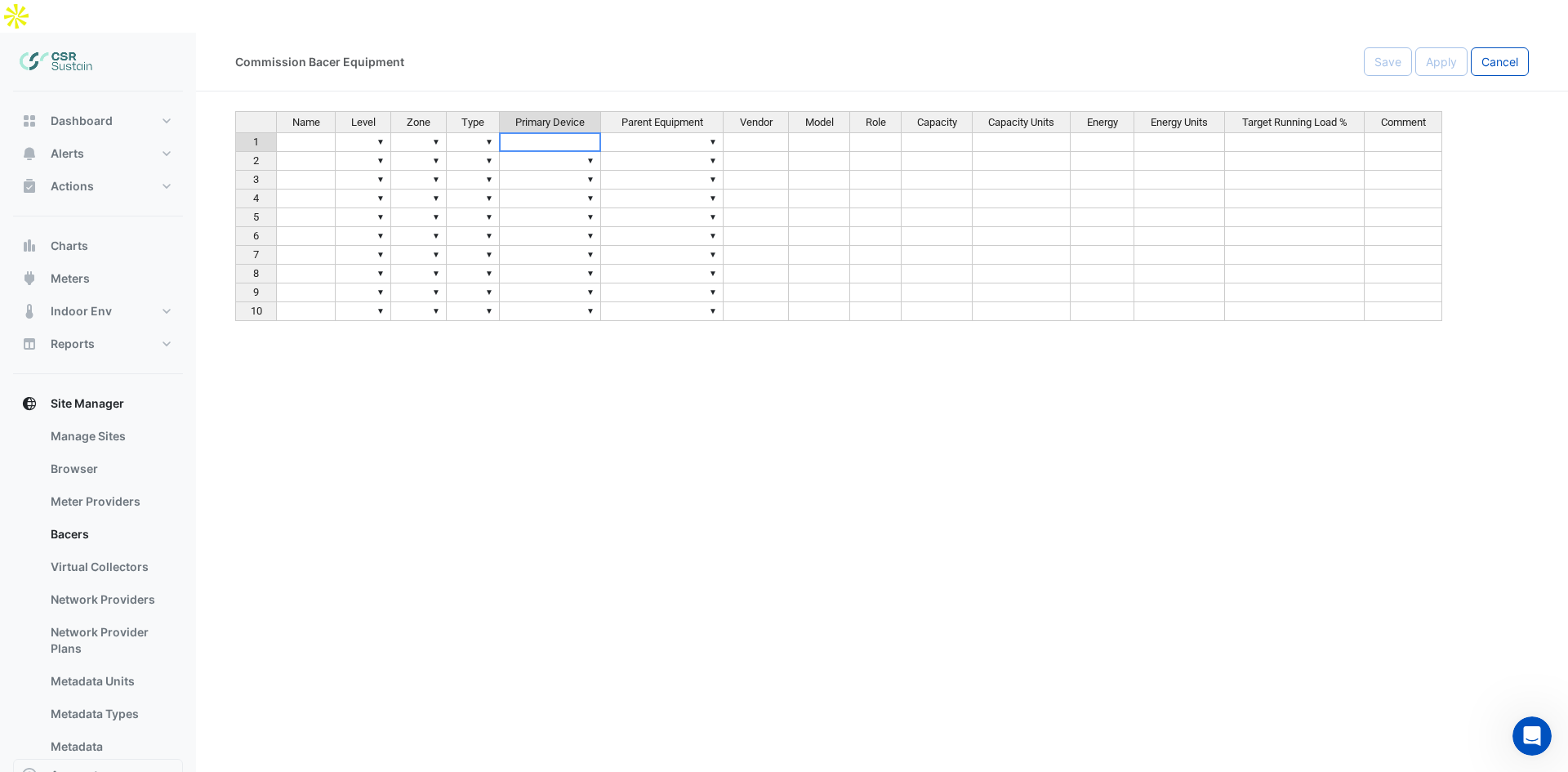
drag, startPoint x: 592, startPoint y: 112, endPoint x: 612, endPoint y: 112, distance: 20.0
click at [599, 132] on textarea at bounding box center [551, 142] width 102 height 20
drag, startPoint x: 612, startPoint y: 112, endPoint x: 600, endPoint y: 113, distance: 12.0
click at [613, 132] on td "▼" at bounding box center [662, 142] width 123 height 20
click at [591, 111] on div "Name Level Zone Type Primary Device Parent Equipment Vendor Model Role Capacity…" at bounding box center [883, 379] width 1294 height 536
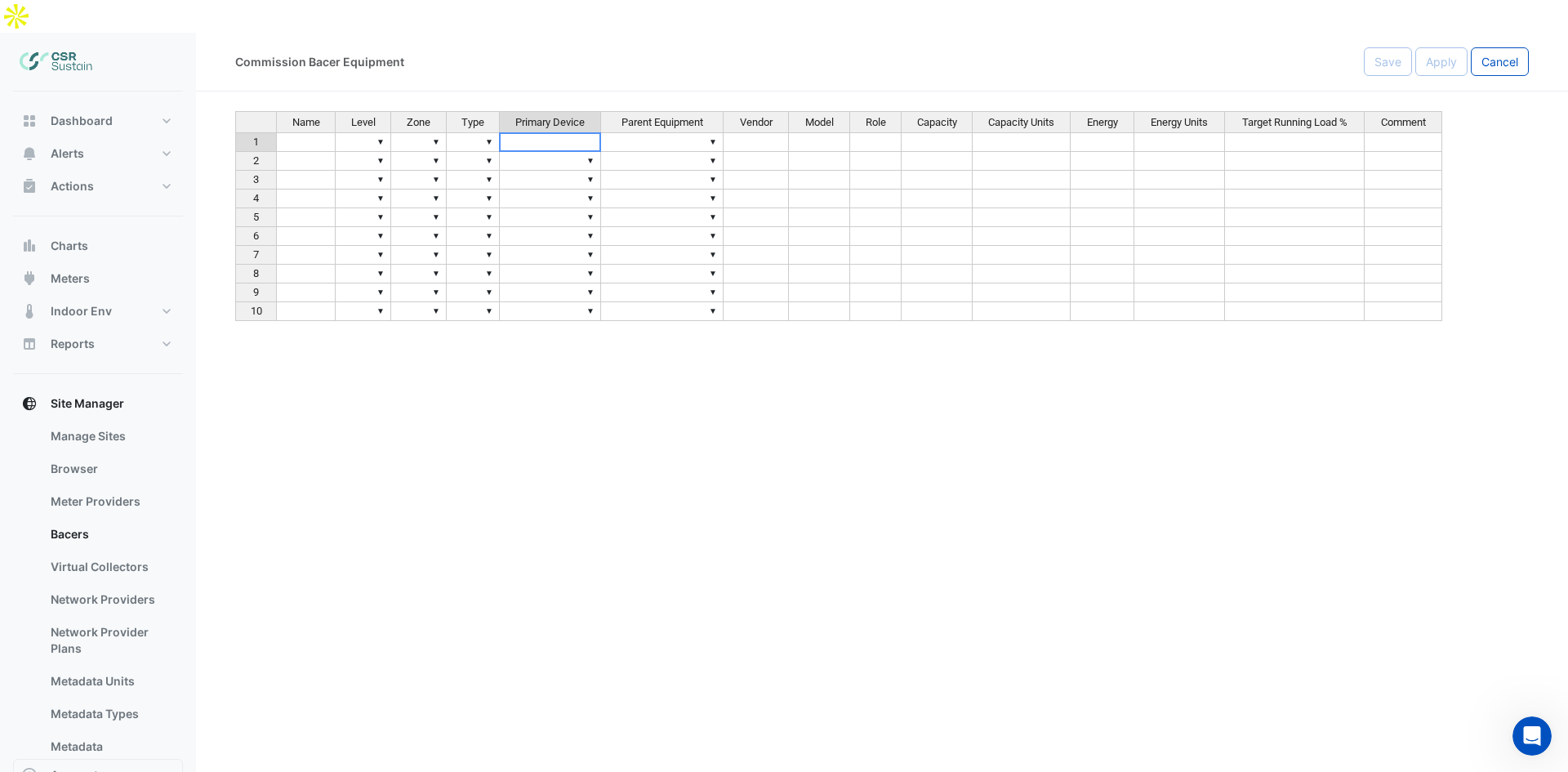
click at [591, 132] on textarea at bounding box center [551, 142] width 102 height 20
type textarea "*********"
click at [590, 124] on div "Name Level Zone Type Primary Device Parent Equipment Vendor Model Role Capacity…" at bounding box center [883, 379] width 1294 height 536
click at [590, 151] on textarea at bounding box center [551, 161] width 102 height 20
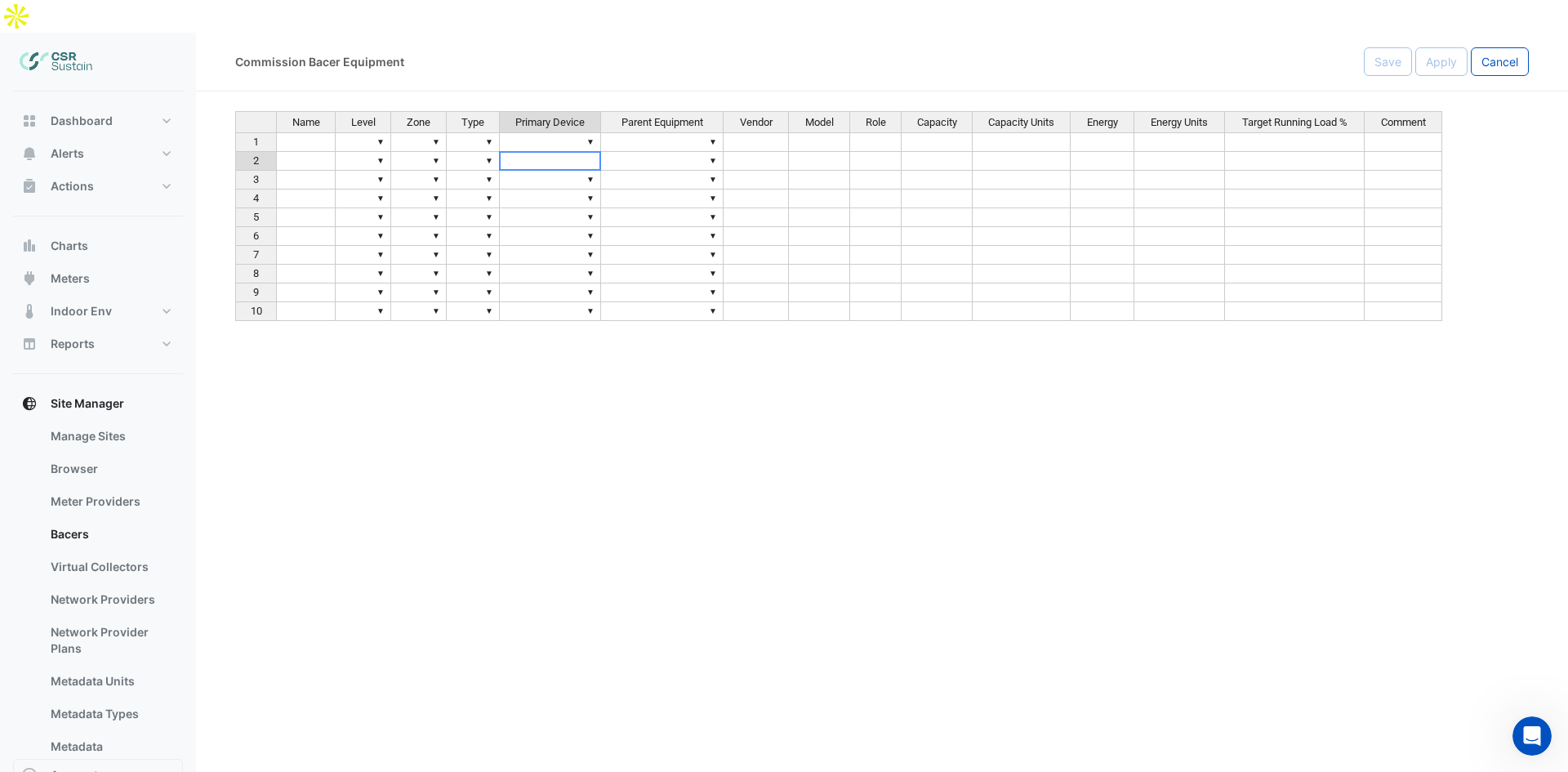
click at [615, 152] on td "▼" at bounding box center [662, 161] width 123 height 19
click at [1501, 55] on span "Cancel" at bounding box center [1500, 61] width 37 height 14
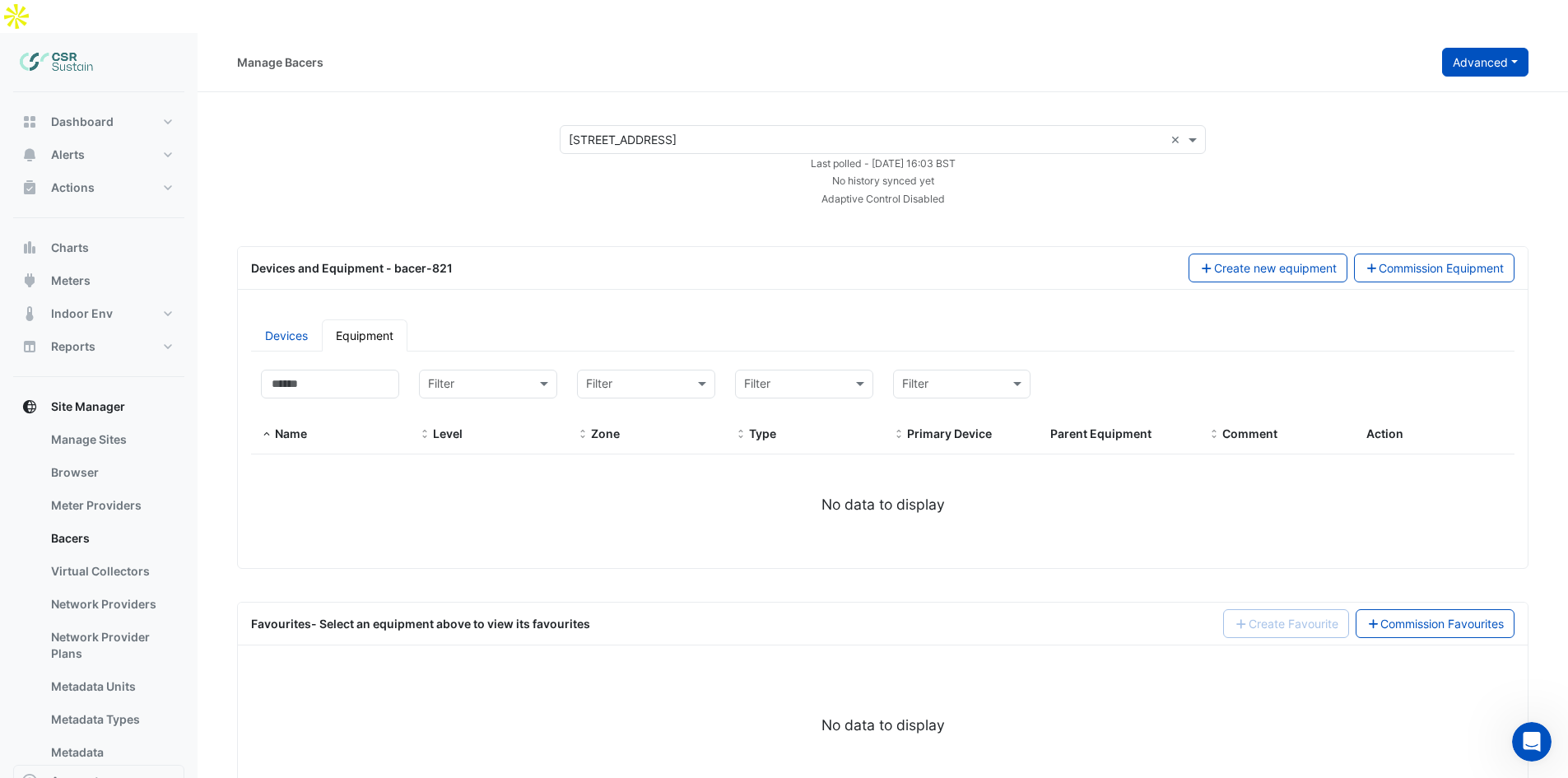
click at [1481, 48] on button "Advanced" at bounding box center [1485, 62] width 86 height 28
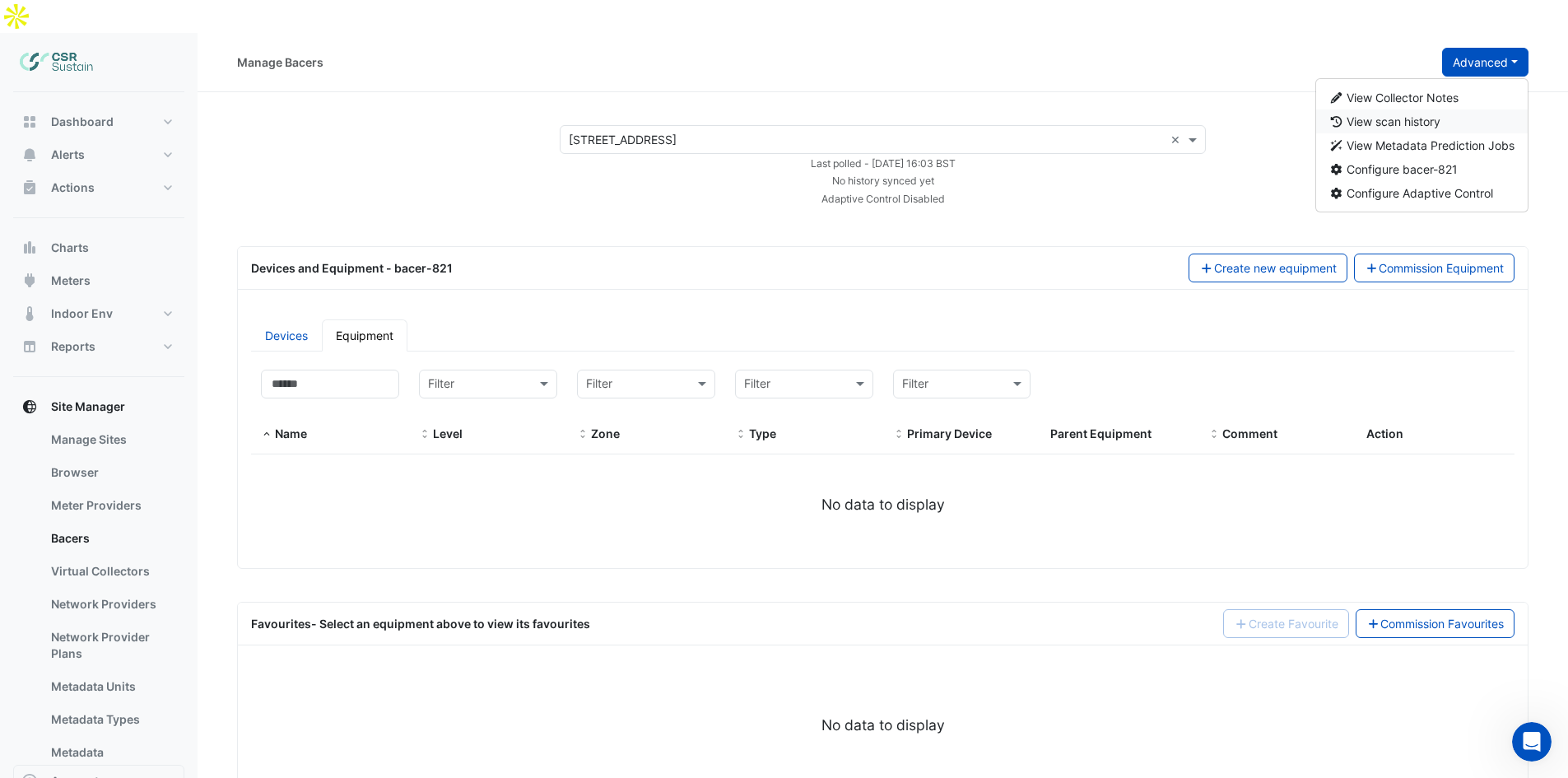
click at [1405, 114] on span "View scan history" at bounding box center [1393, 121] width 94 height 14
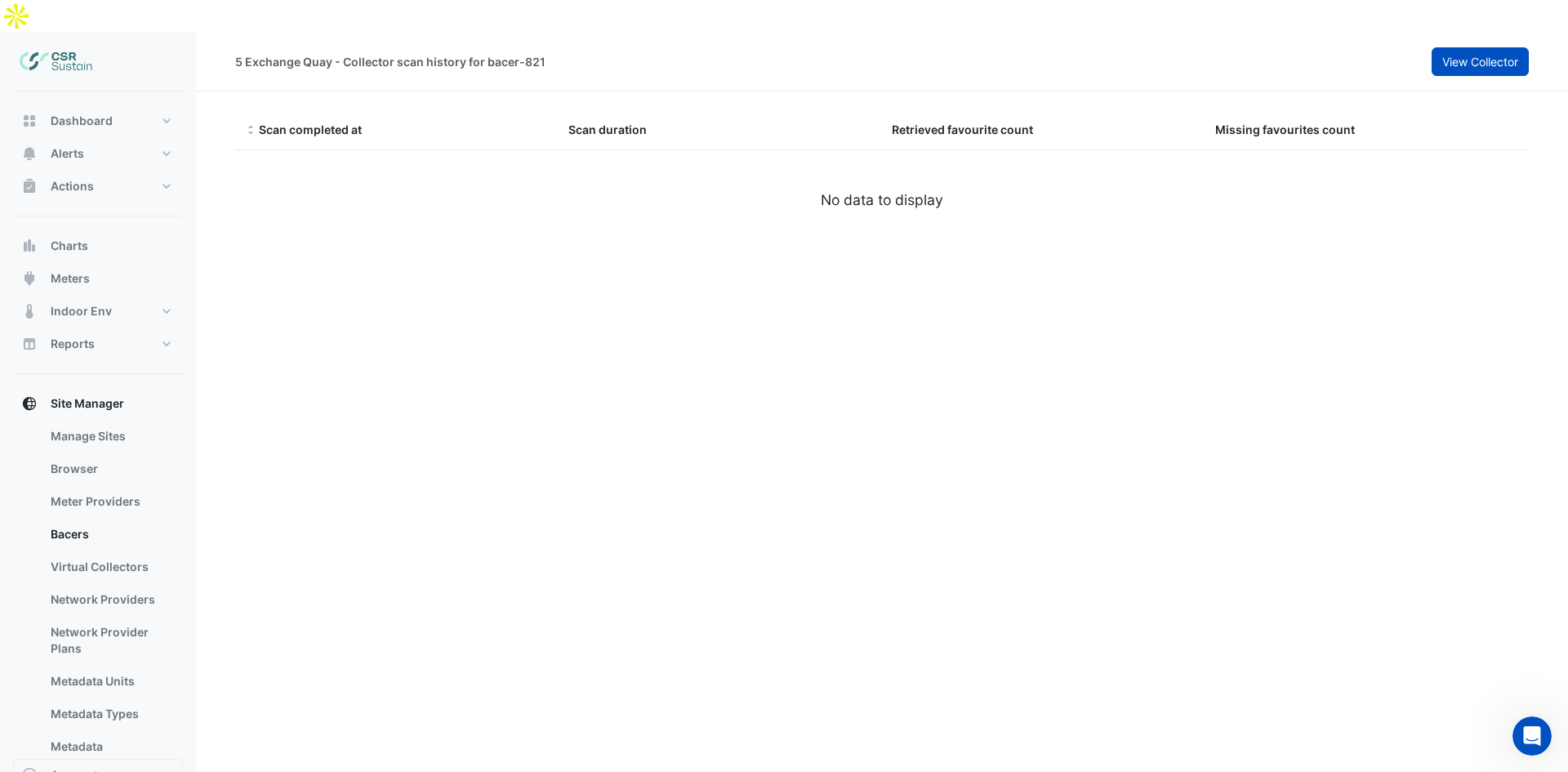
click at [1471, 55] on span "View Collector" at bounding box center [1480, 61] width 76 height 14
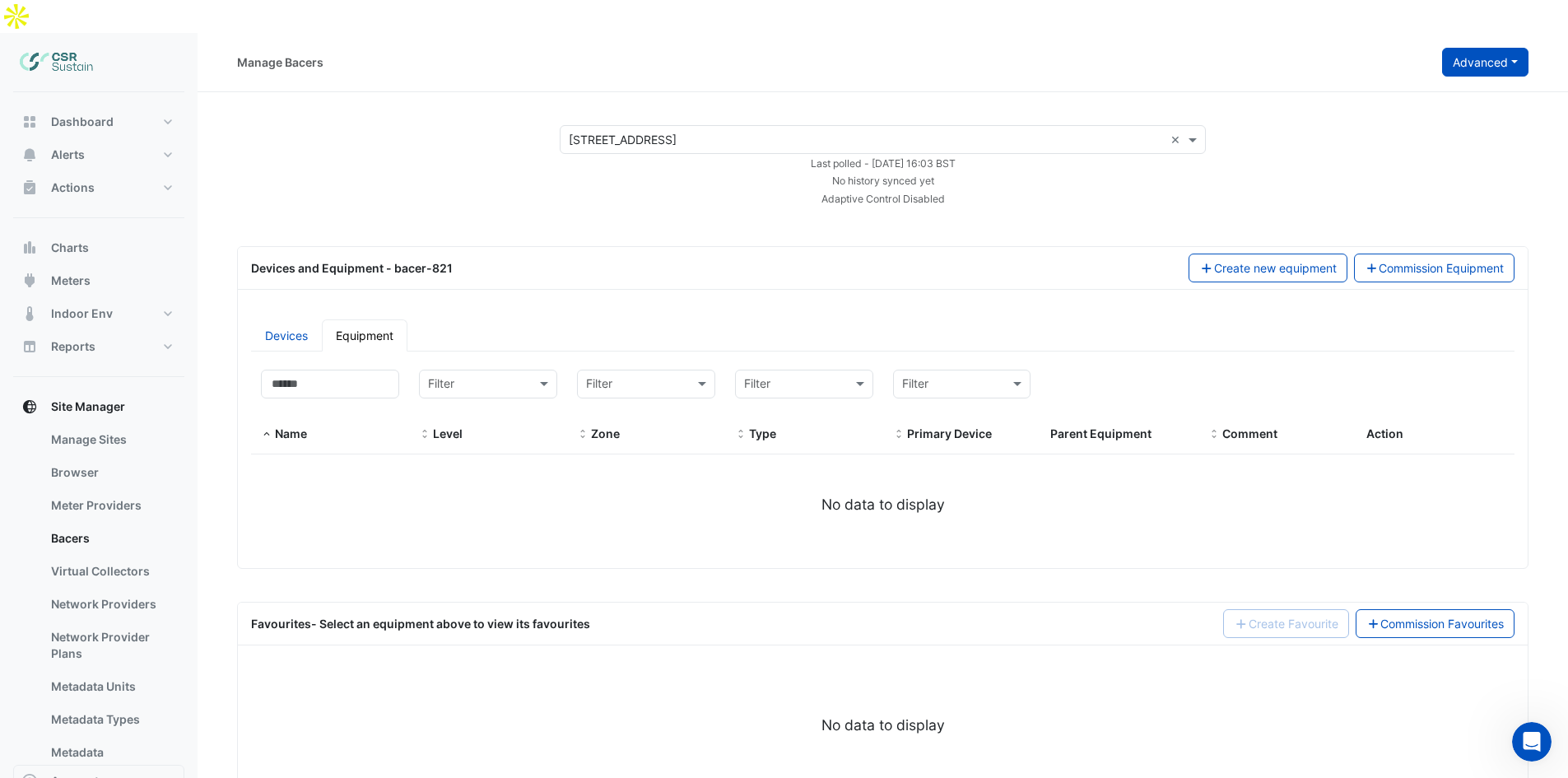
click at [1485, 48] on button "Advanced" at bounding box center [1485, 62] width 86 height 28
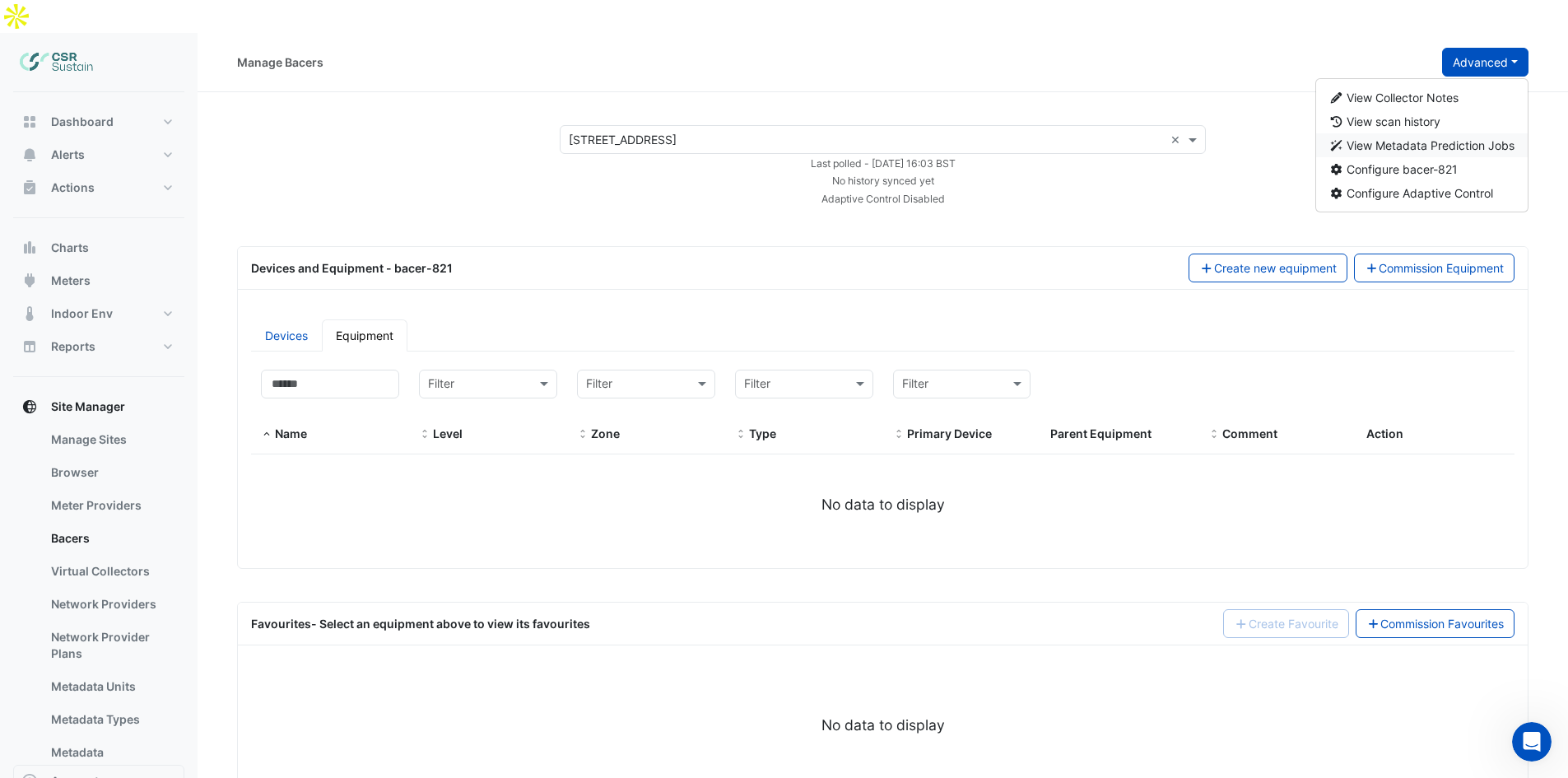
click at [1470, 139] on span "View Metadata Prediction Jobs" at bounding box center [1430, 145] width 168 height 14
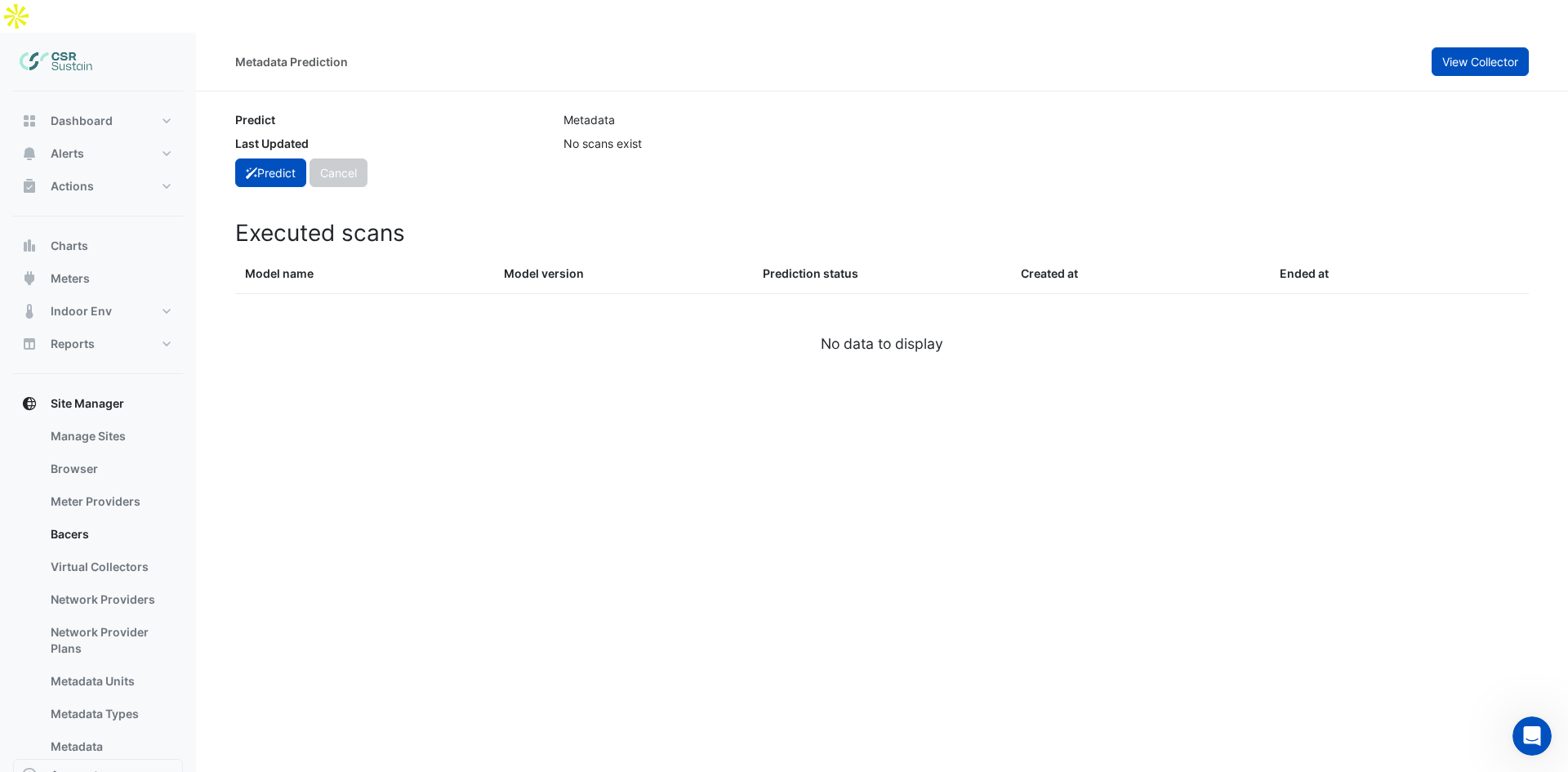
click at [1508, 55] on span "View Collector" at bounding box center [1480, 61] width 76 height 14
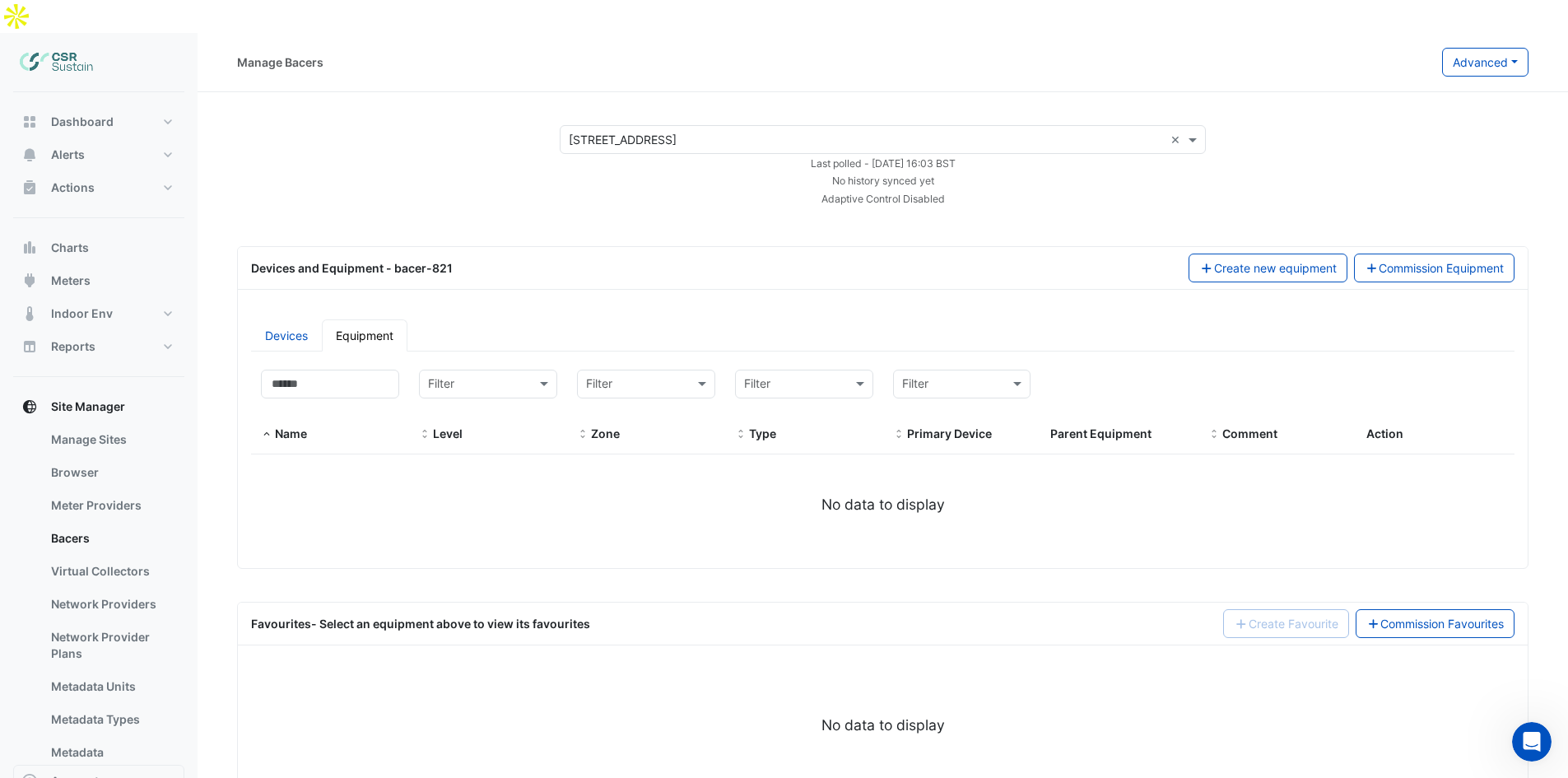
click at [857, 92] on section "Select a Site × 5 Exchange Quay × Last polled - [DATE] 16:03 BST No history syn…" at bounding box center [882, 450] width 1370 height 716
click at [831, 132] on input "text" at bounding box center [866, 140] width 595 height 17
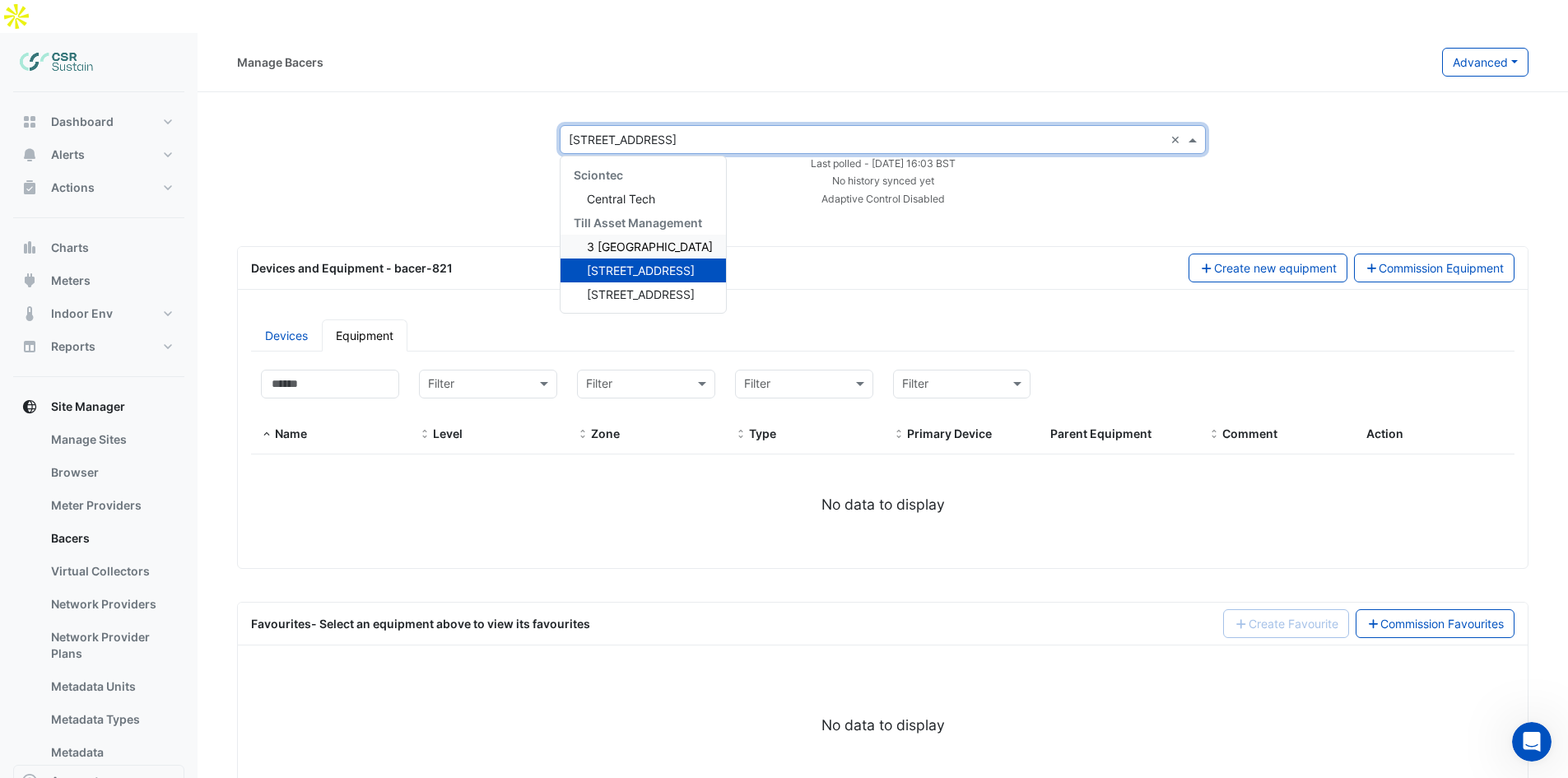
click at [641, 239] on span "3 [GEOGRAPHIC_DATA]" at bounding box center [649, 246] width 126 height 14
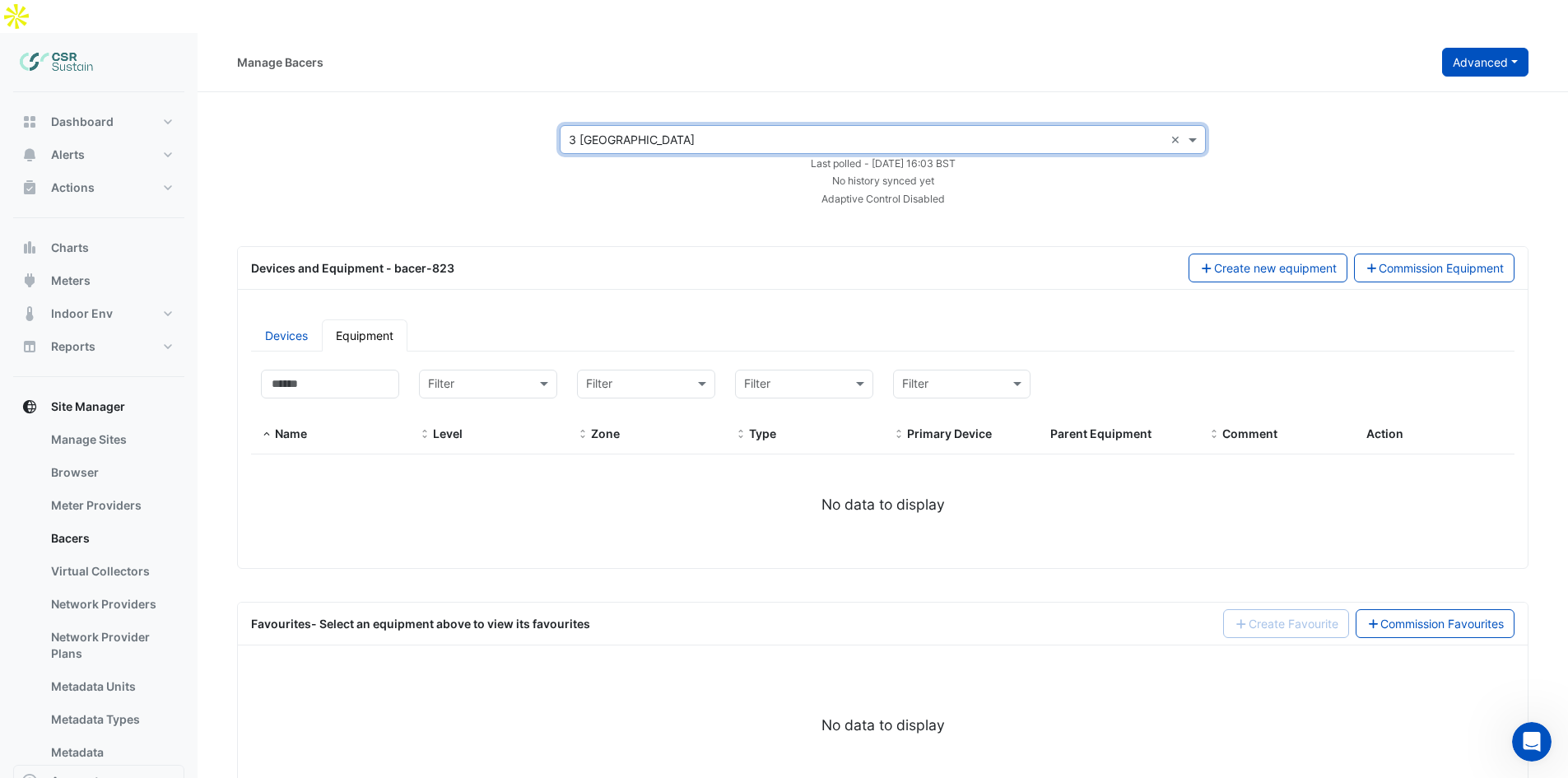
click at [1482, 48] on button "Advanced" at bounding box center [1485, 62] width 86 height 28
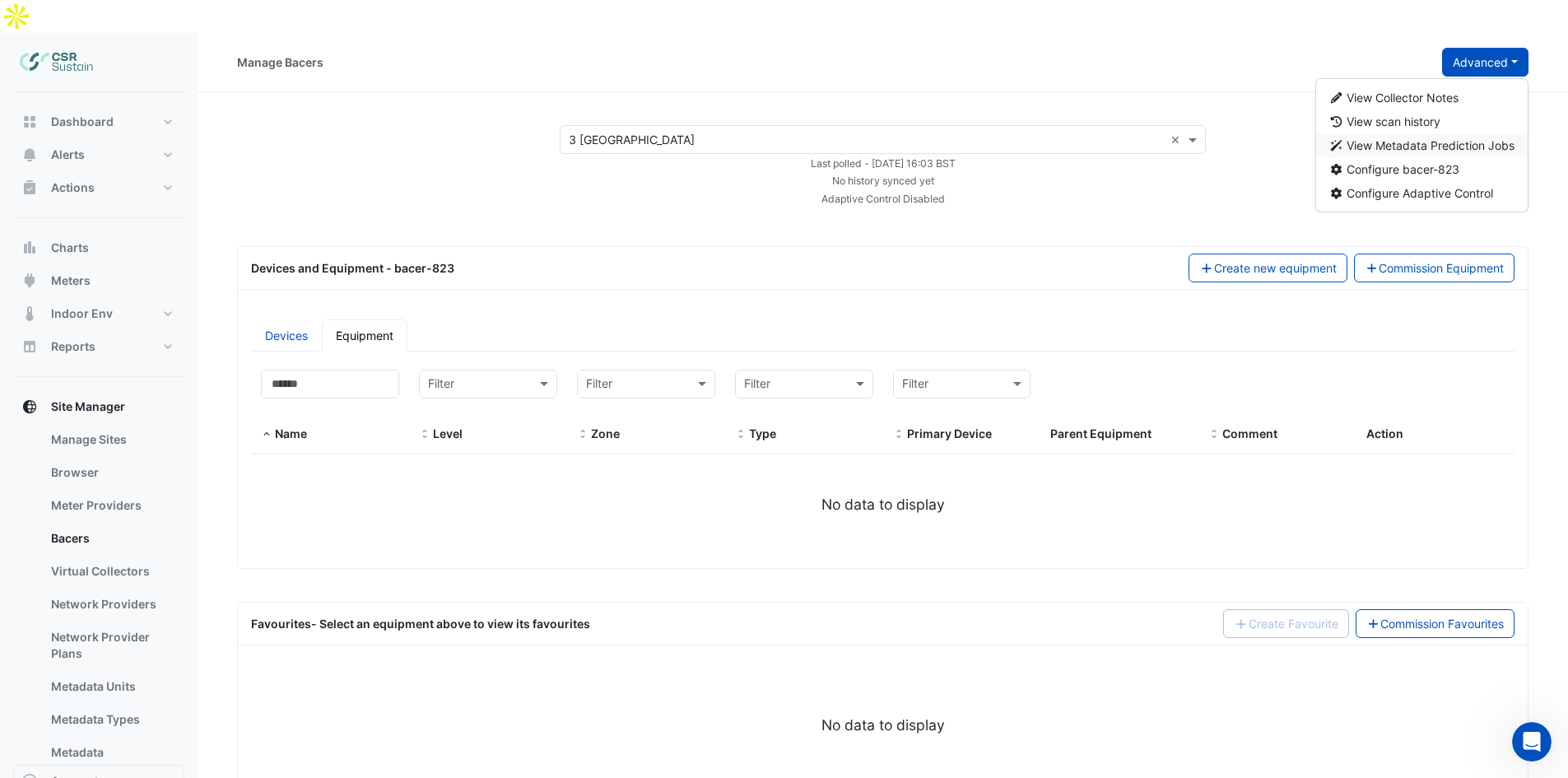
click at [1432, 139] on span "View Metadata Prediction Jobs" at bounding box center [1430, 145] width 168 height 14
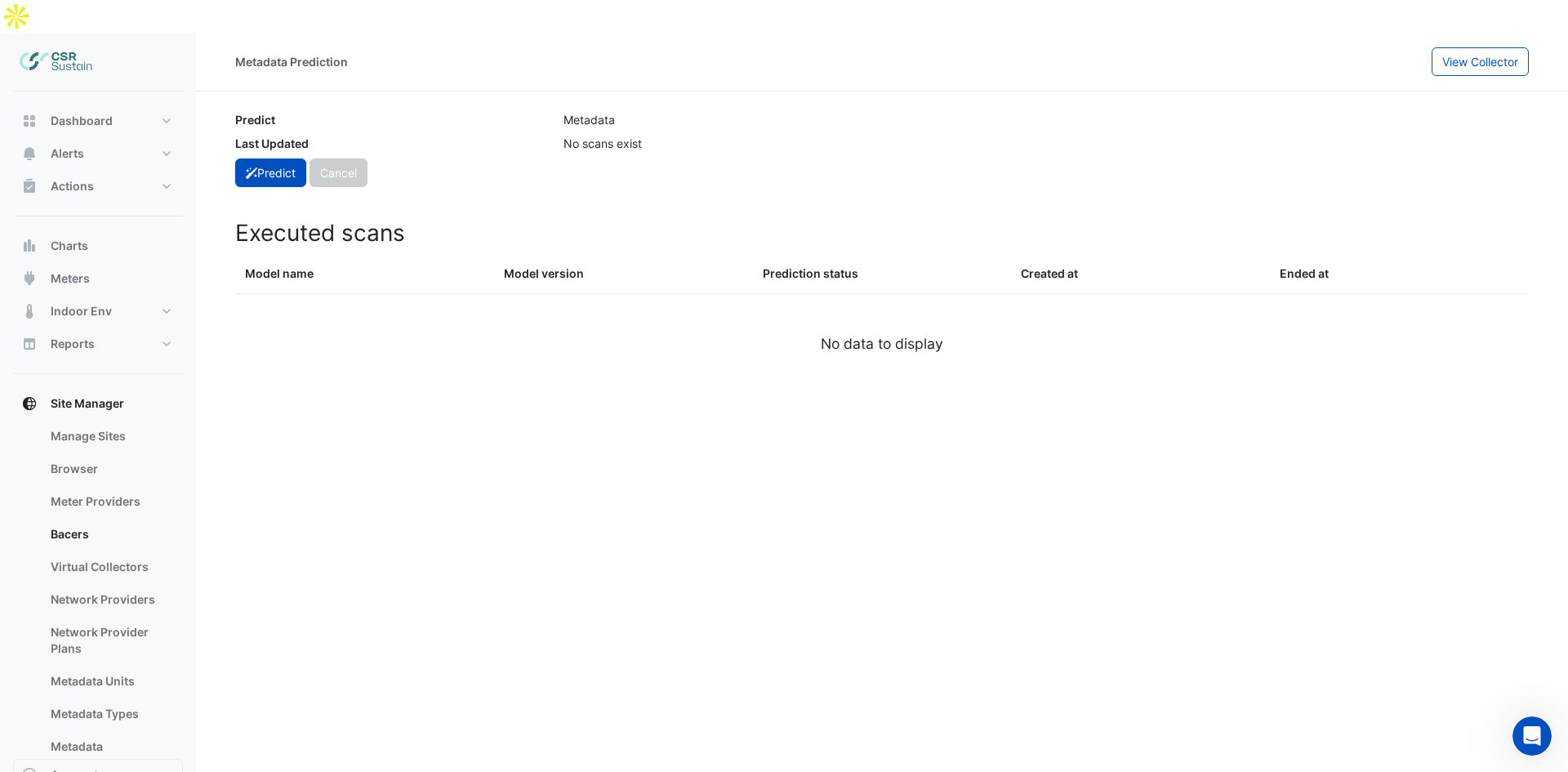
click at [1429, 48] on div "Metadata Prediction" at bounding box center [834, 61] width 1197 height 28
click at [1443, 55] on span "View Collector" at bounding box center [1480, 61] width 76 height 14
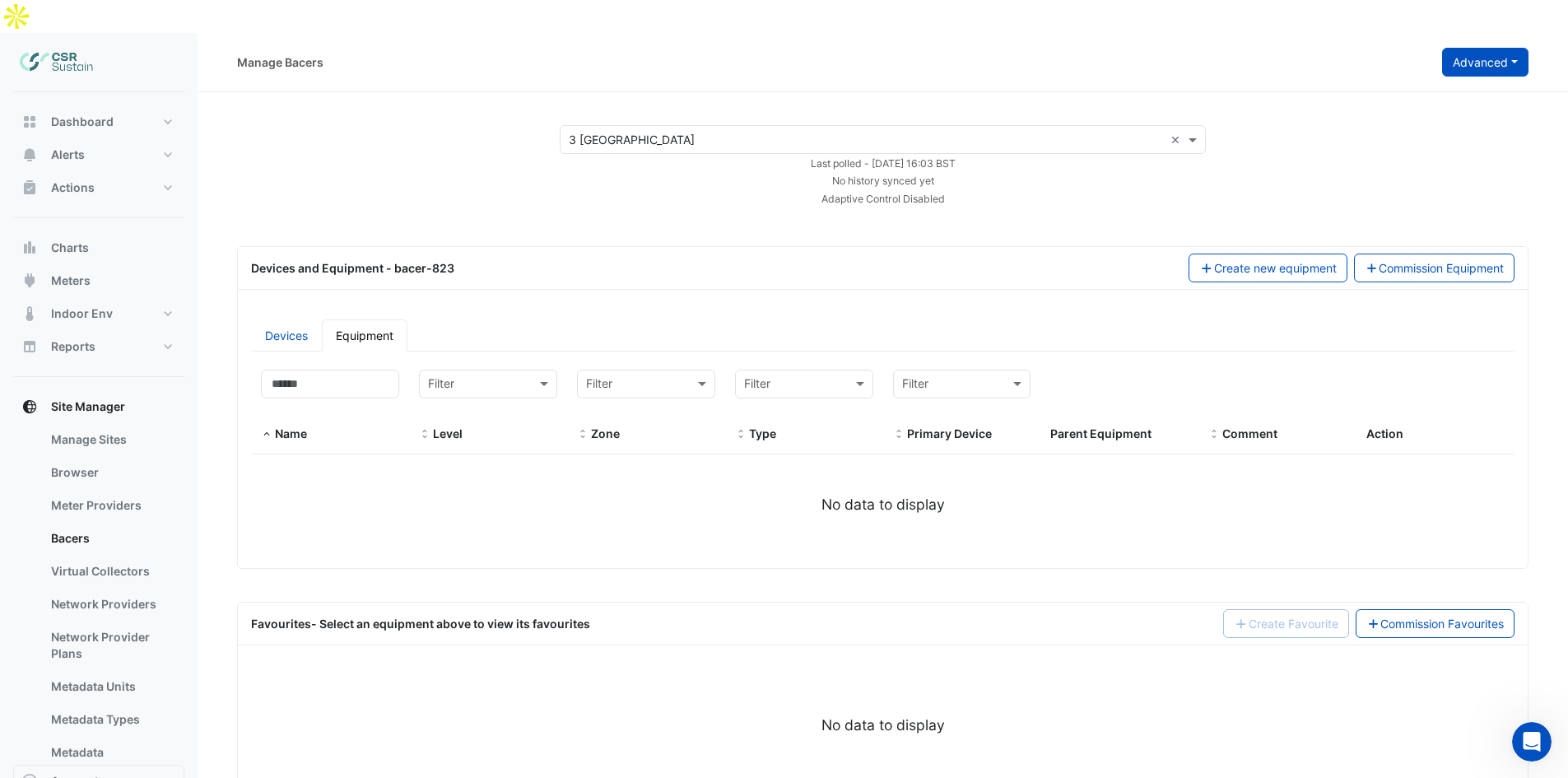
click at [1491, 48] on button "Advanced" at bounding box center [1485, 62] width 86 height 28
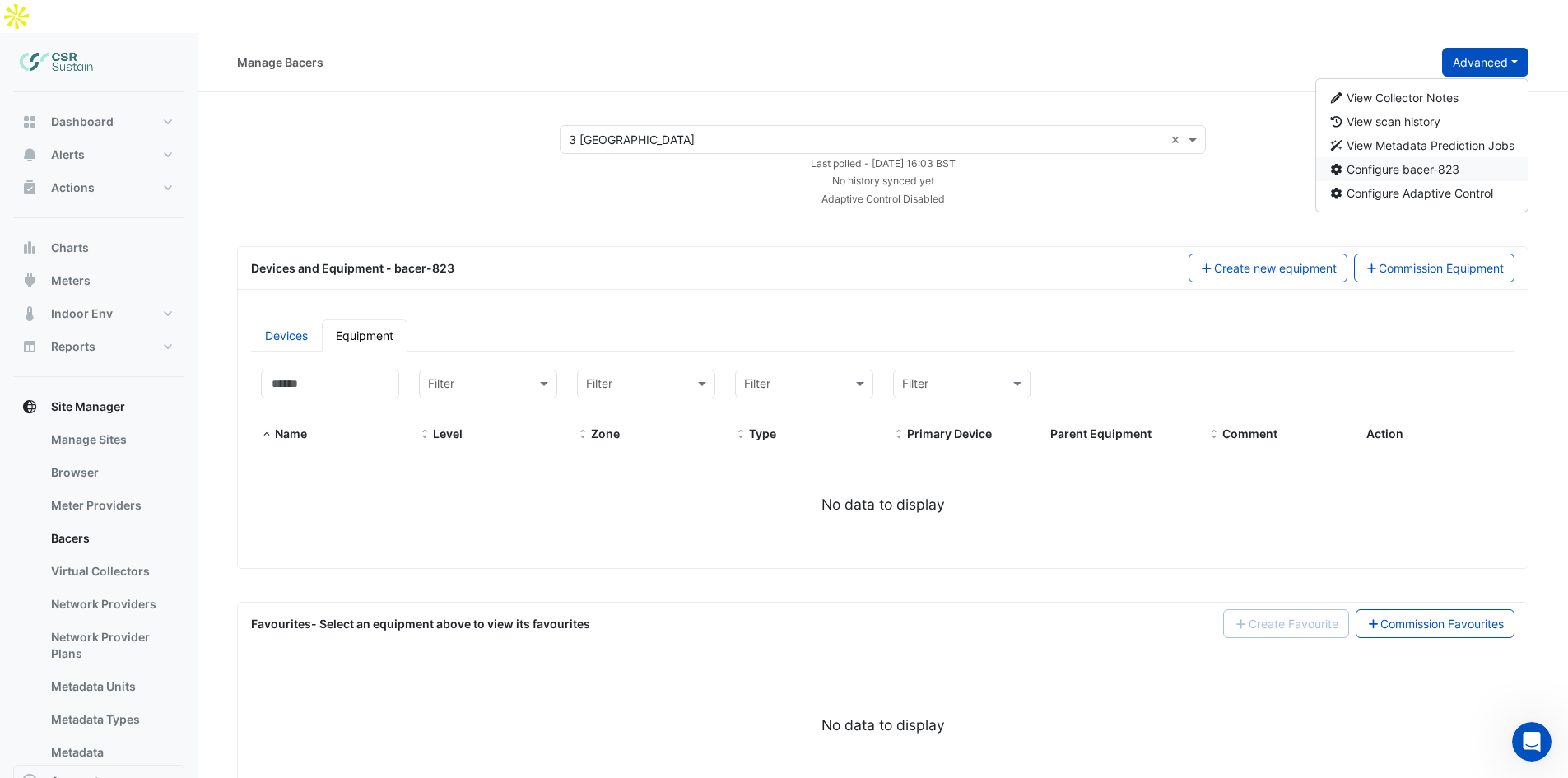
click at [1411, 163] on span "Configure bacer-823" at bounding box center [1403, 170] width 113 height 14
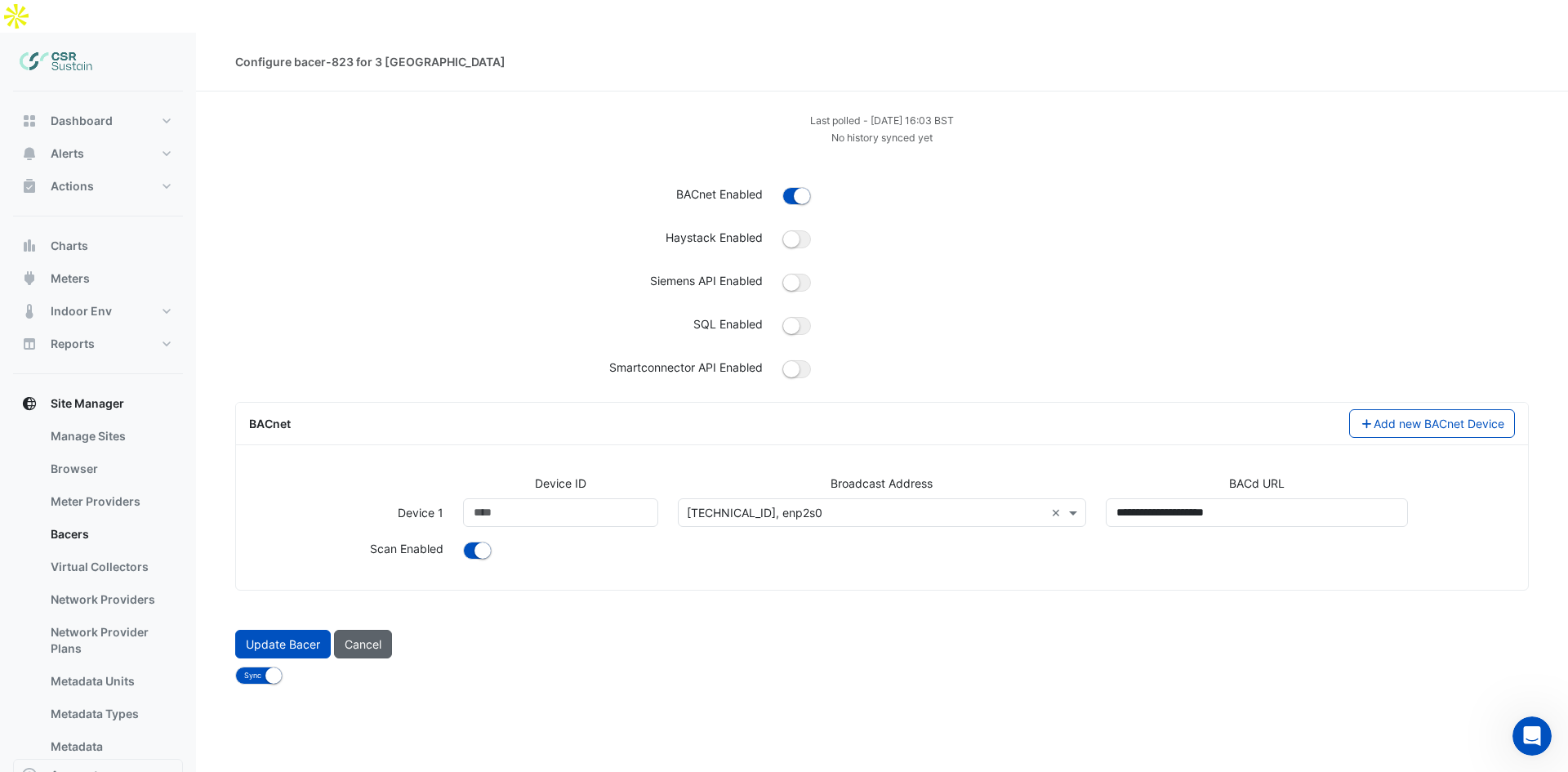
click at [365, 630] on button "Cancel" at bounding box center [363, 644] width 58 height 28
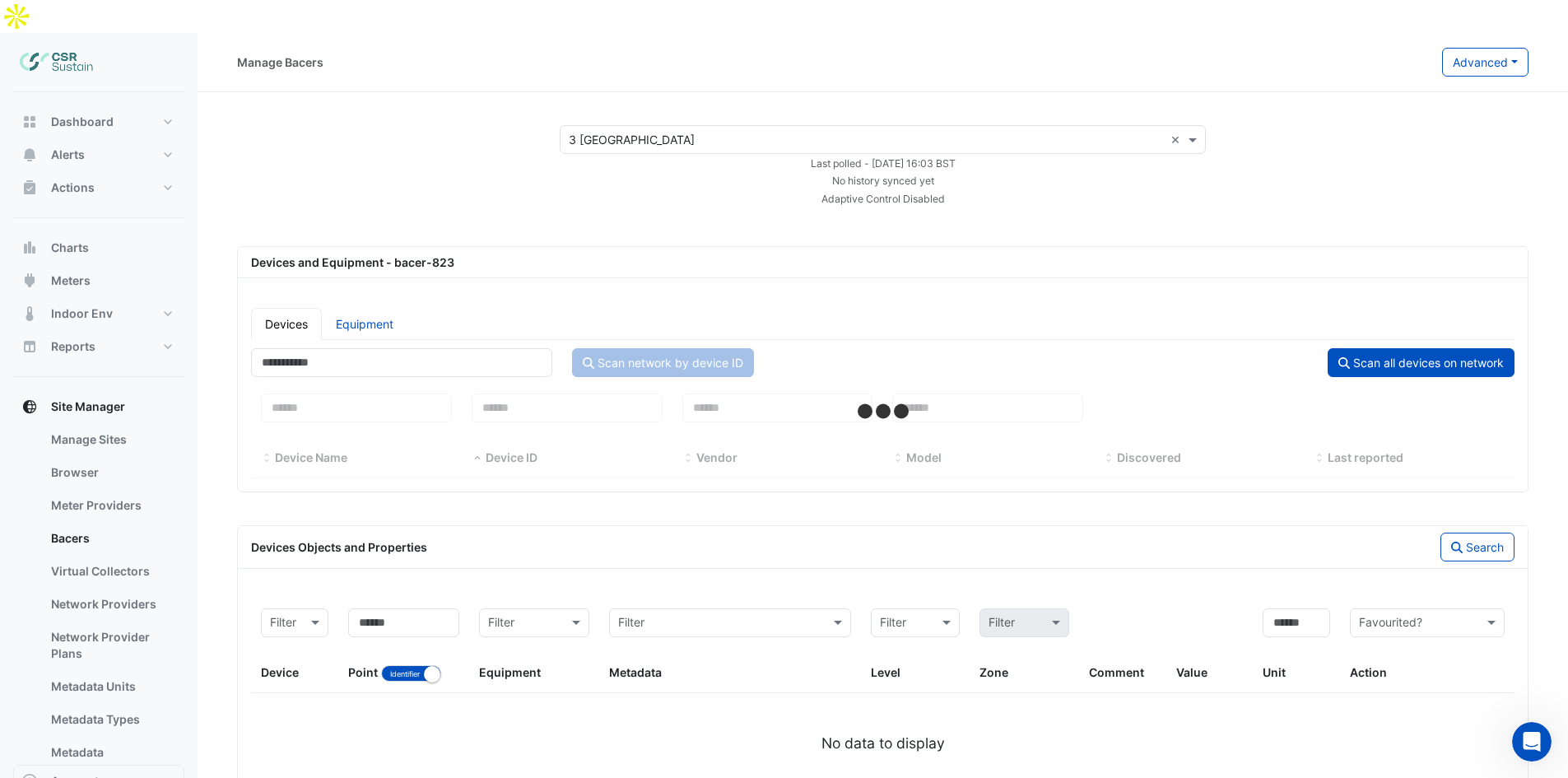
click at [684, 132] on input "text" at bounding box center [866, 140] width 595 height 17
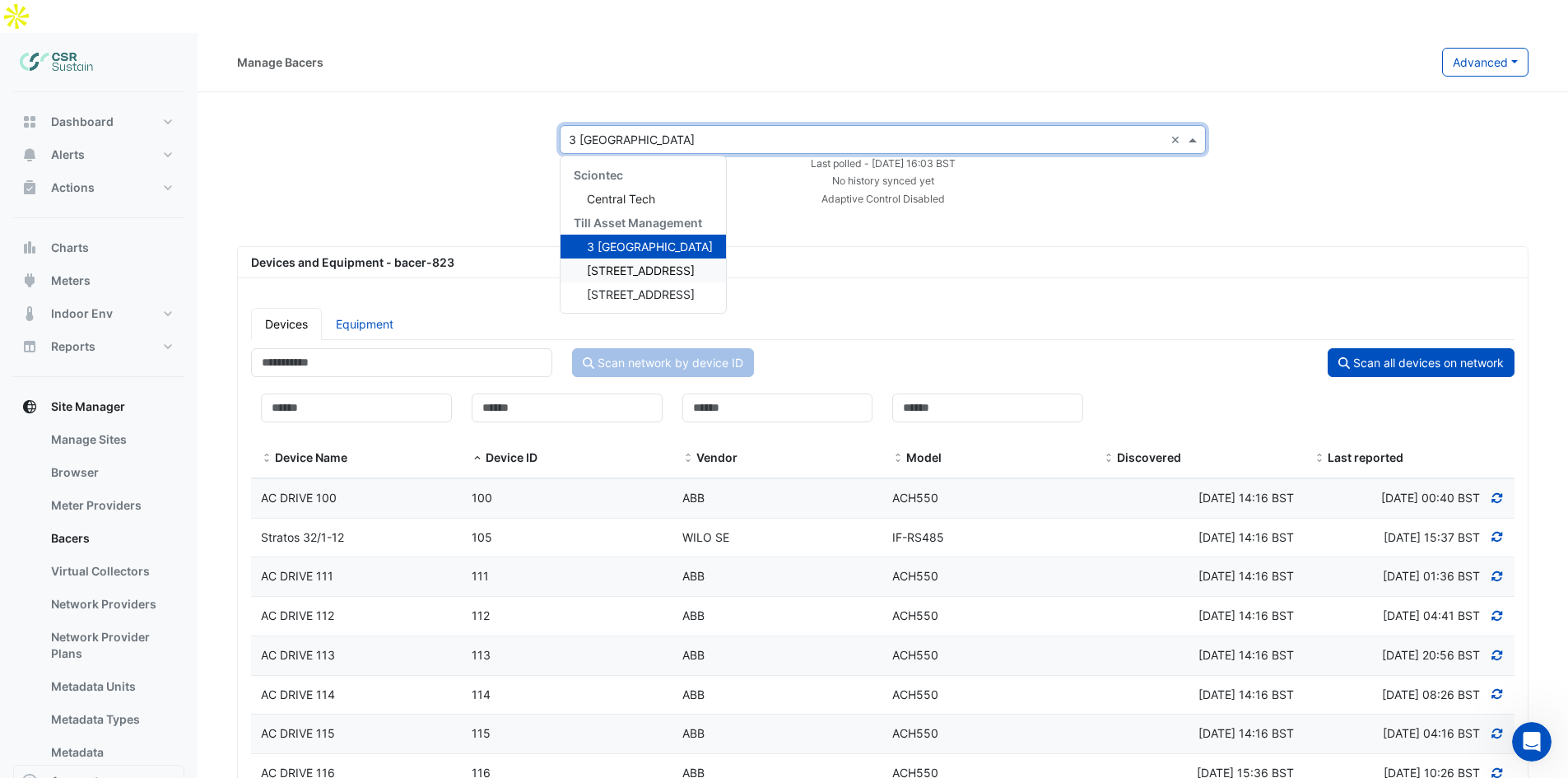
click at [633, 263] on span "[STREET_ADDRESS]" at bounding box center [640, 270] width 108 height 14
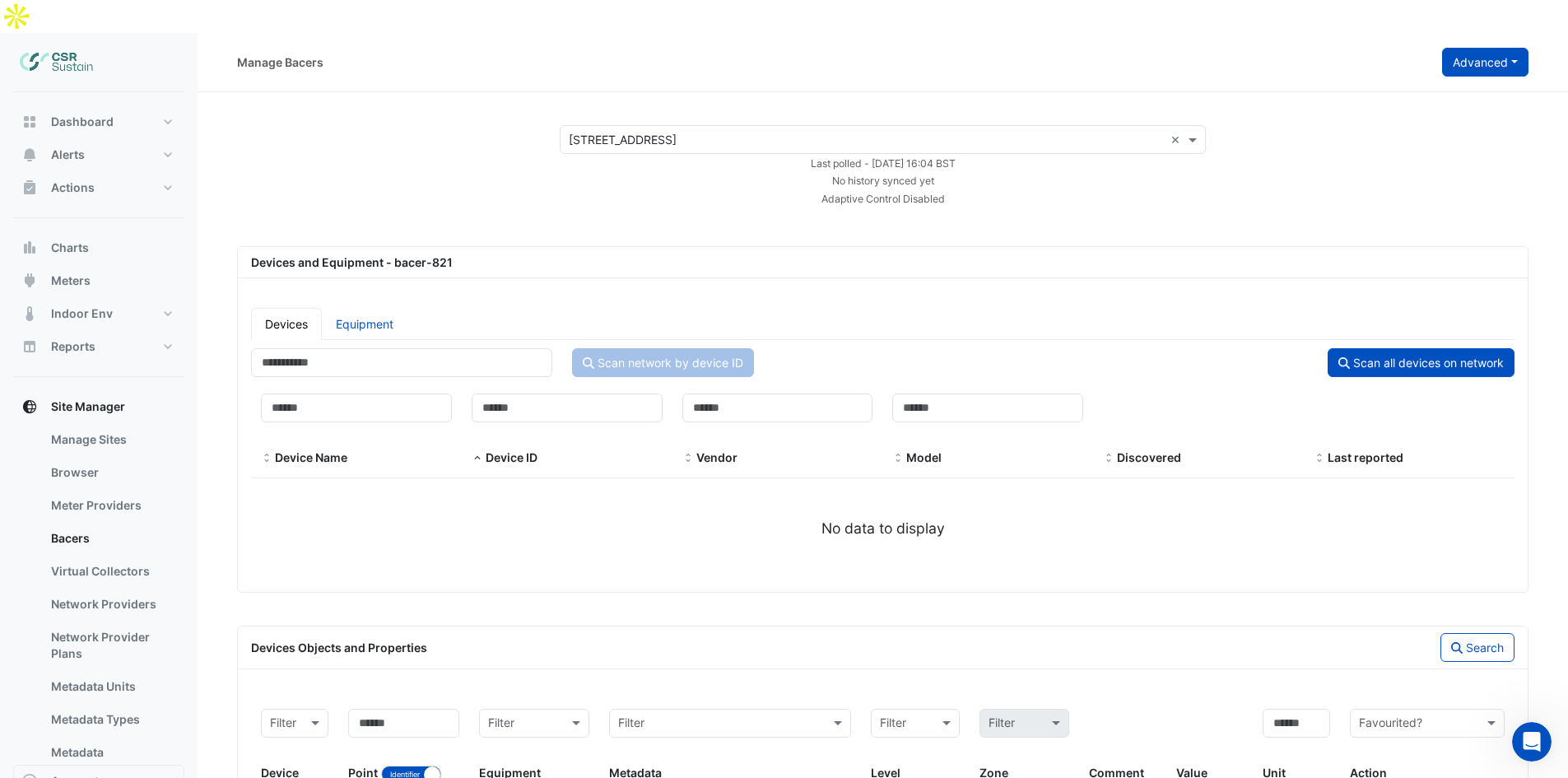
click at [1497, 48] on button "Advanced" at bounding box center [1485, 62] width 86 height 28
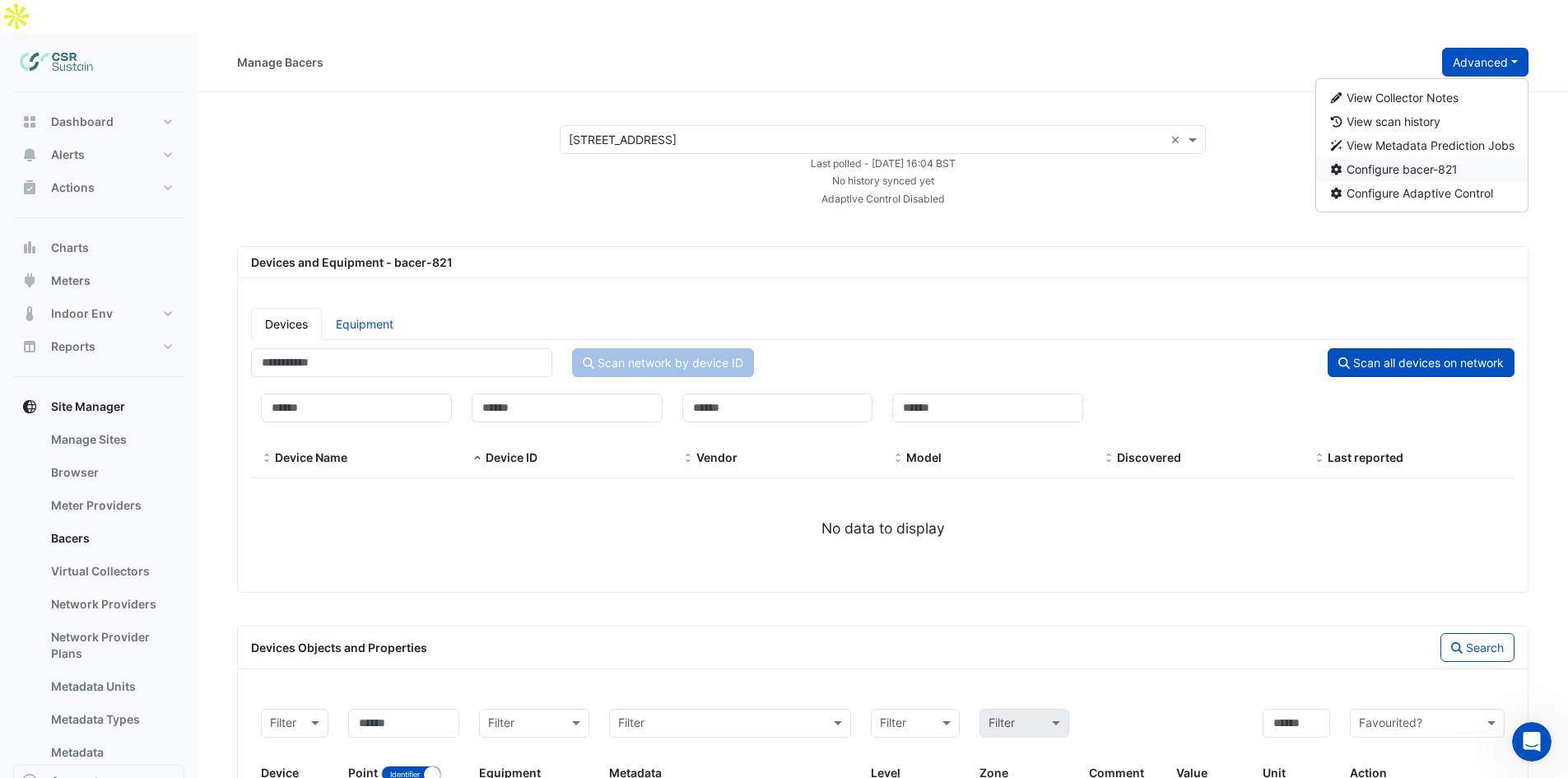
click at [1425, 163] on span "Configure bacer-821" at bounding box center [1402, 170] width 111 height 14
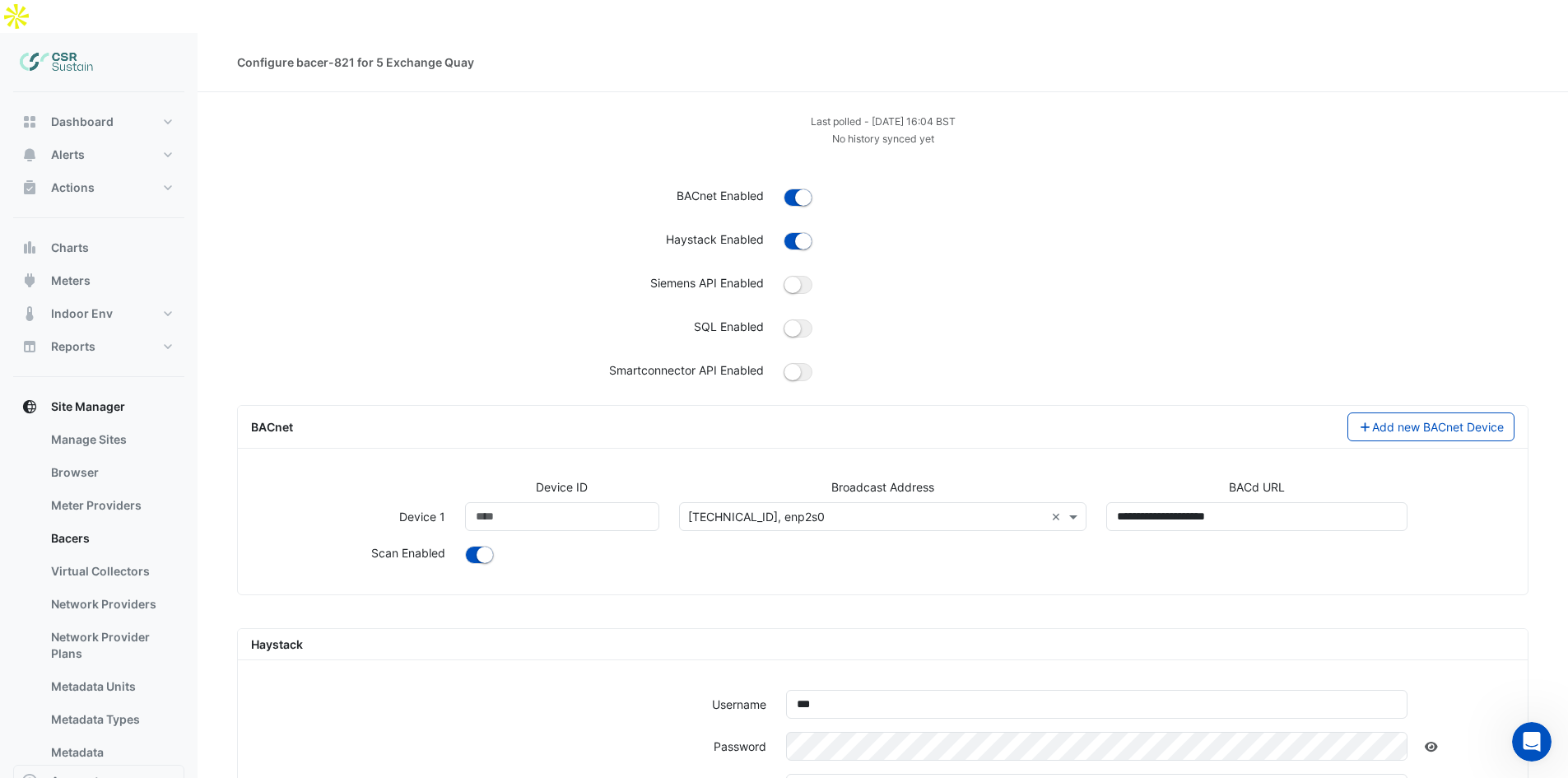
scroll to position [83, 0]
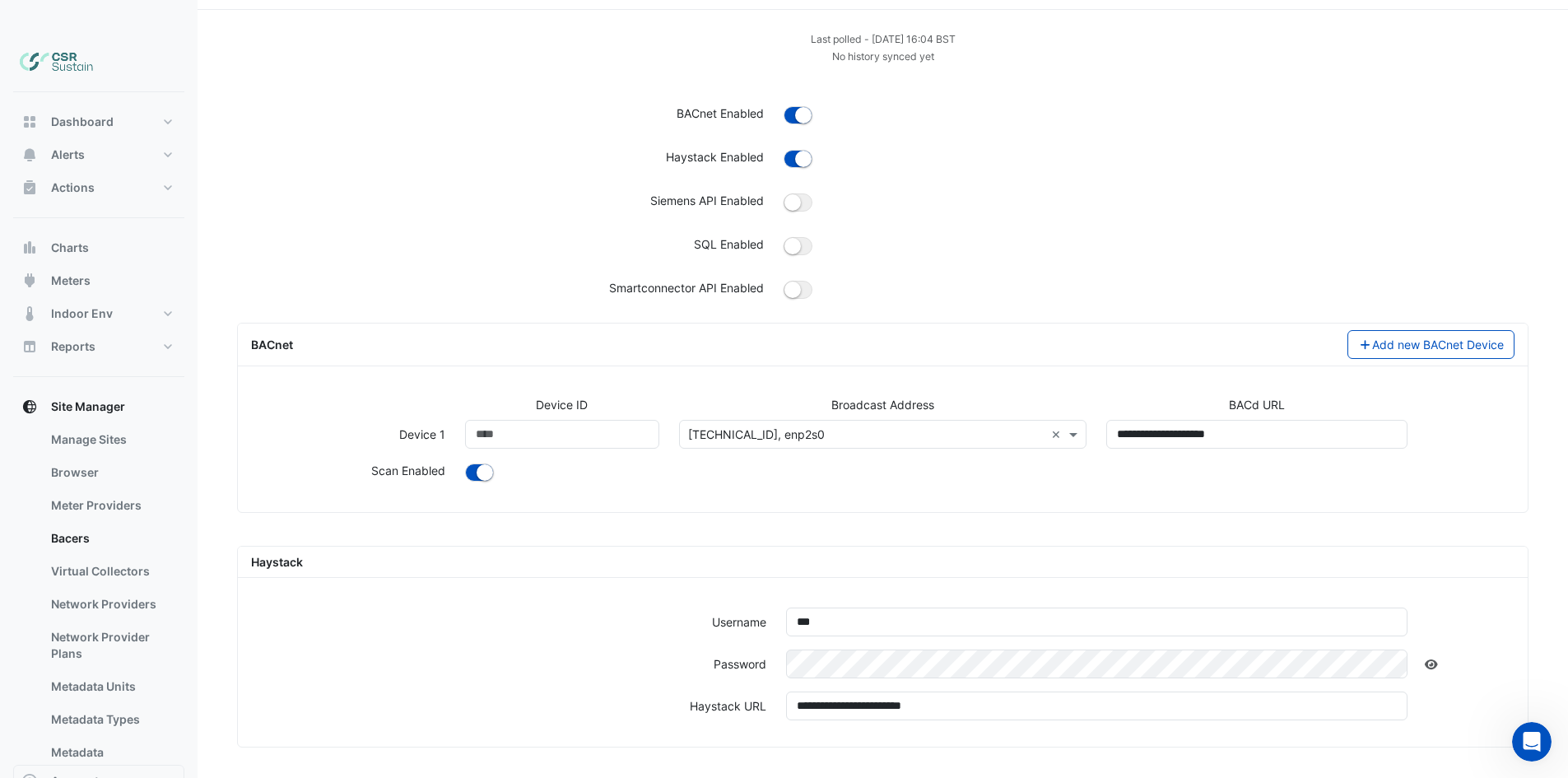
click at [1422, 650] on div at bounding box center [1471, 670] width 107 height 42
click at [1432, 659] on icon at bounding box center [1430, 664] width 13 height 9
click at [1256, 420] on input "**********" at bounding box center [1257, 434] width 301 height 28
click at [1450, 425] on div "**********" at bounding box center [882, 441] width 1283 height 42
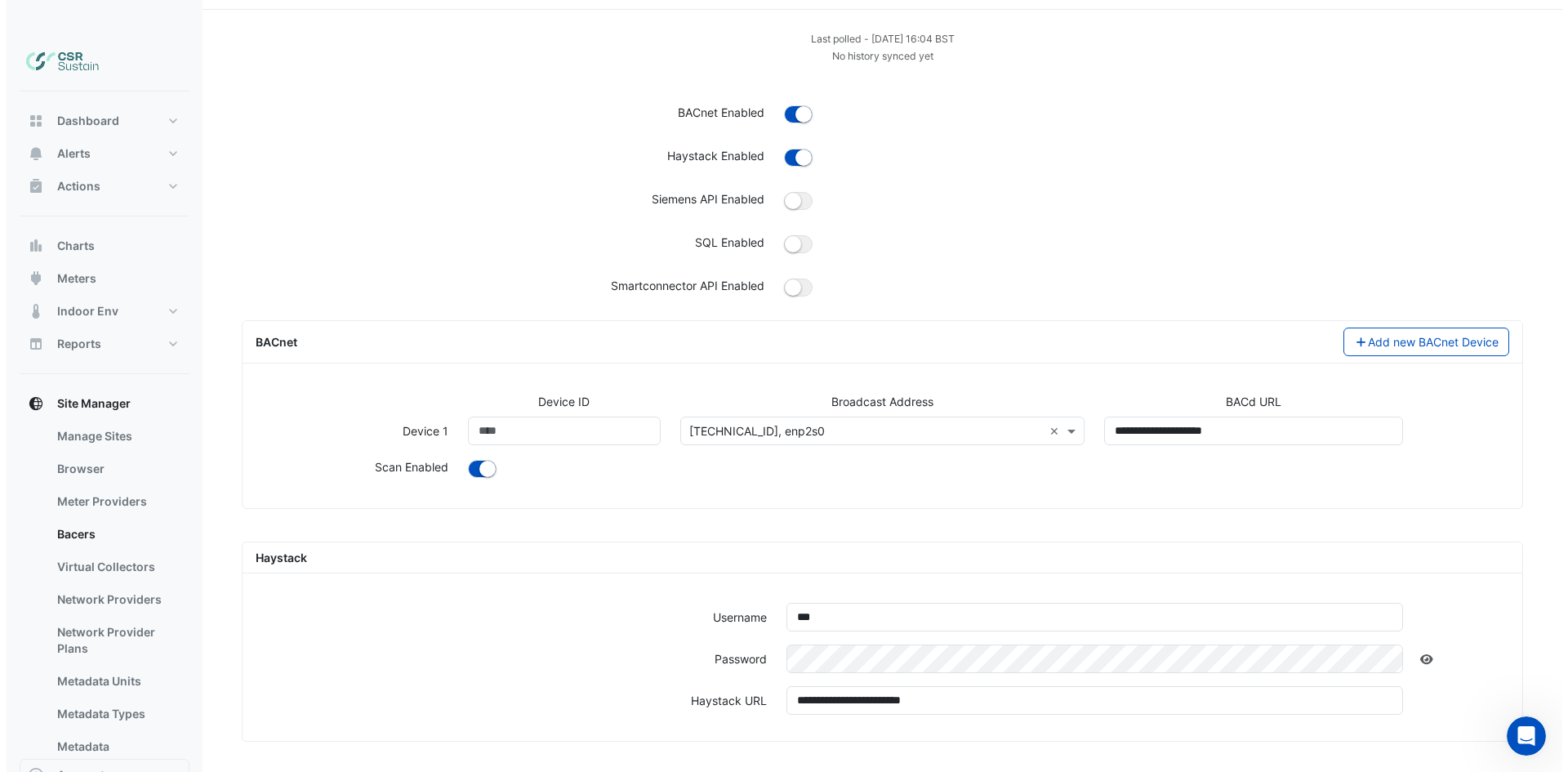
scroll to position [0, 0]
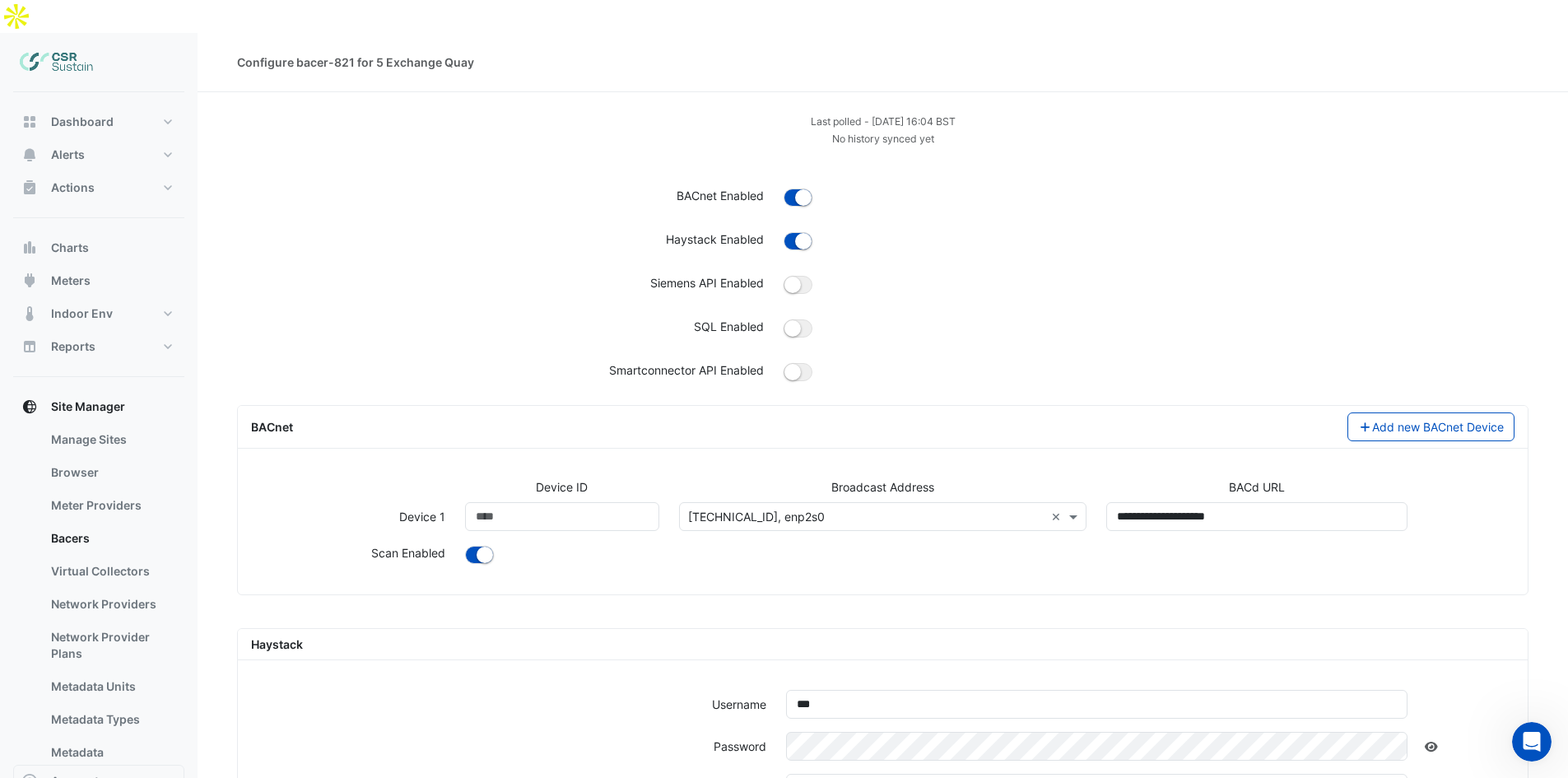
click at [64, 46] on img at bounding box center [57, 63] width 74 height 33
click at [63, 114] on span "Dashboard" at bounding box center [82, 121] width 63 height 16
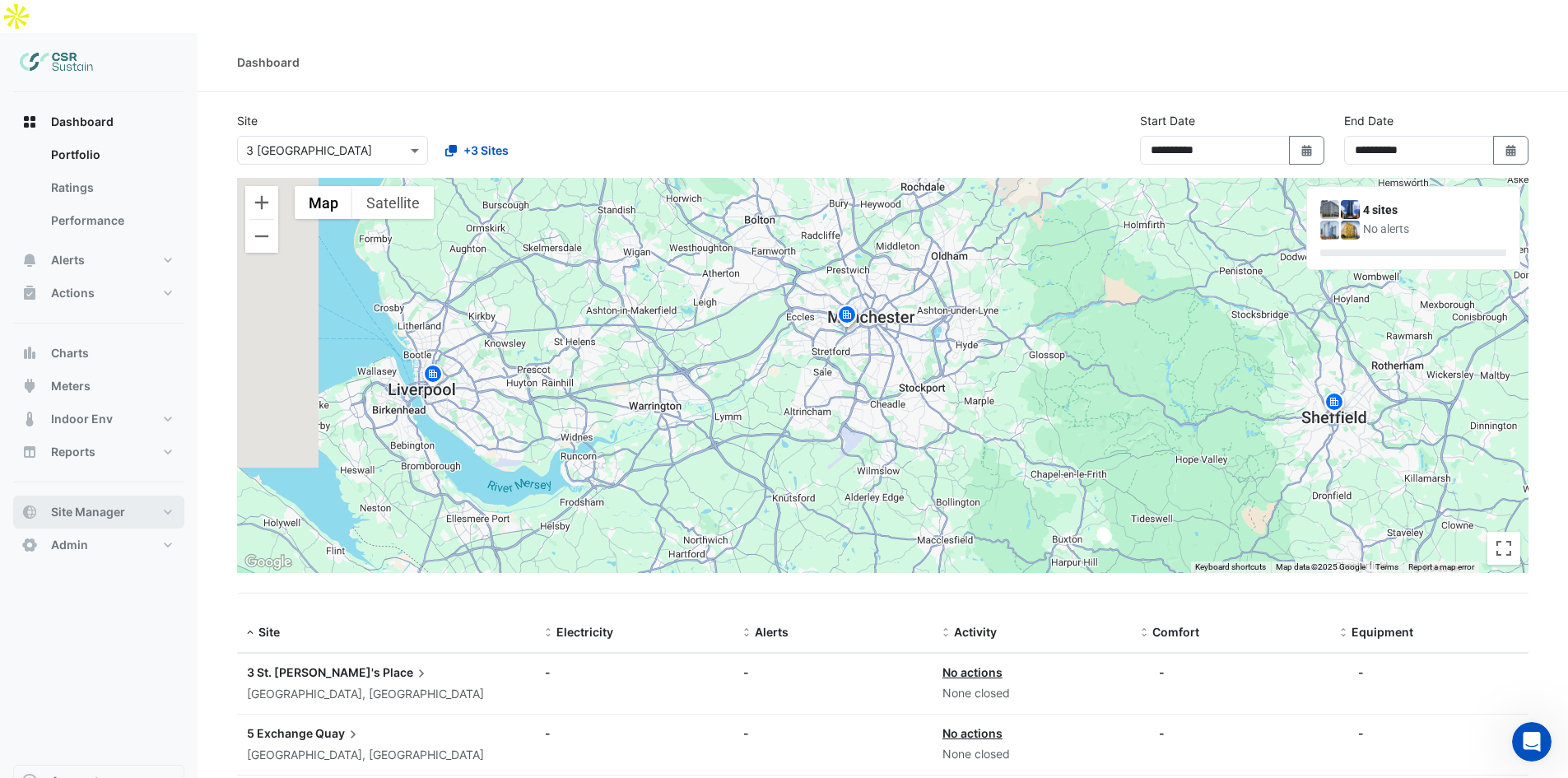
click at [88, 504] on span "Site Manager" at bounding box center [88, 512] width 74 height 16
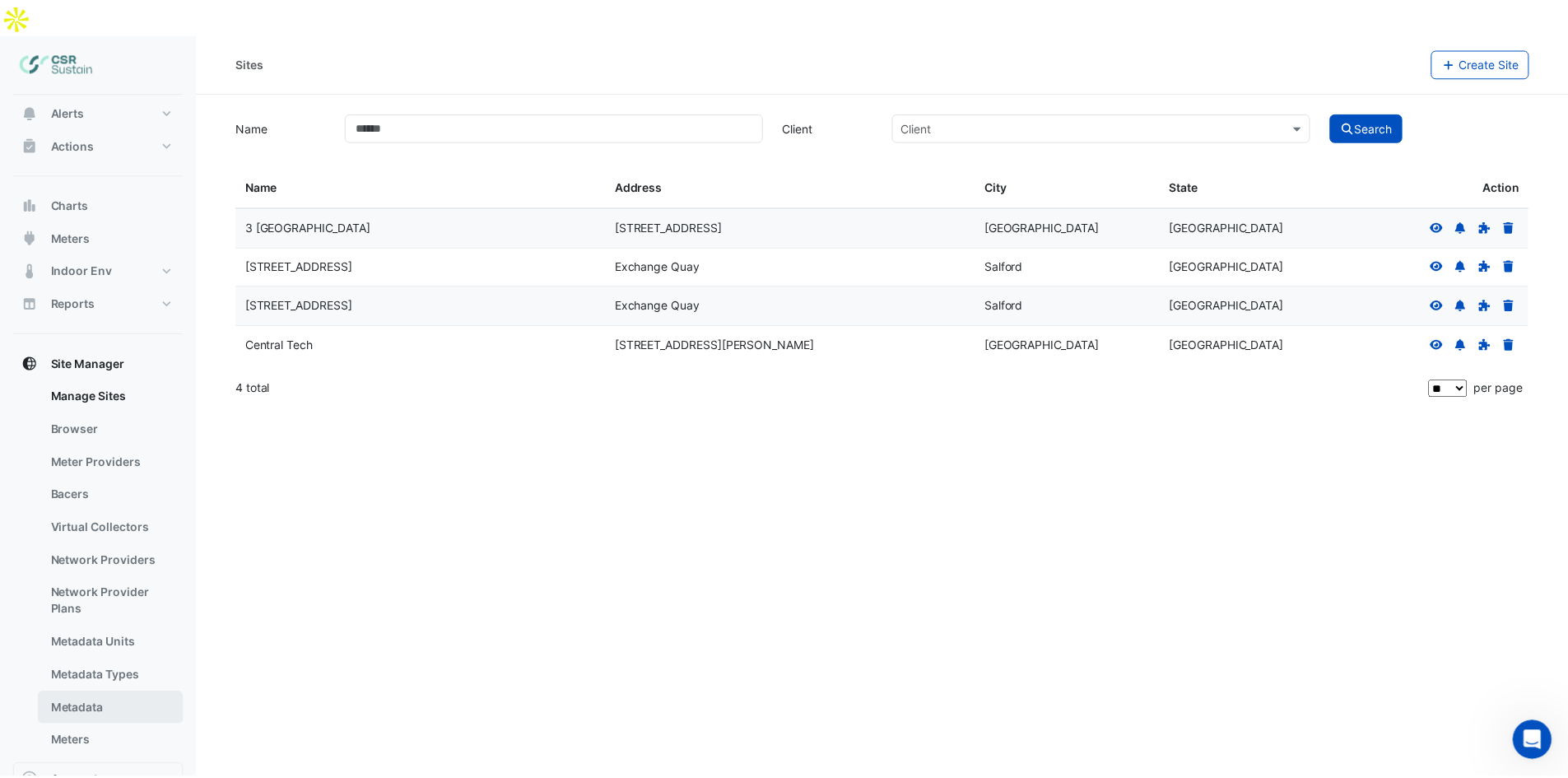
scroll to position [83, 0]
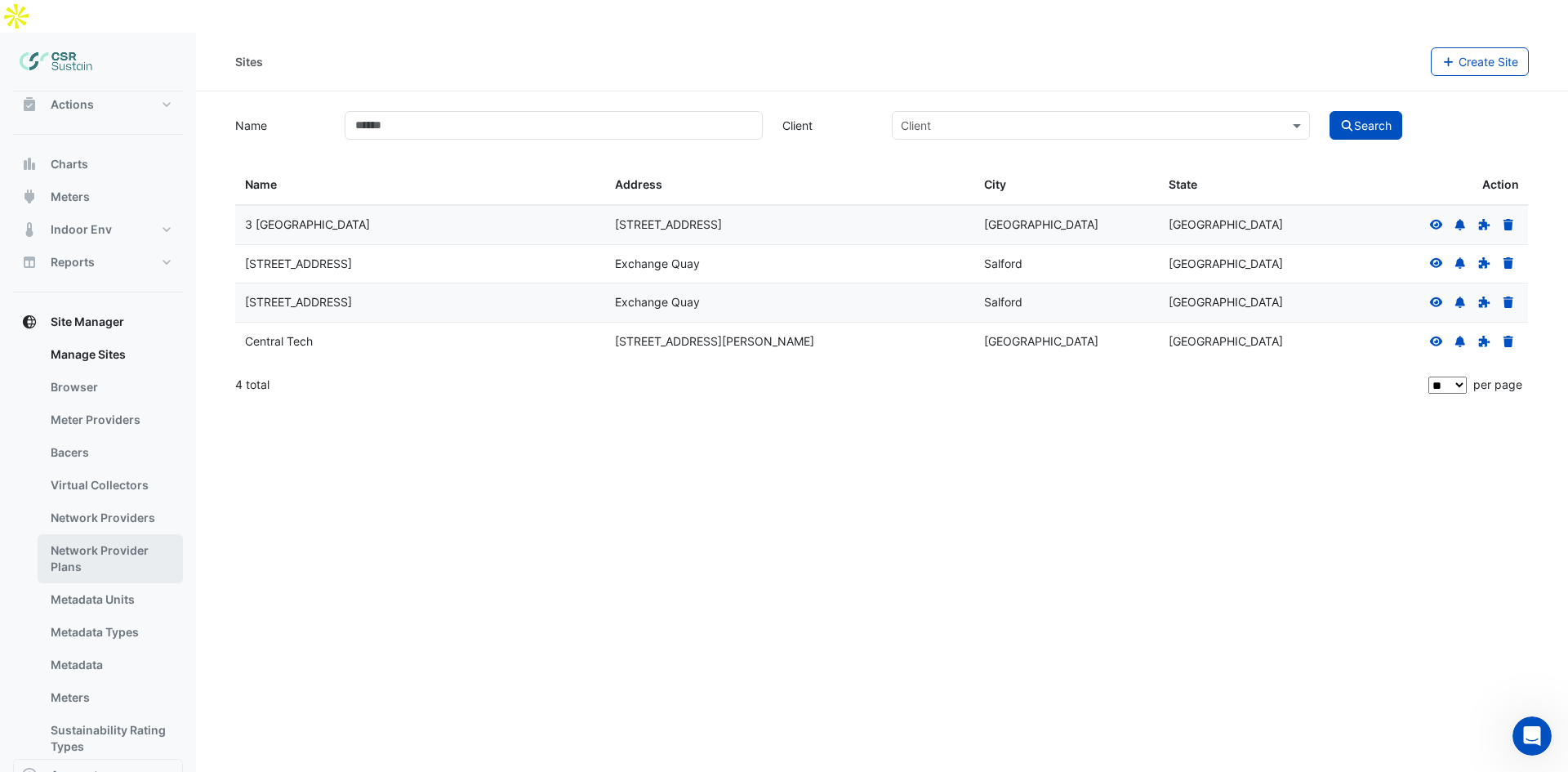
click at [99, 535] on link "Network Provider Plans" at bounding box center [110, 559] width 145 height 49
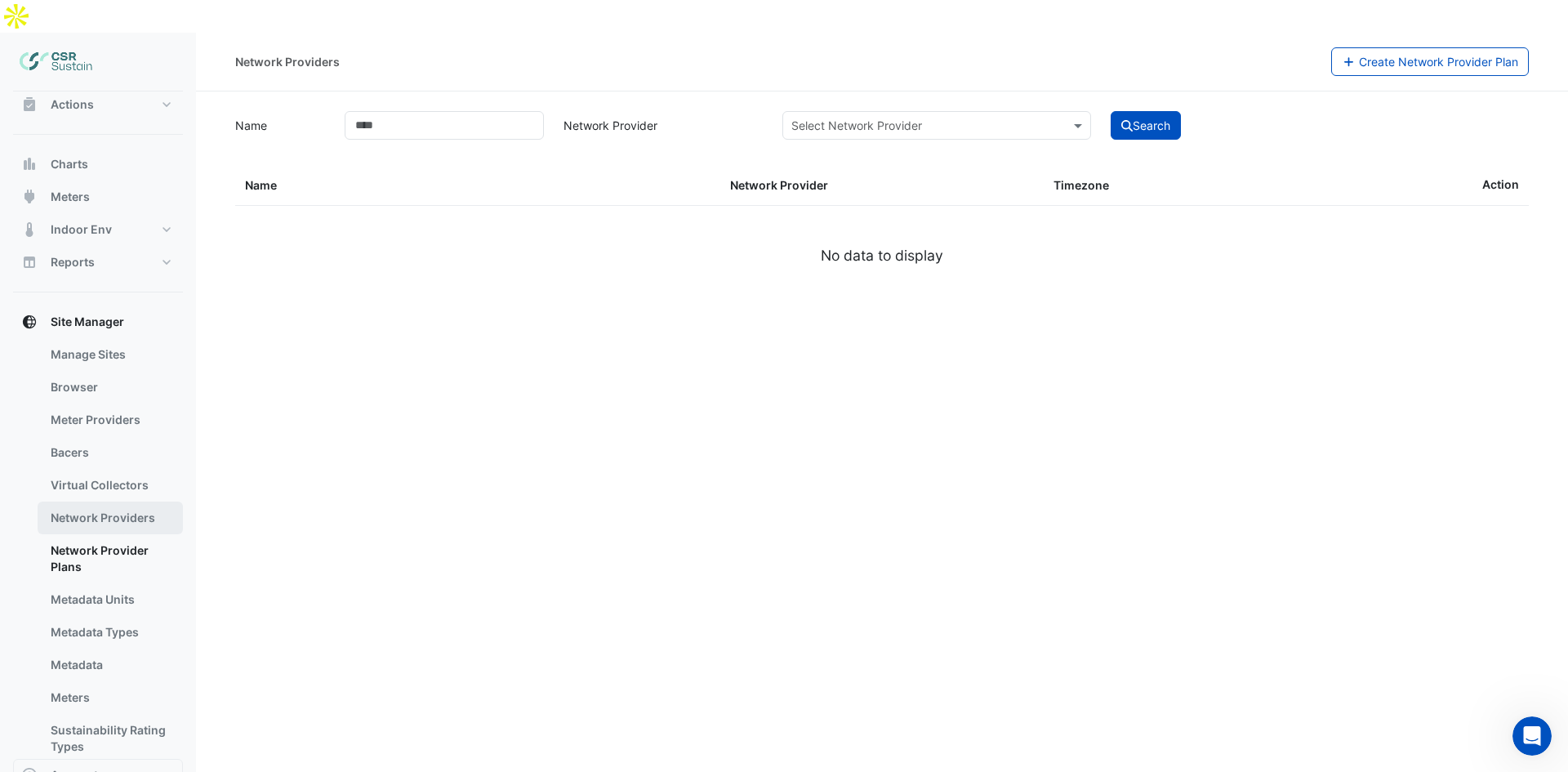
click at [119, 502] on link "Network Providers" at bounding box center [110, 518] width 145 height 32
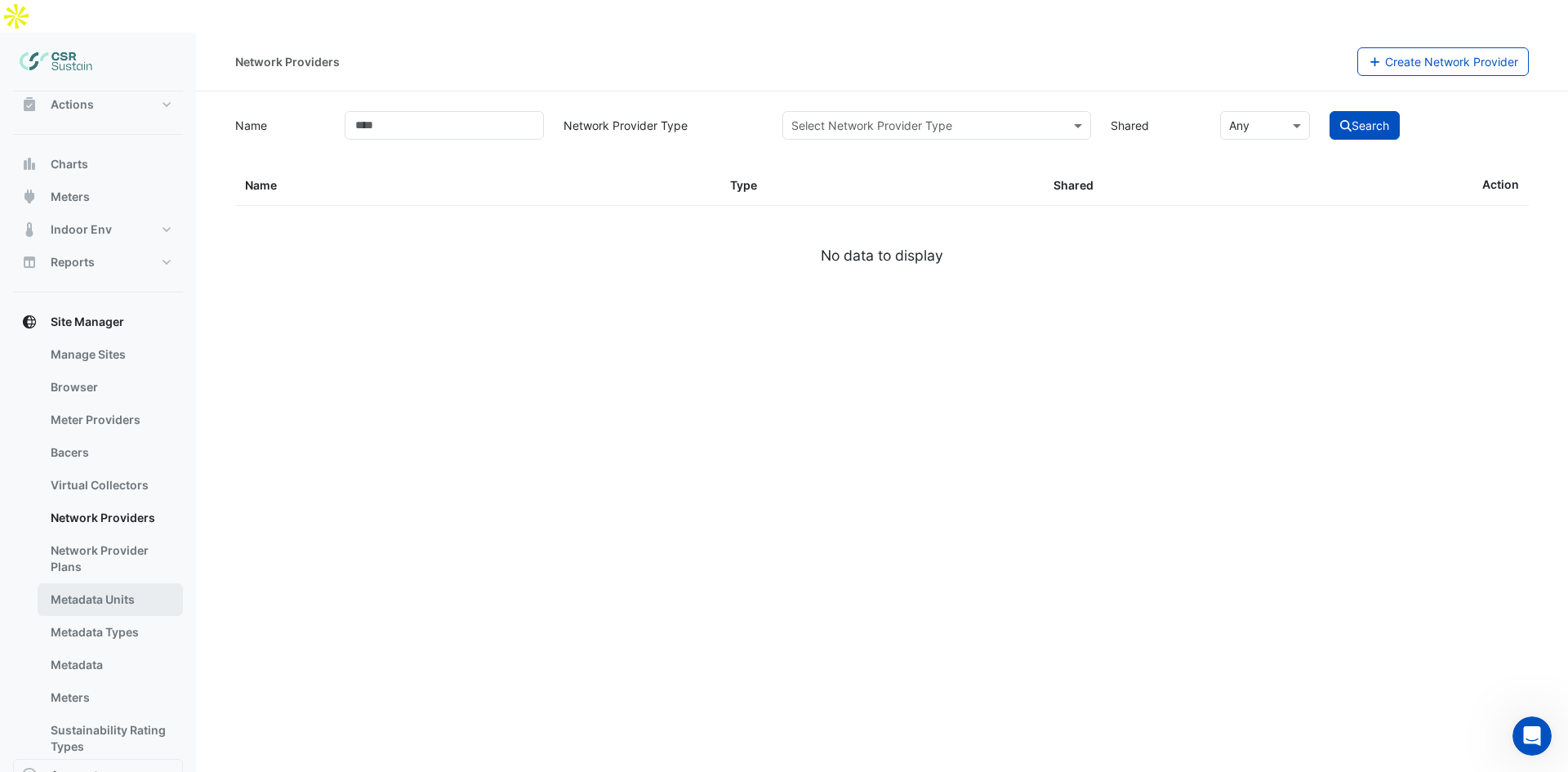
click at [104, 583] on link "Metadata Units" at bounding box center [110, 599] width 145 height 32
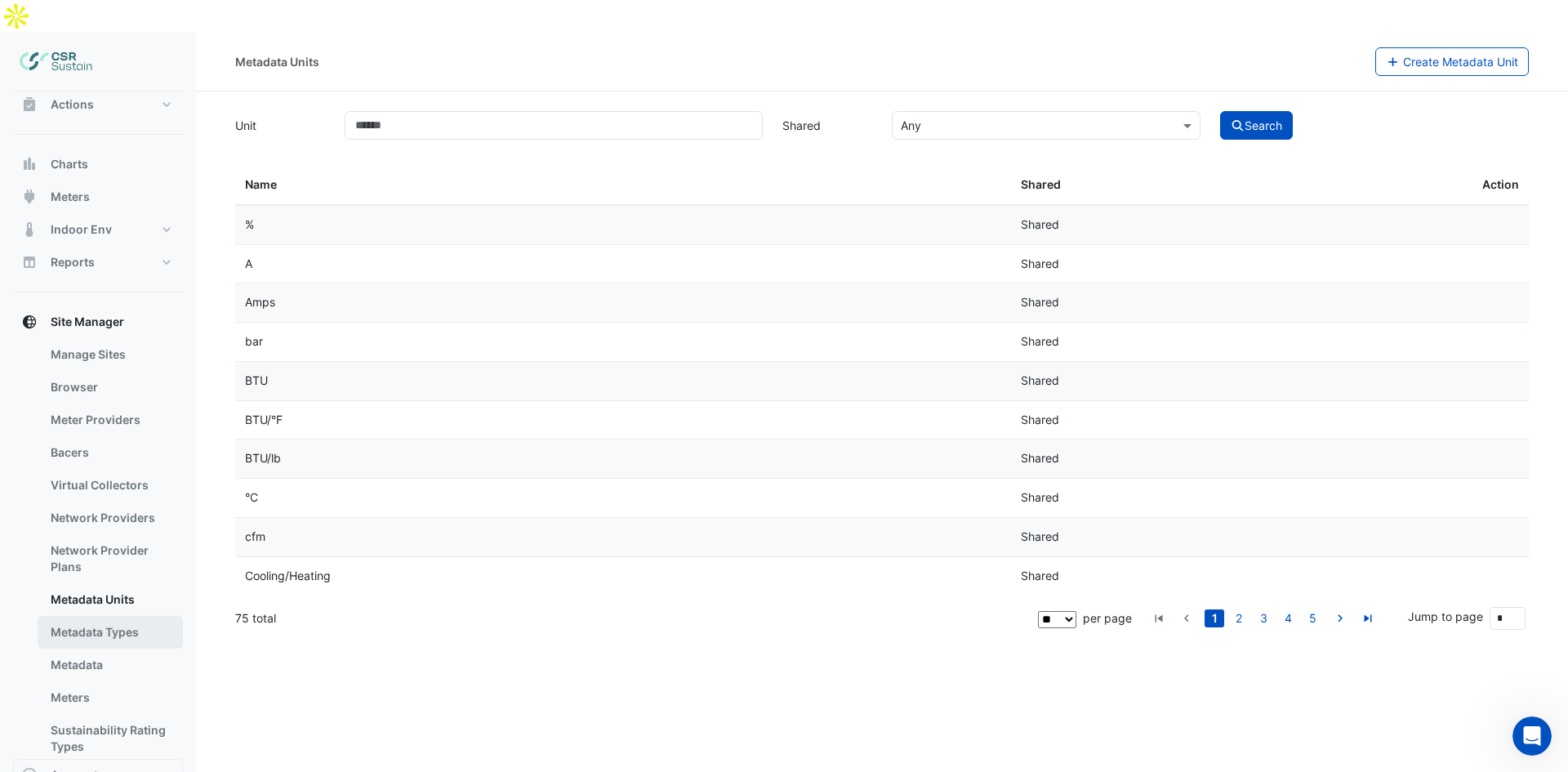
click at [98, 617] on link "Metadata Types" at bounding box center [110, 633] width 145 height 32
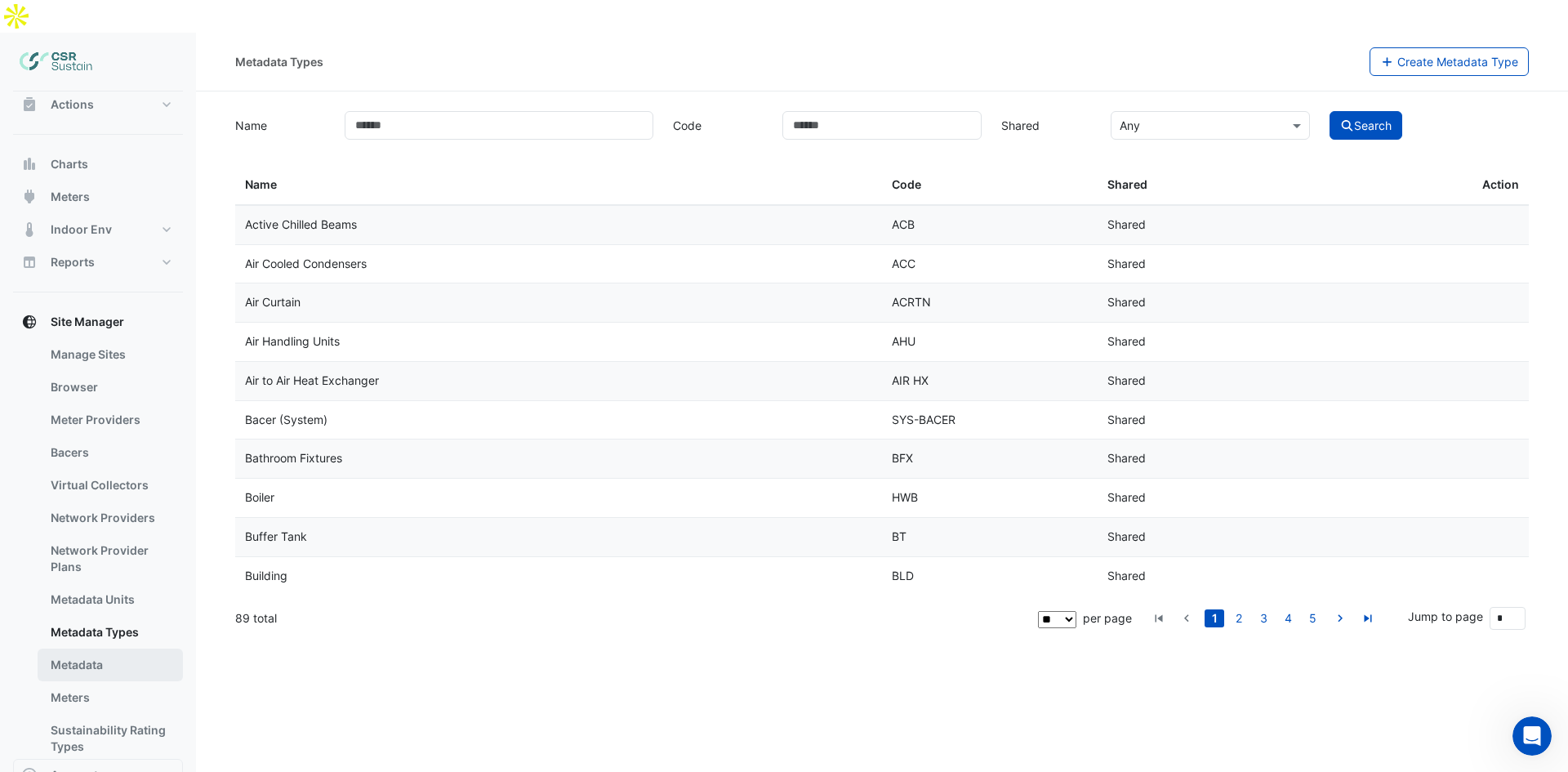
click at [84, 649] on link "Metadata" at bounding box center [110, 665] width 145 height 32
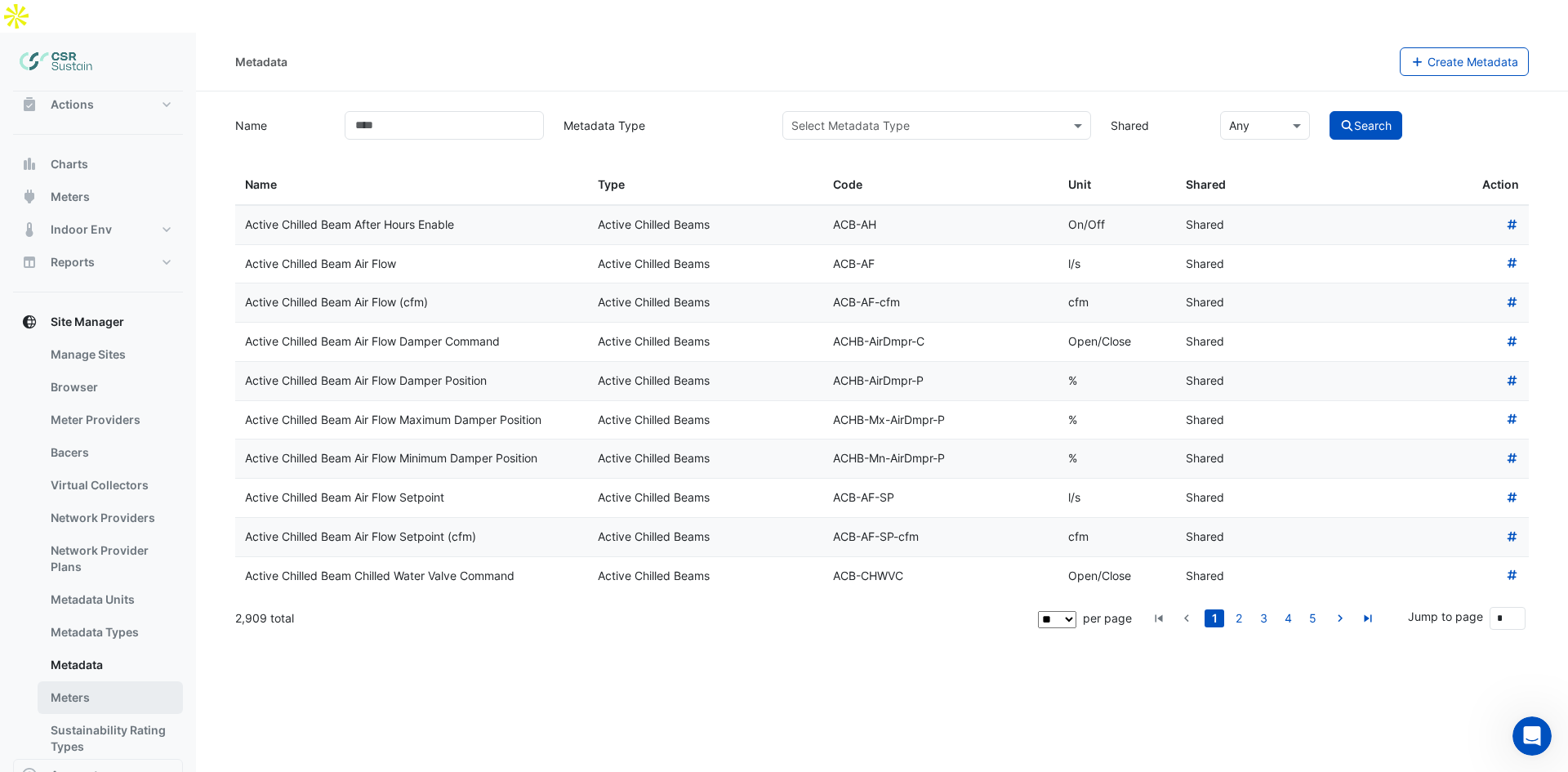
click at [102, 681] on link "Meters" at bounding box center [110, 698] width 145 height 32
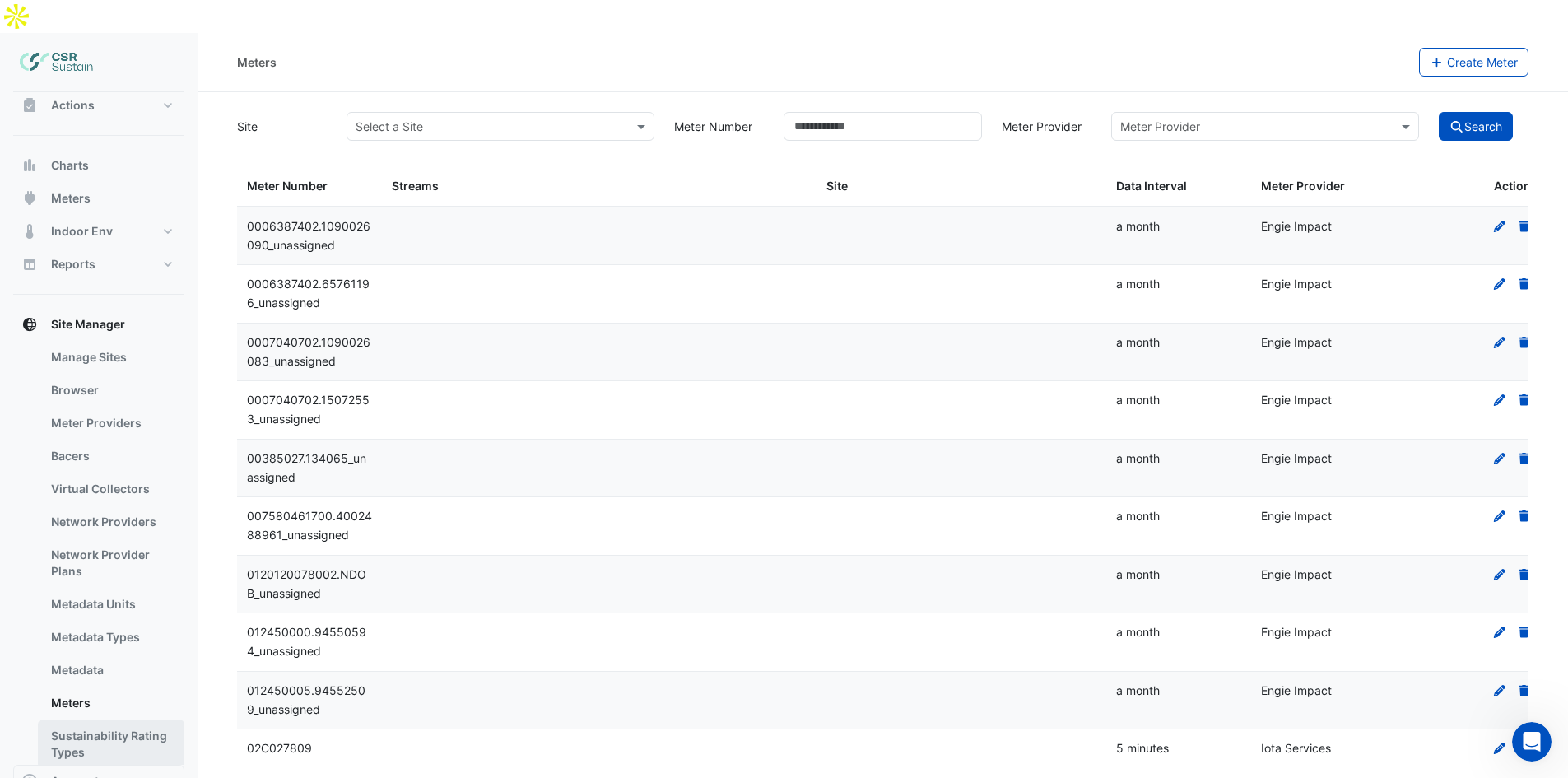
drag, startPoint x: 114, startPoint y: 701, endPoint x: 137, endPoint y: 699, distance: 23.1
click at [113, 719] on link "Sustainability Rating Types" at bounding box center [111, 744] width 146 height 49
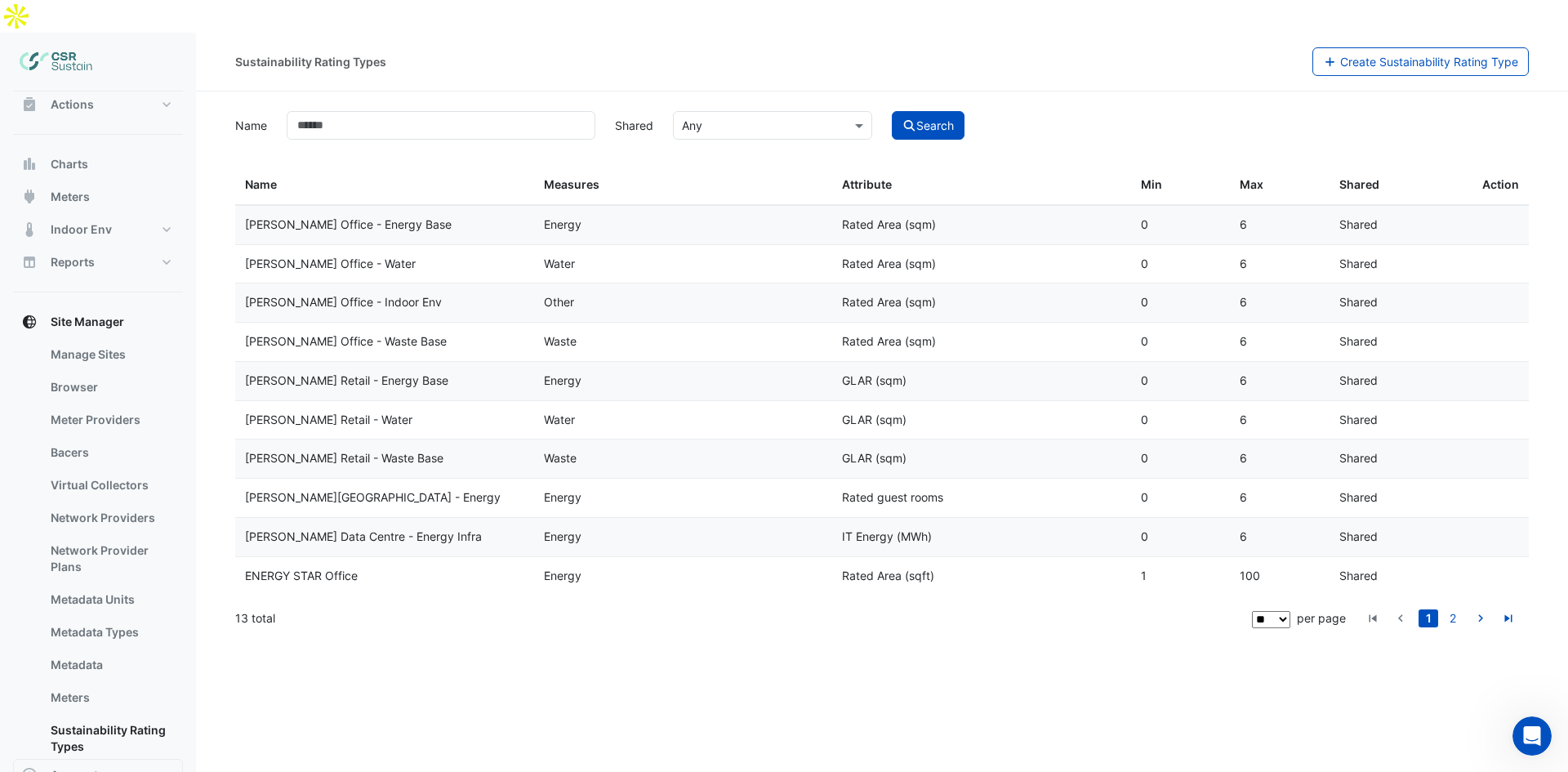
click at [61, 46] on img at bounding box center [56, 62] width 73 height 32
click at [105, 88] on button "Actions" at bounding box center [97, 104] width 170 height 32
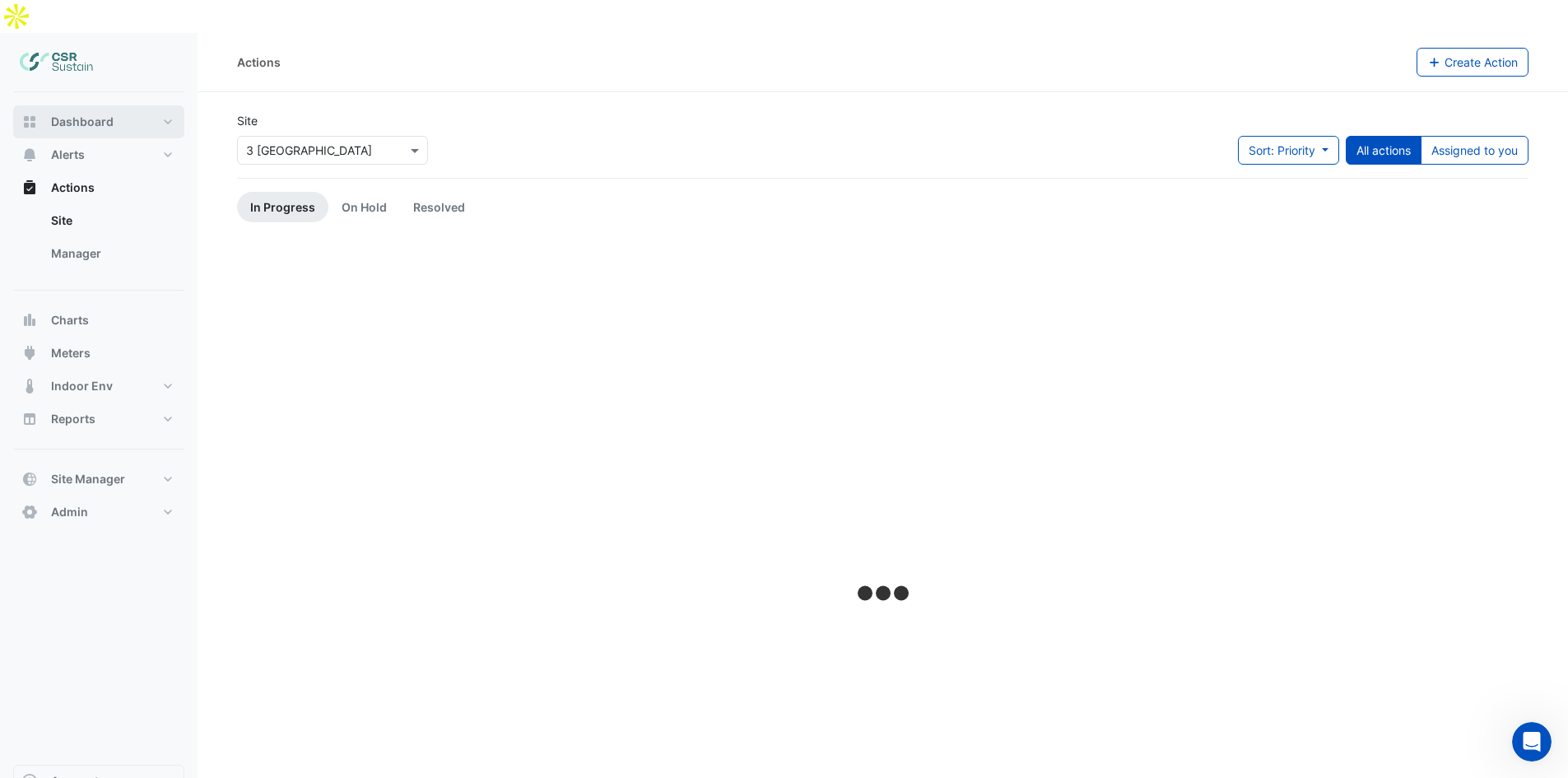
click at [111, 114] on span "Dashboard" at bounding box center [82, 121] width 63 height 16
